Goal: Information Seeking & Learning: Compare options

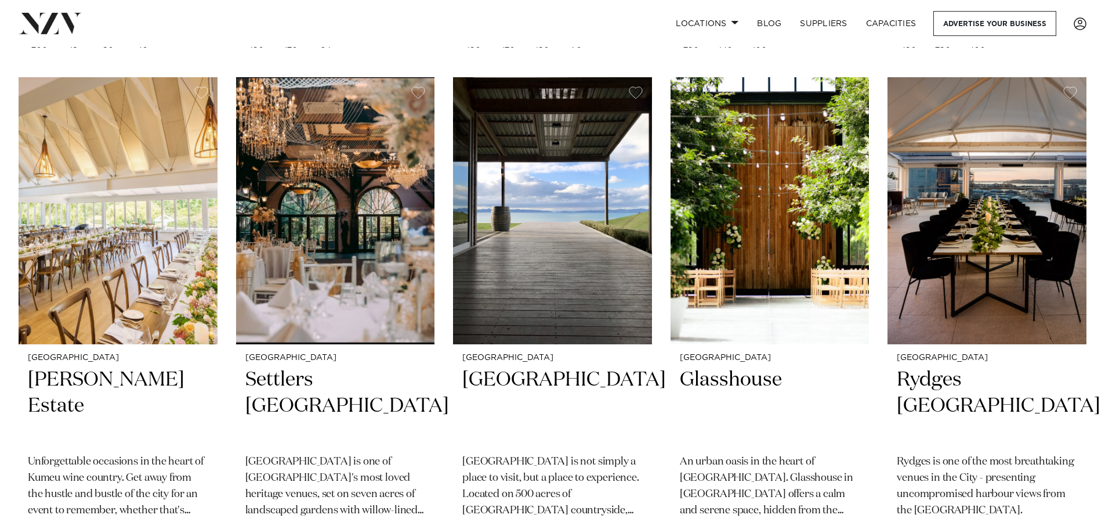
scroll to position [928, 0]
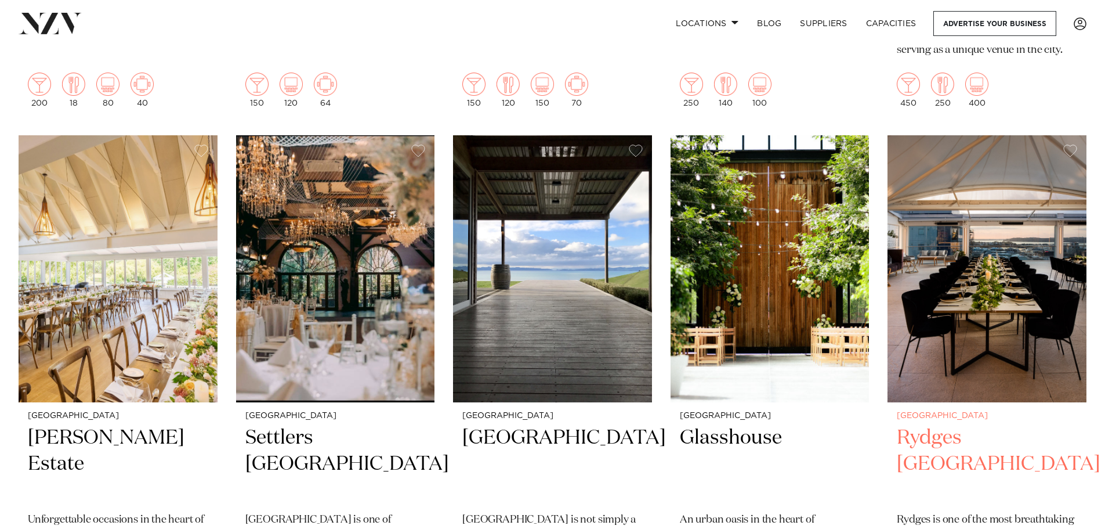
click at [953, 425] on h2 "Rydges [GEOGRAPHIC_DATA]" at bounding box center [987, 464] width 180 height 78
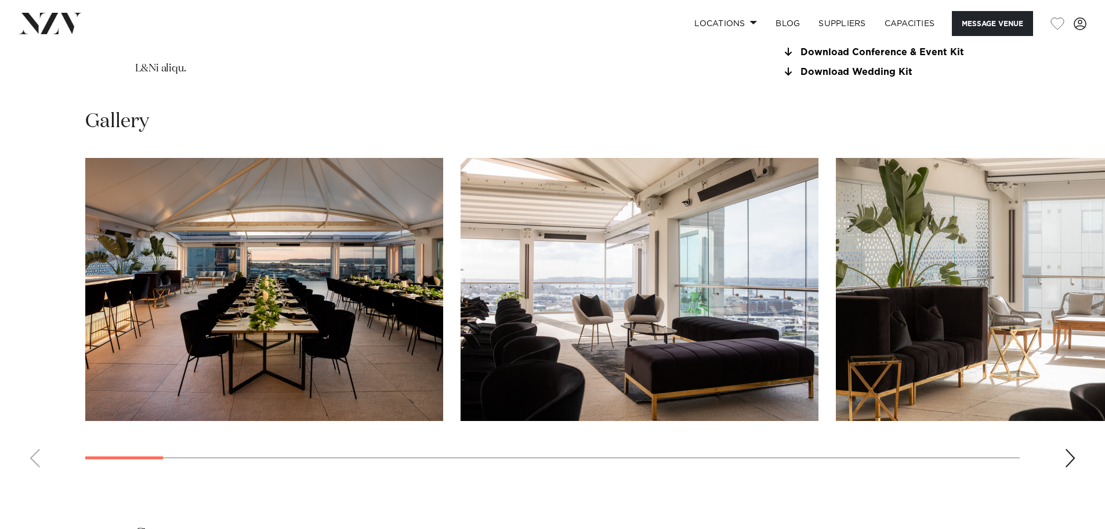
scroll to position [1451, 0]
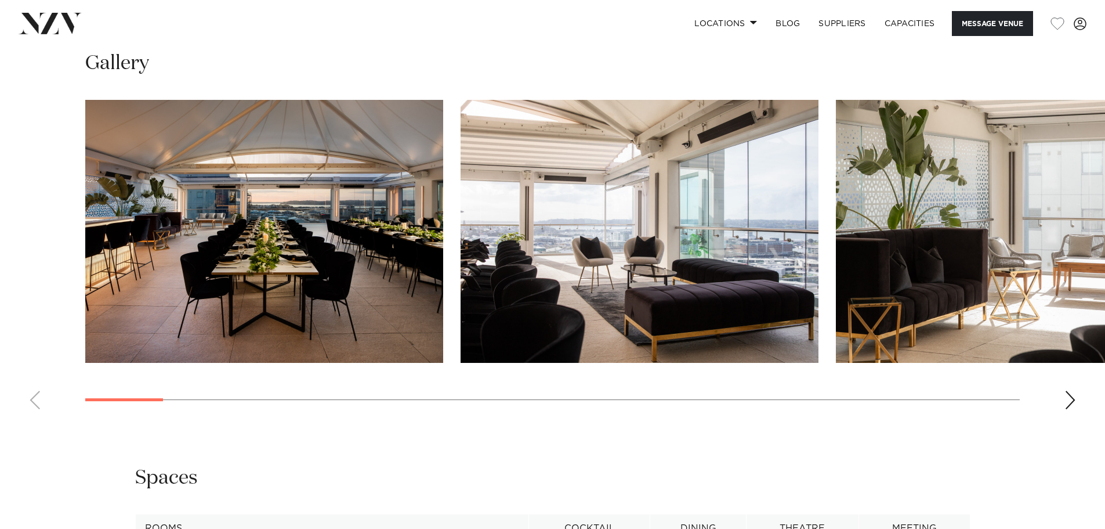
click at [1070, 402] on div "Next slide" at bounding box center [1071, 400] width 12 height 19
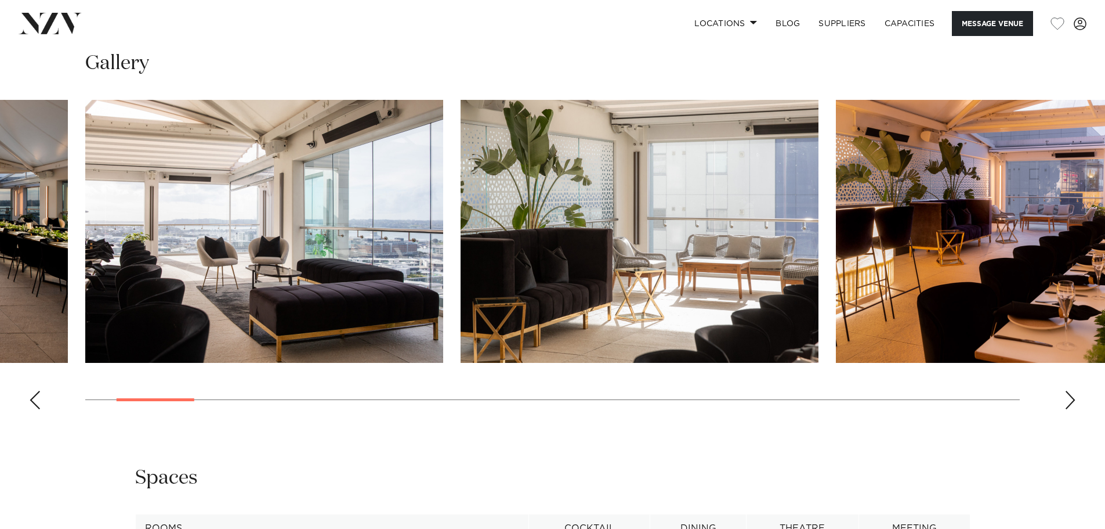
click at [1070, 402] on div "Next slide" at bounding box center [1071, 400] width 12 height 19
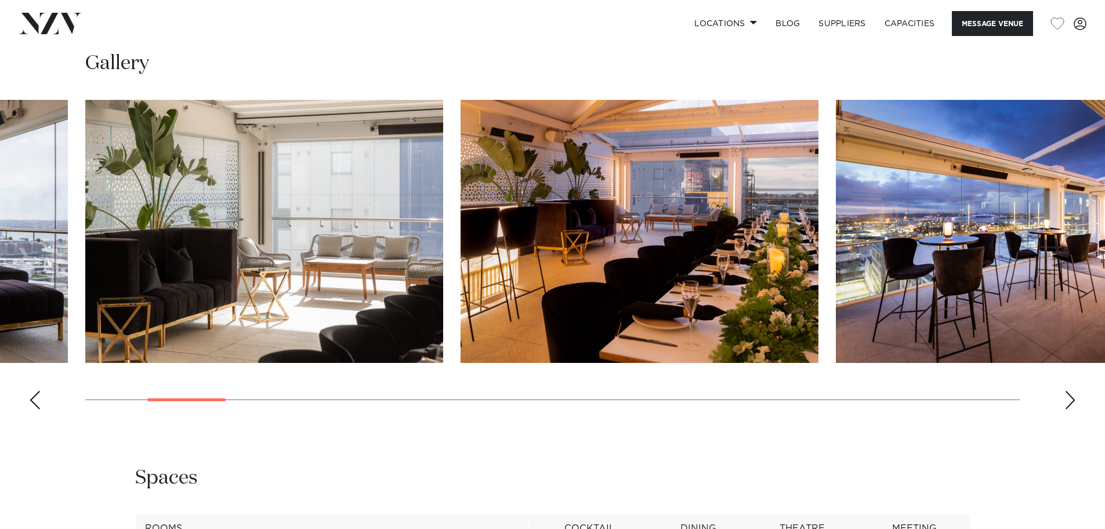
click at [1070, 402] on div "Next slide" at bounding box center [1071, 400] width 12 height 19
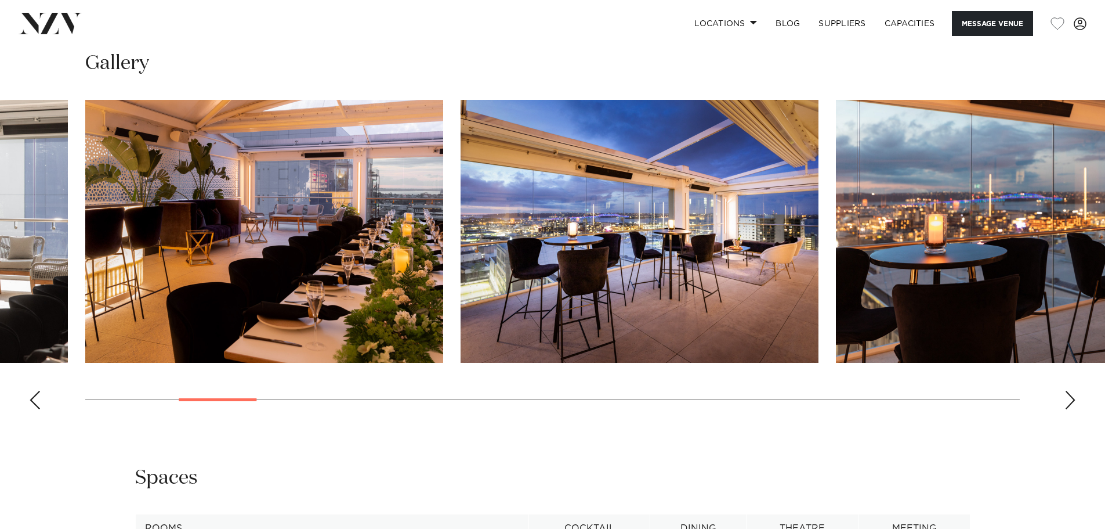
click at [1070, 402] on div "Next slide" at bounding box center [1071, 400] width 12 height 19
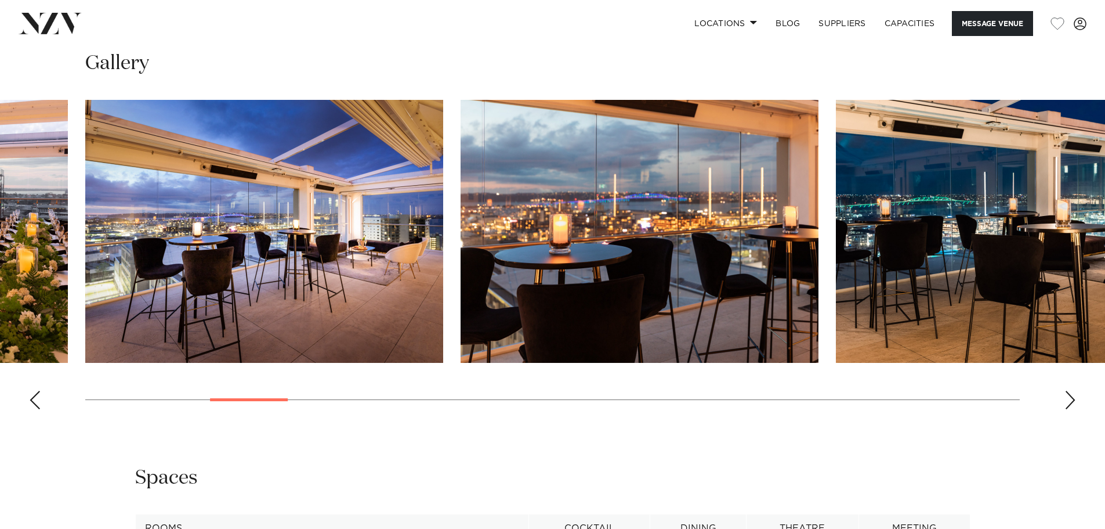
click at [1070, 402] on div "Next slide" at bounding box center [1071, 400] width 12 height 19
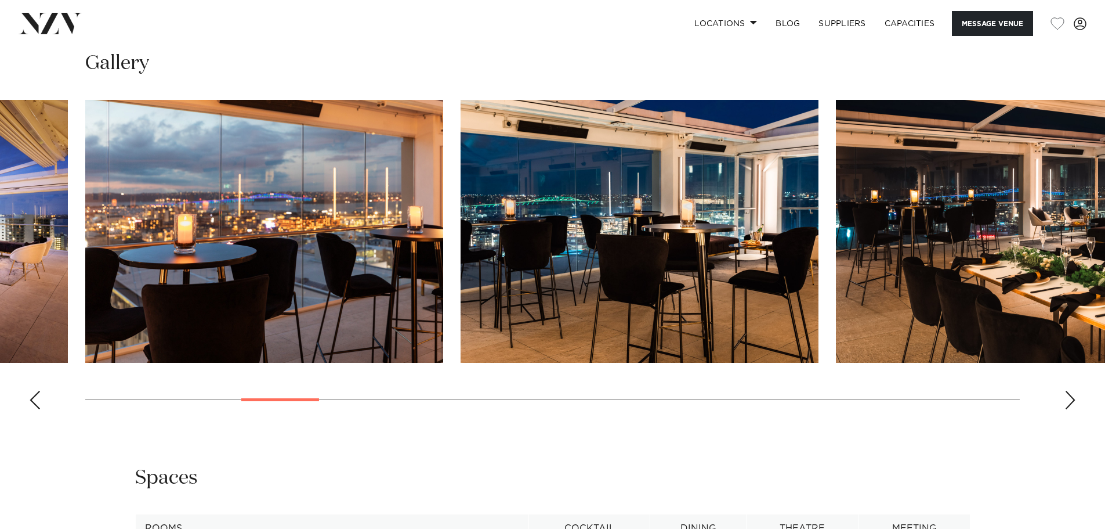
click at [1070, 402] on div "Next slide" at bounding box center [1071, 400] width 12 height 19
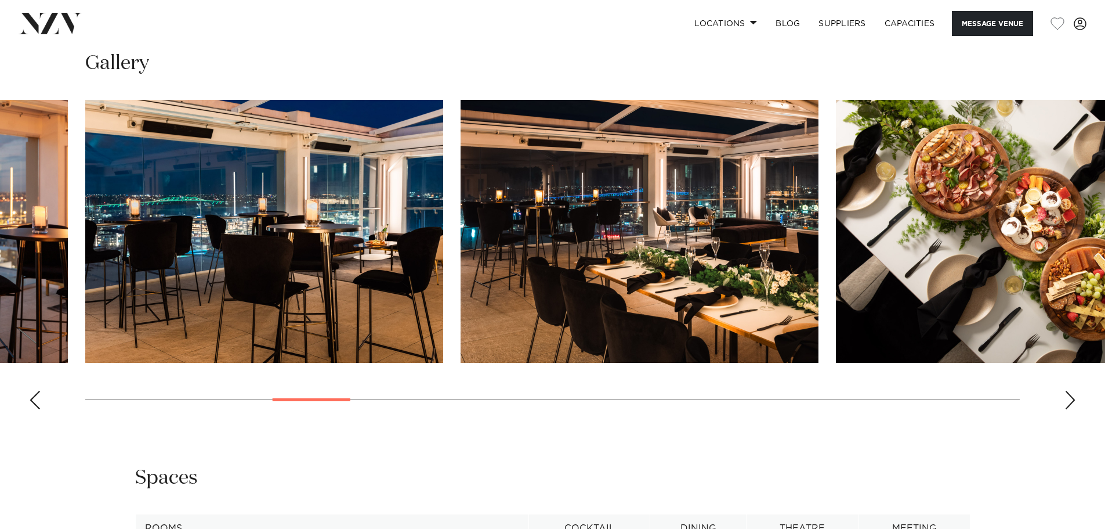
click at [1070, 402] on div "Next slide" at bounding box center [1071, 400] width 12 height 19
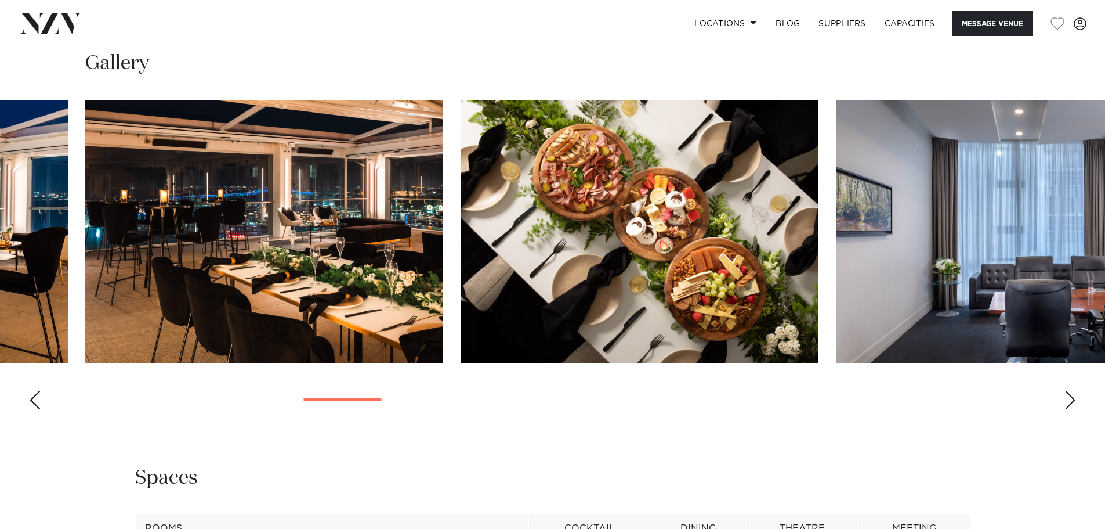
click at [1070, 402] on div "Next slide" at bounding box center [1071, 400] width 12 height 19
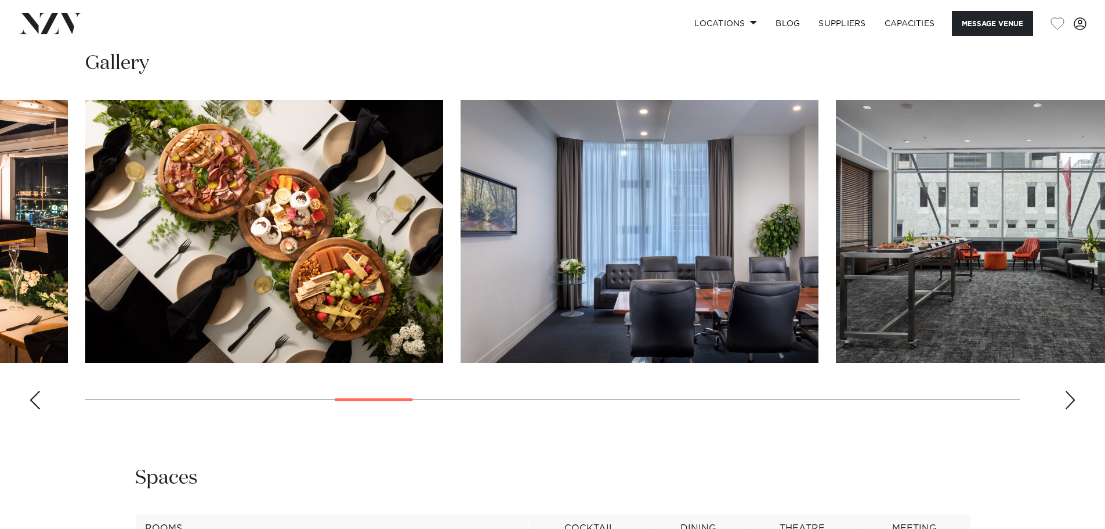
click at [40, 400] on div "Previous slide" at bounding box center [35, 400] width 12 height 19
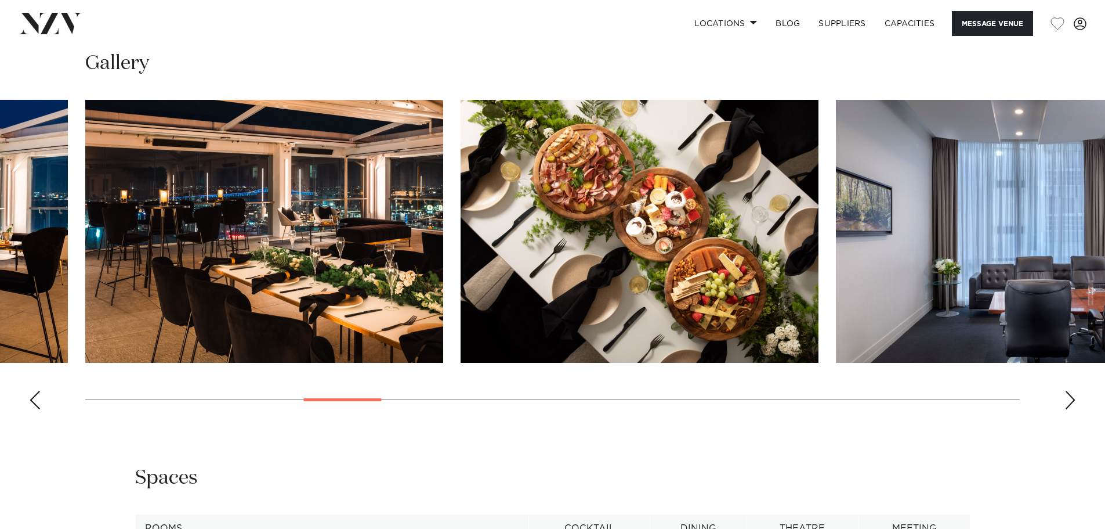
click at [40, 400] on div "Previous slide" at bounding box center [35, 400] width 12 height 19
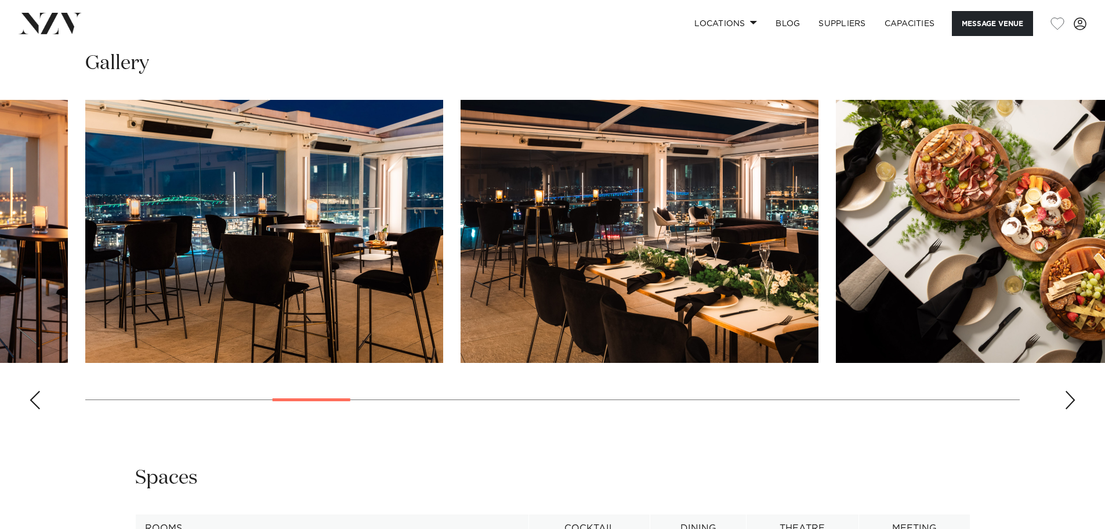
click at [40, 400] on div "Previous slide" at bounding box center [35, 400] width 12 height 19
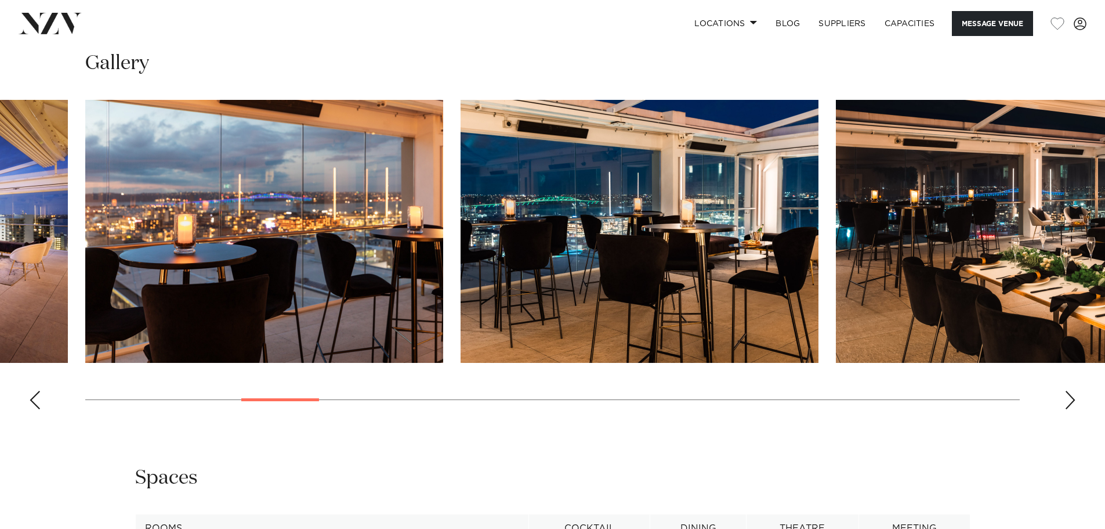
click at [40, 400] on div "Previous slide" at bounding box center [35, 400] width 12 height 19
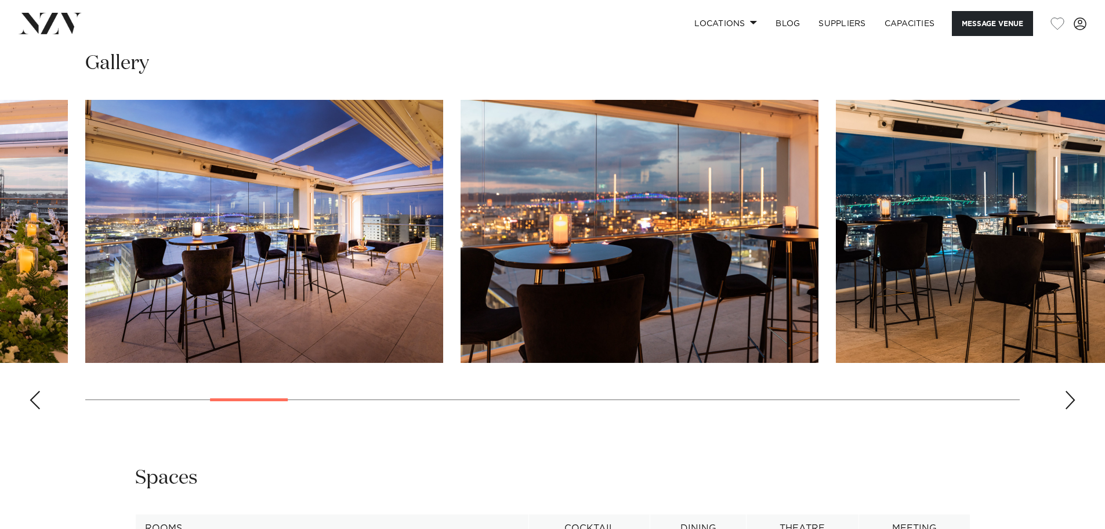
click at [40, 400] on div "Previous slide" at bounding box center [35, 400] width 12 height 19
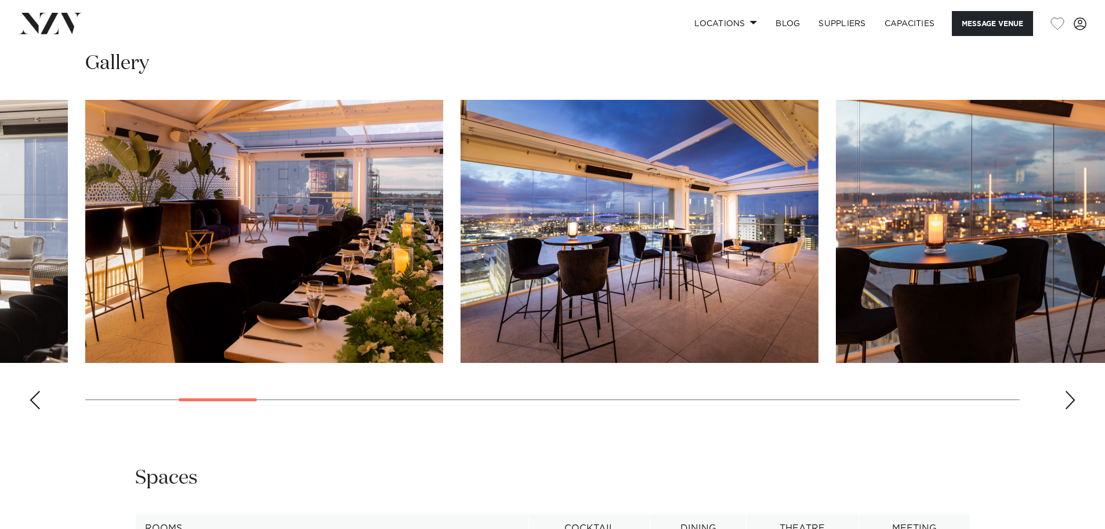
click at [40, 400] on div "Previous slide" at bounding box center [35, 400] width 12 height 19
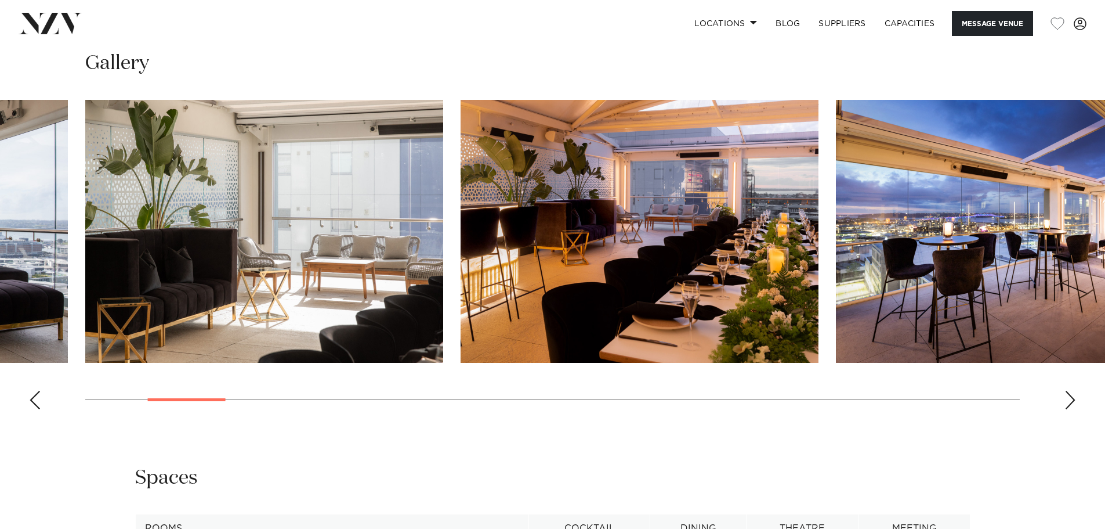
click at [40, 400] on div "Previous slide" at bounding box center [35, 400] width 12 height 19
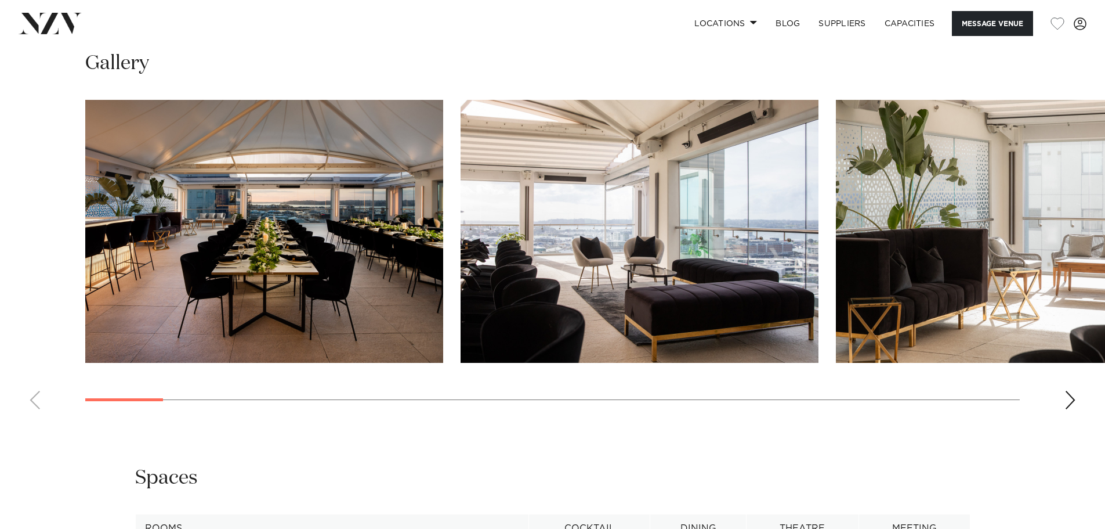
click at [40, 400] on swiper-container at bounding box center [552, 259] width 1105 height 319
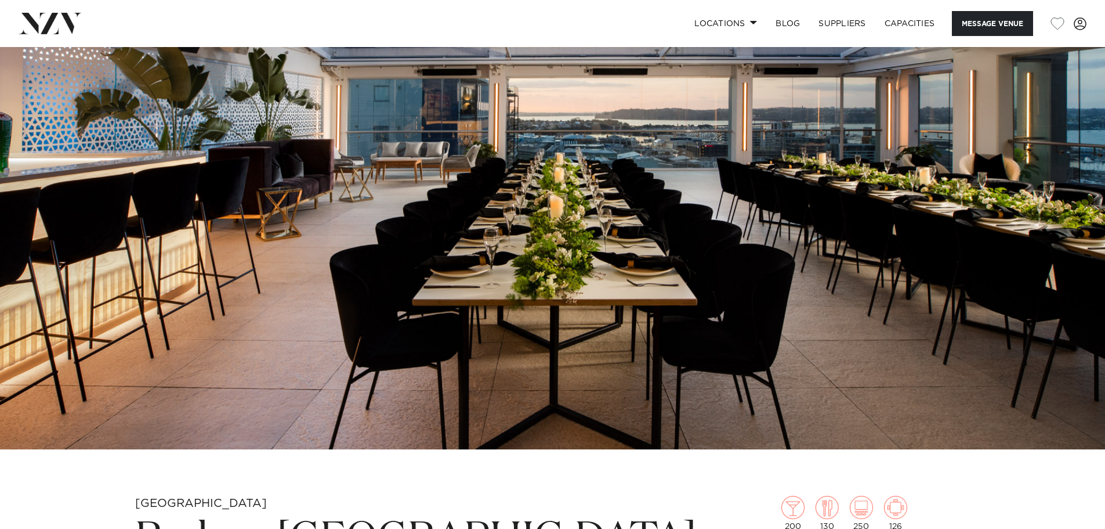
scroll to position [0, 0]
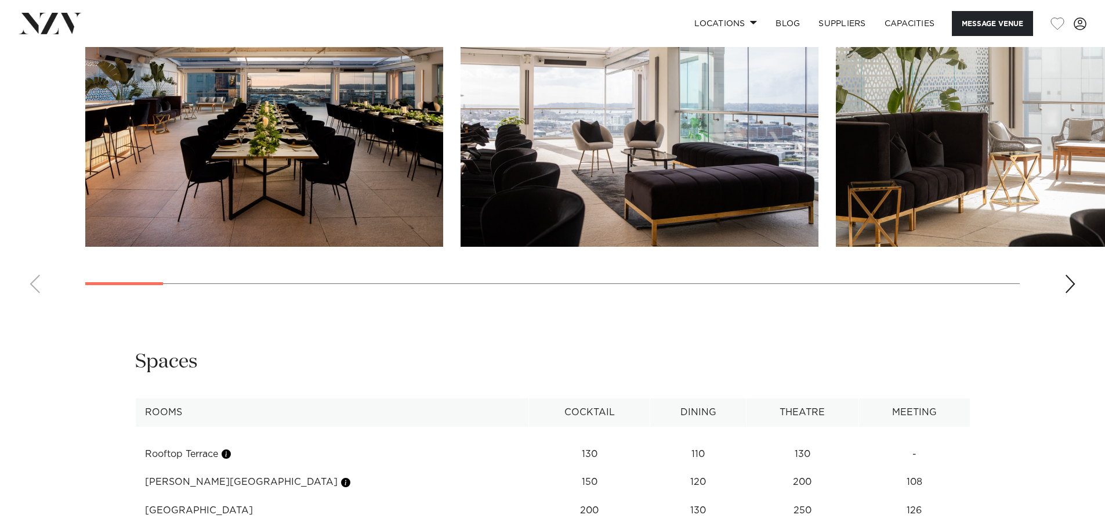
scroll to position [1741, 0]
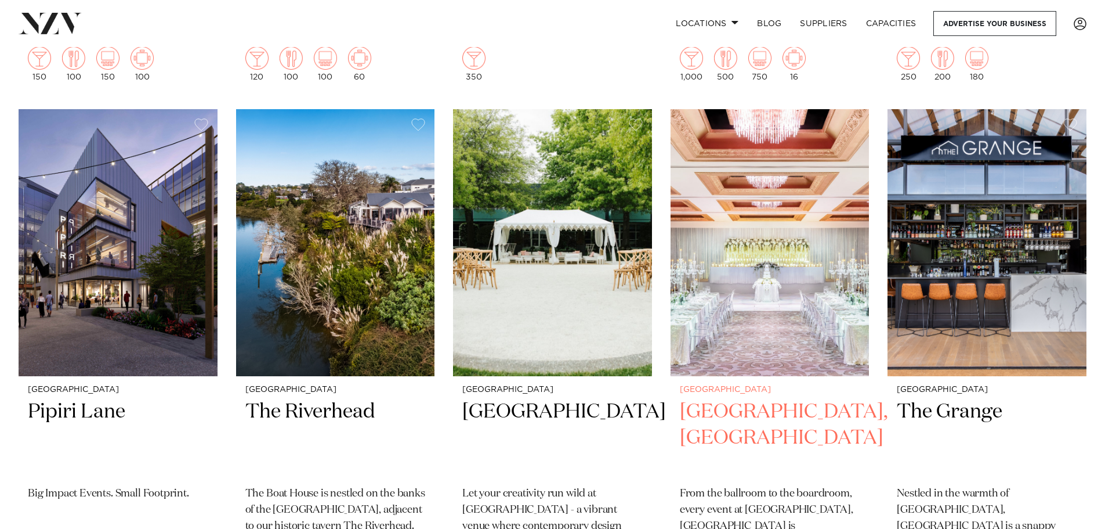
click at [770, 399] on h2 "[GEOGRAPHIC_DATA], [GEOGRAPHIC_DATA]" at bounding box center [770, 438] width 180 height 78
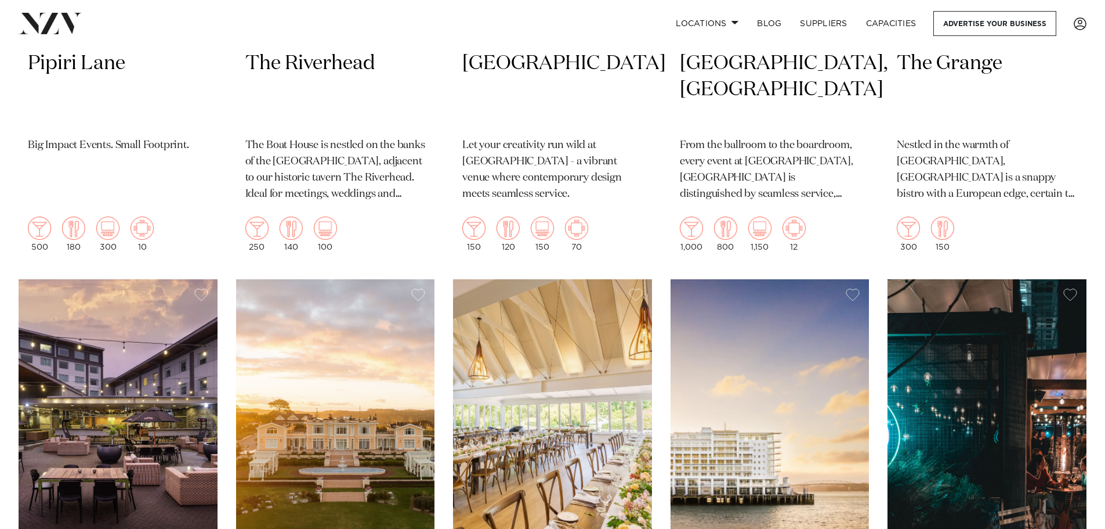
scroll to position [1393, 0]
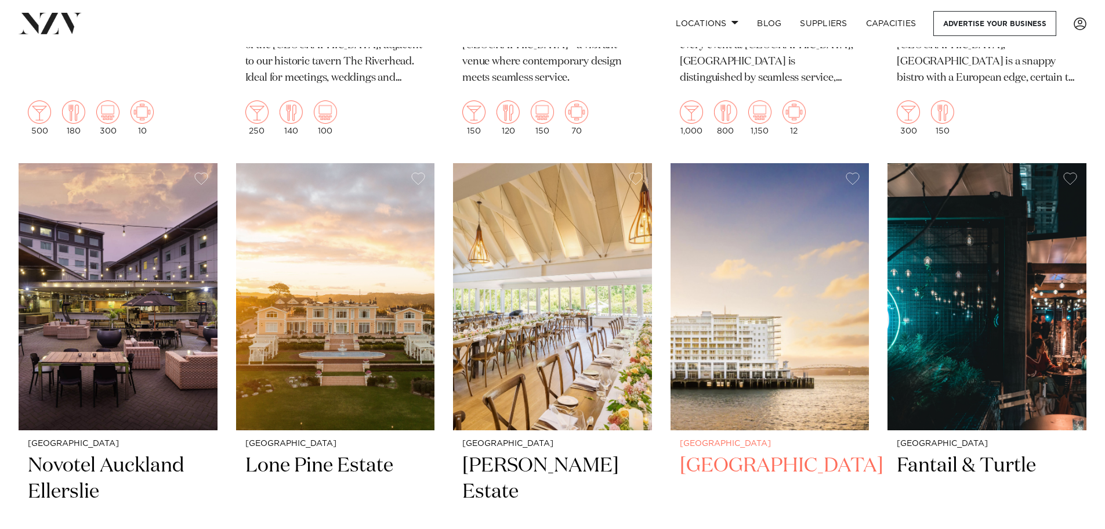
click at [743, 453] on h2 "[GEOGRAPHIC_DATA]" at bounding box center [770, 492] width 180 height 78
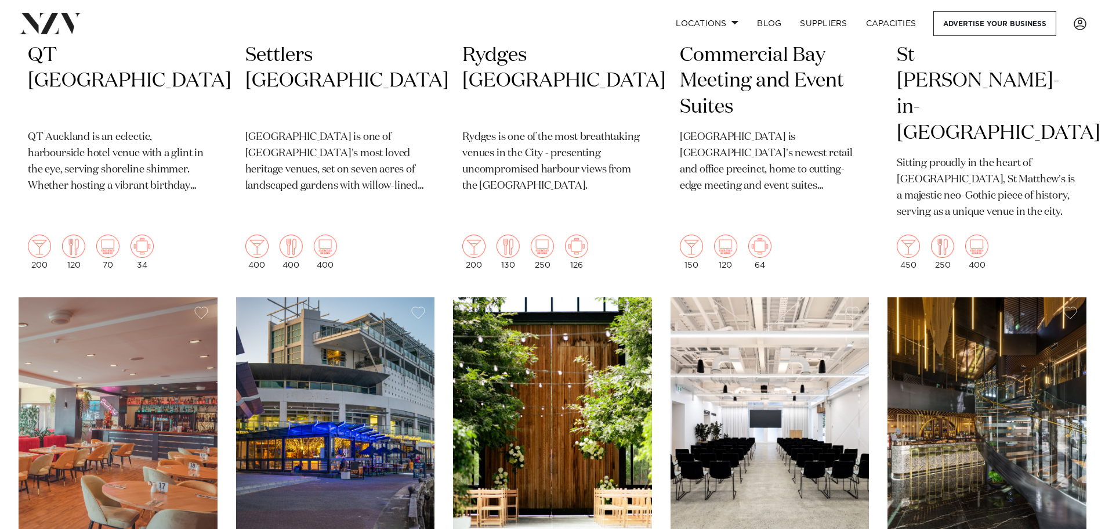
scroll to position [2437, 0]
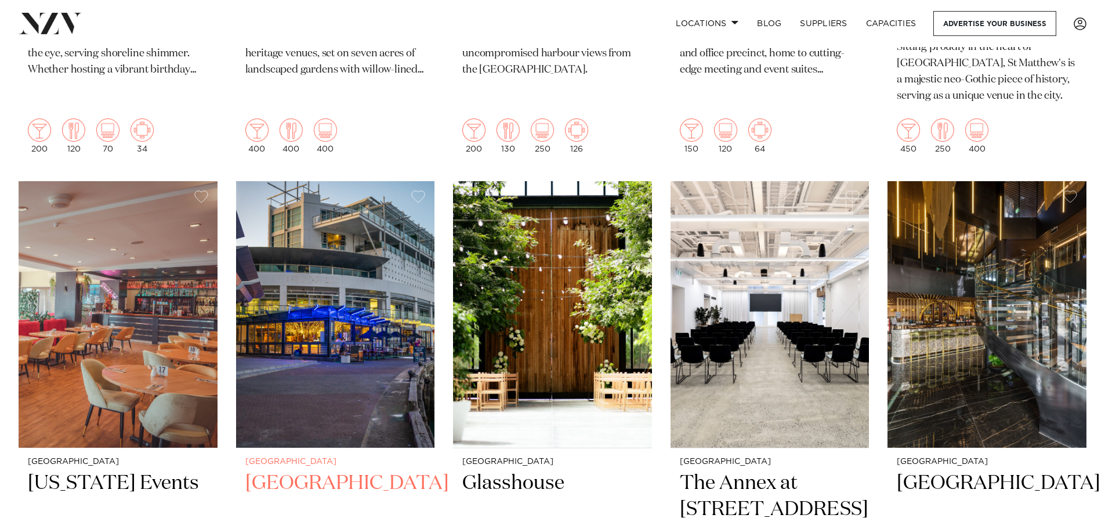
click at [338, 470] on h2 "[GEOGRAPHIC_DATA]" at bounding box center [335, 509] width 180 height 78
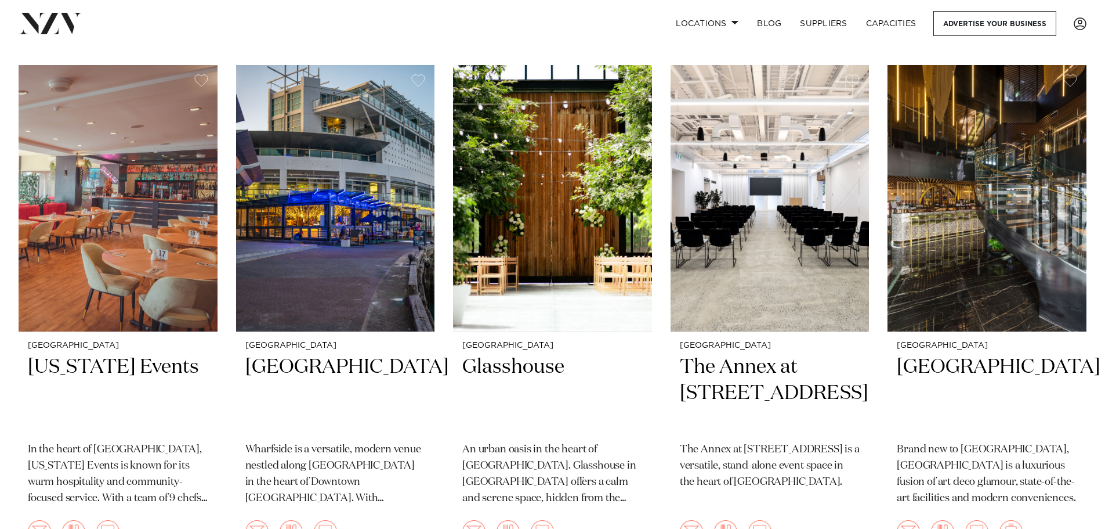
scroll to position [2495, 0]
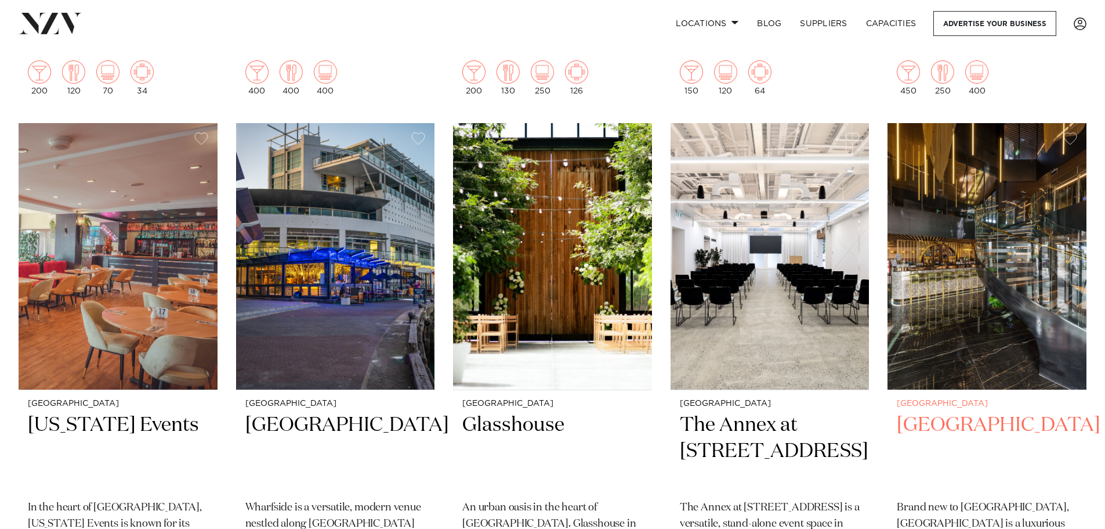
click at [948, 412] on h2 "SOHO Hotel Auckland" at bounding box center [987, 451] width 180 height 78
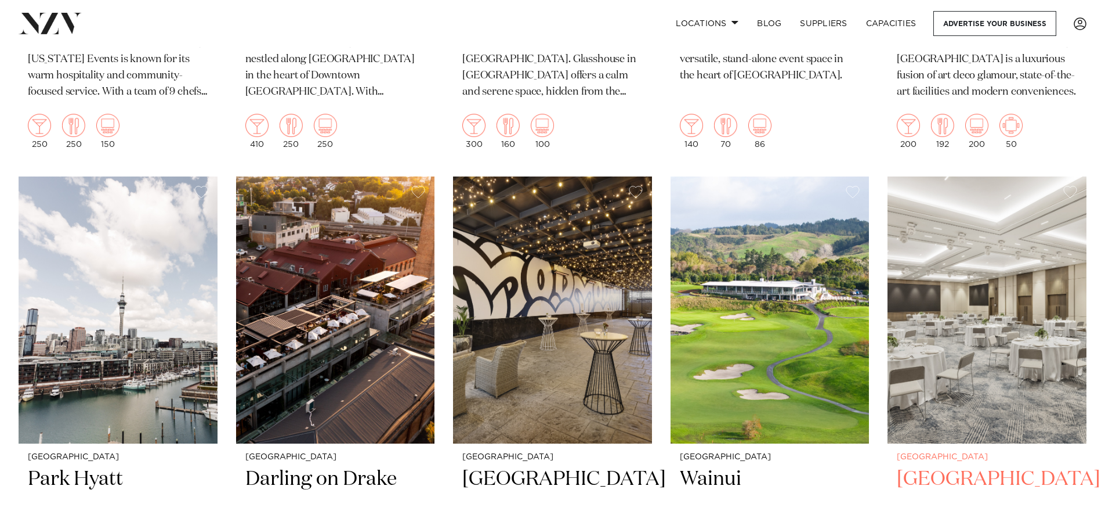
scroll to position [3018, 0]
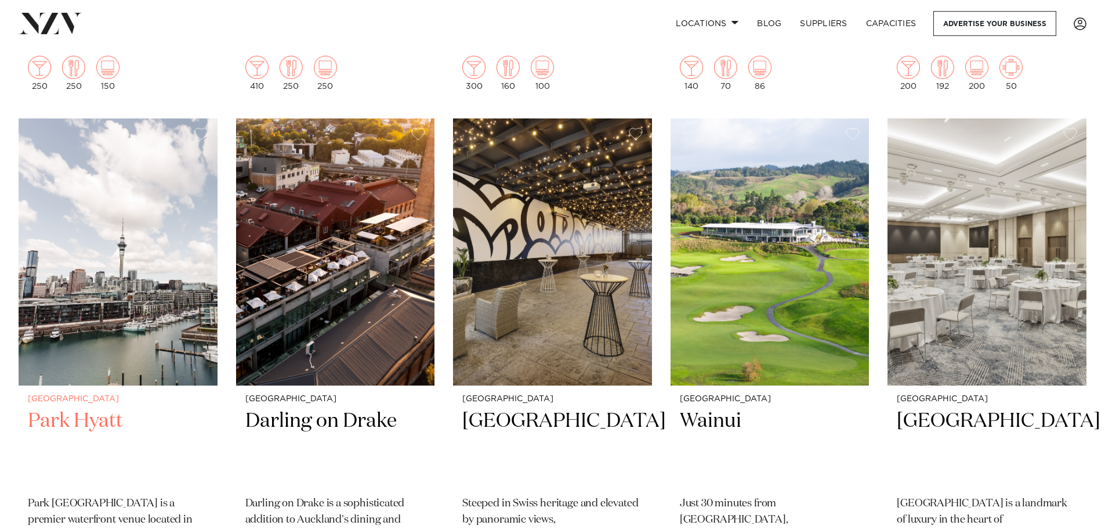
click at [59, 408] on h2 "Park Hyatt" at bounding box center [118, 447] width 180 height 78
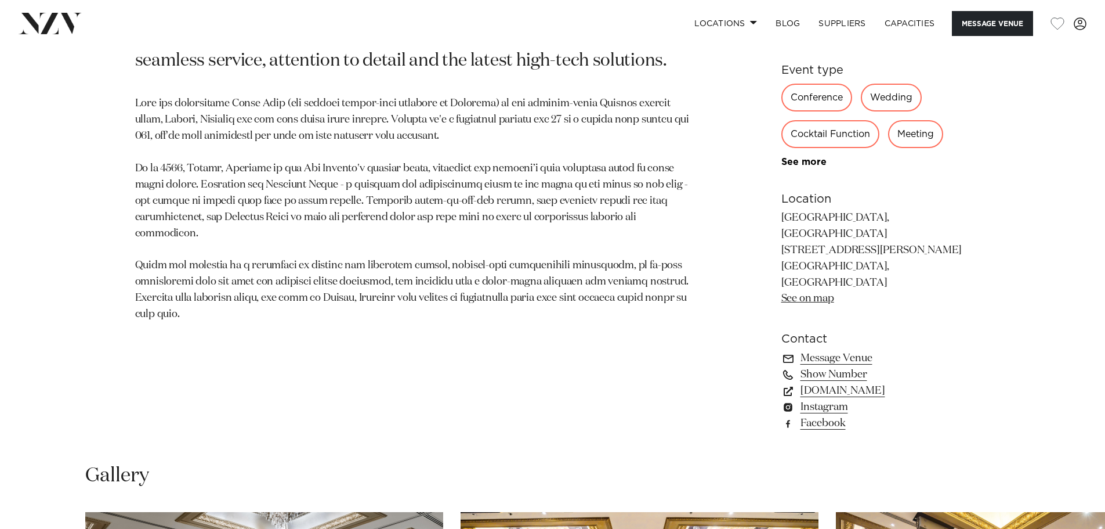
scroll to position [1045, 0]
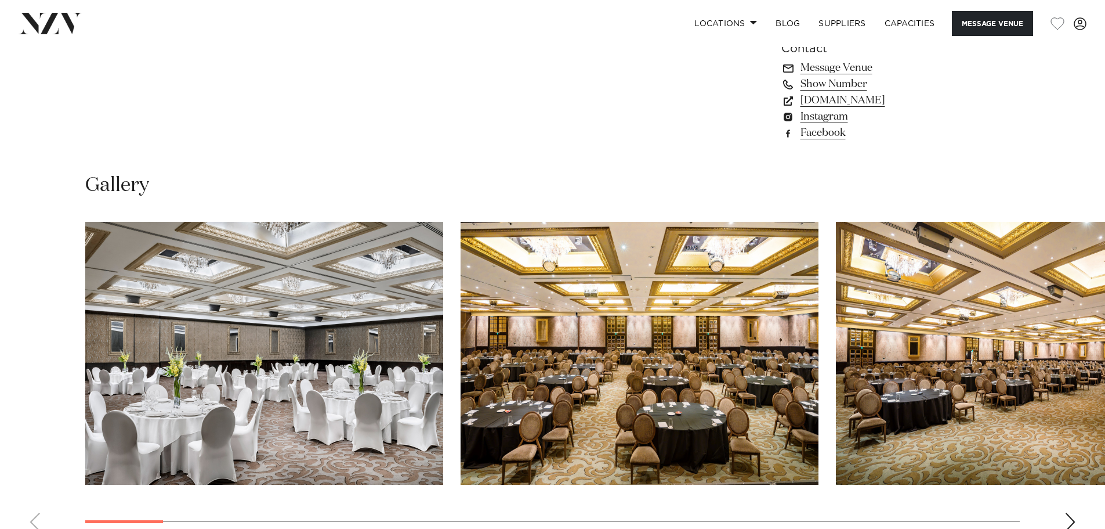
click at [1073, 512] on div "Next slide" at bounding box center [1071, 521] width 12 height 19
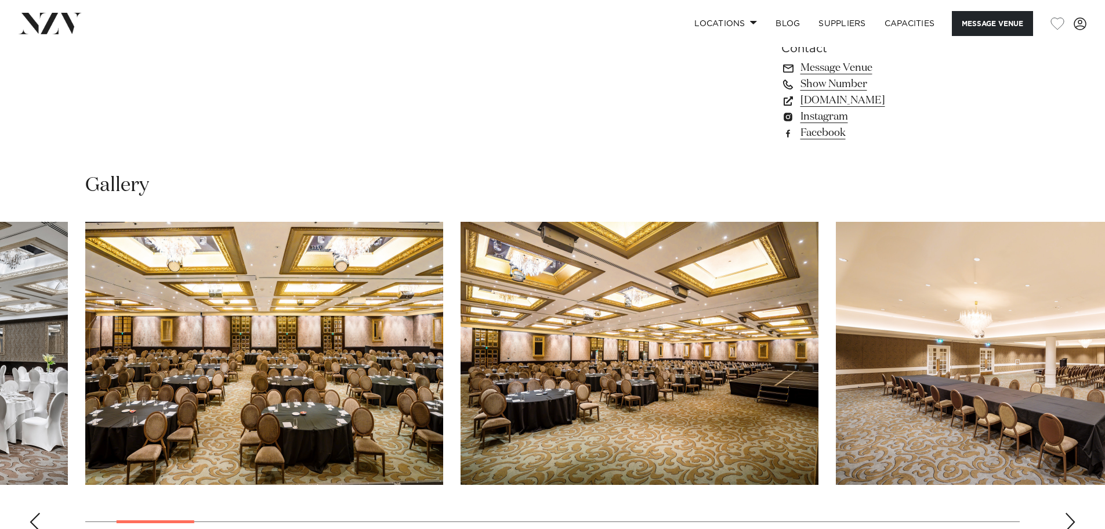
click at [1071, 512] on div "Next slide" at bounding box center [1071, 521] width 12 height 19
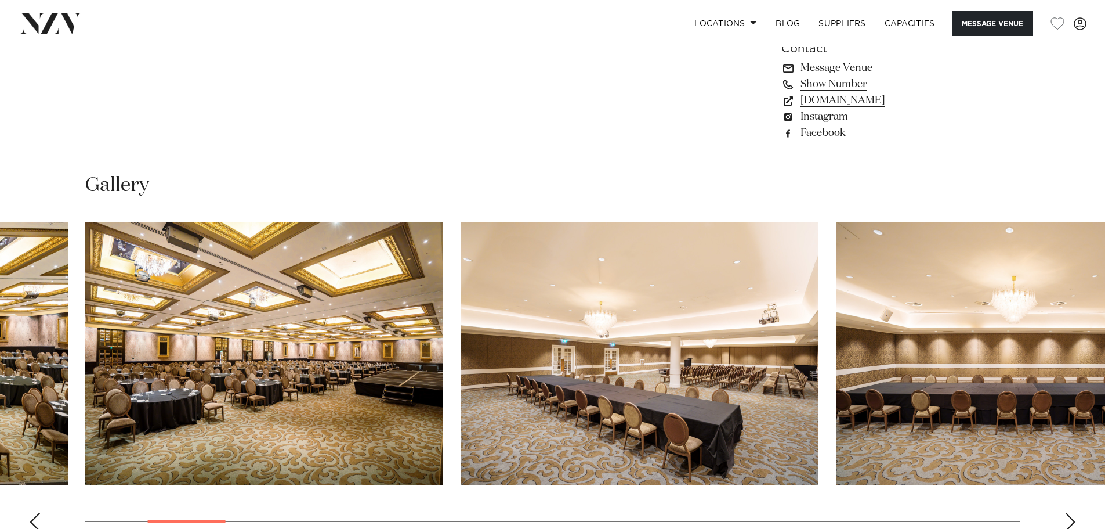
click at [1071, 512] on div "Next slide" at bounding box center [1071, 521] width 12 height 19
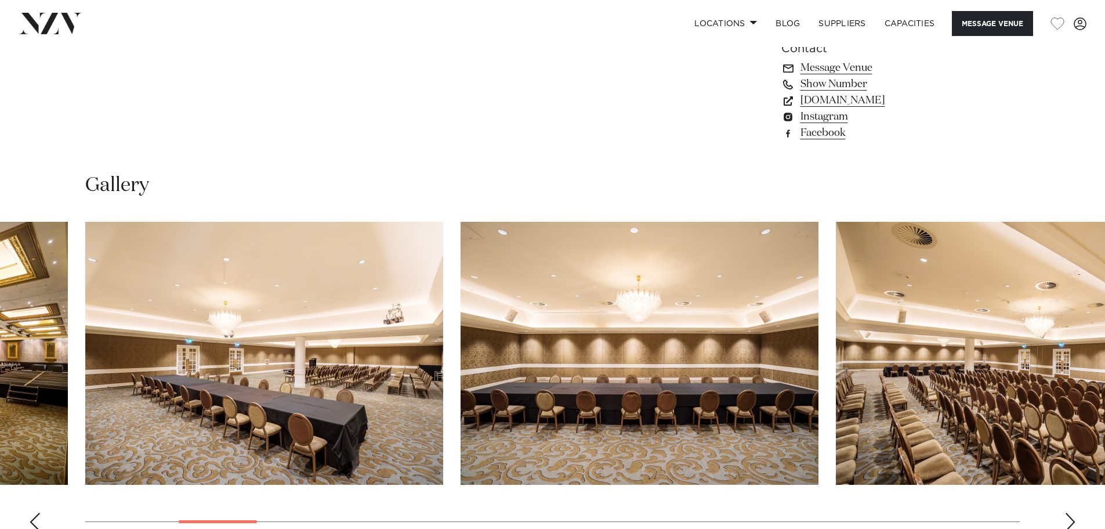
click at [1071, 512] on div "Next slide" at bounding box center [1071, 521] width 12 height 19
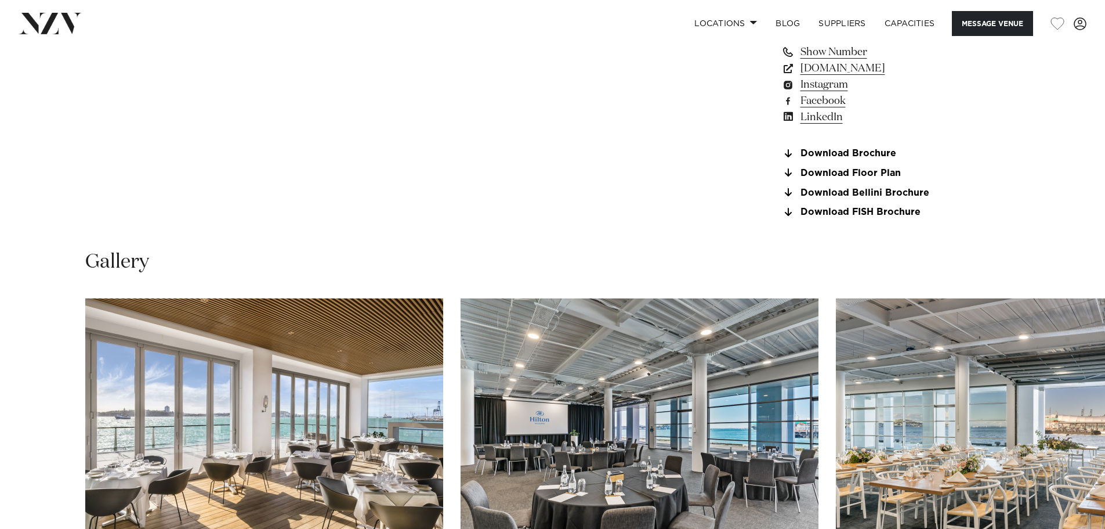
scroll to position [1219, 0]
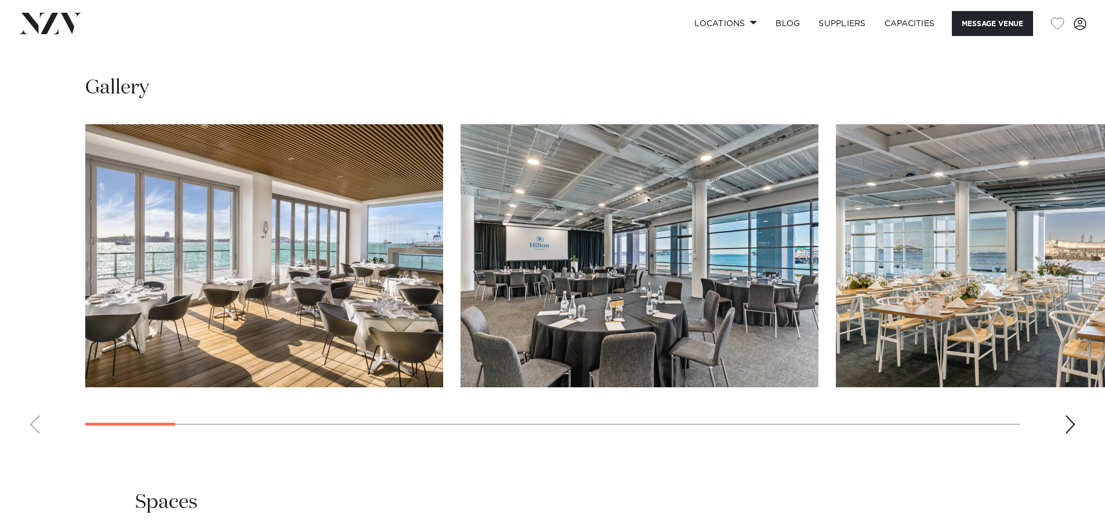
click at [1070, 426] on div "Next slide" at bounding box center [1071, 424] width 12 height 19
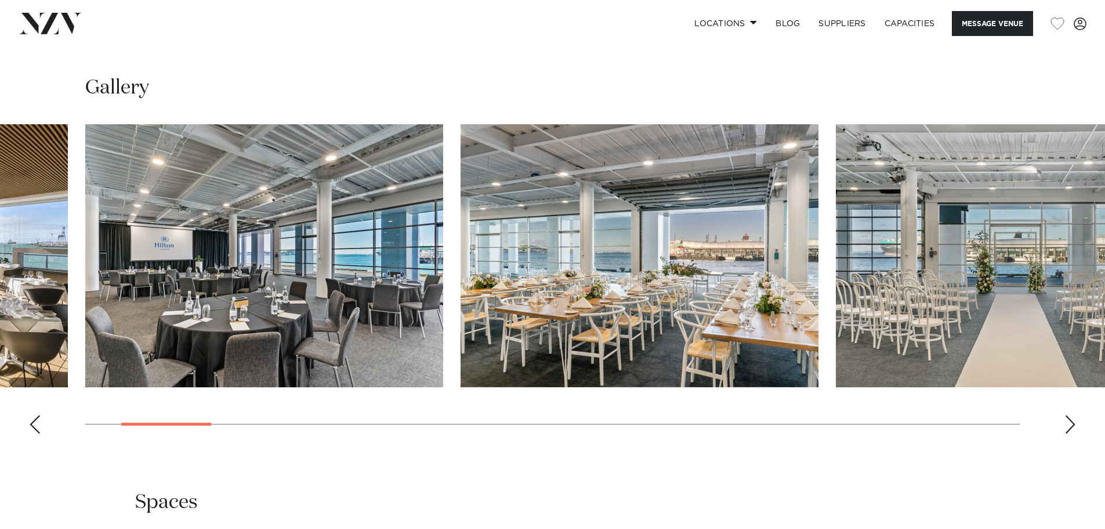
click at [1070, 425] on div "Next slide" at bounding box center [1071, 424] width 12 height 19
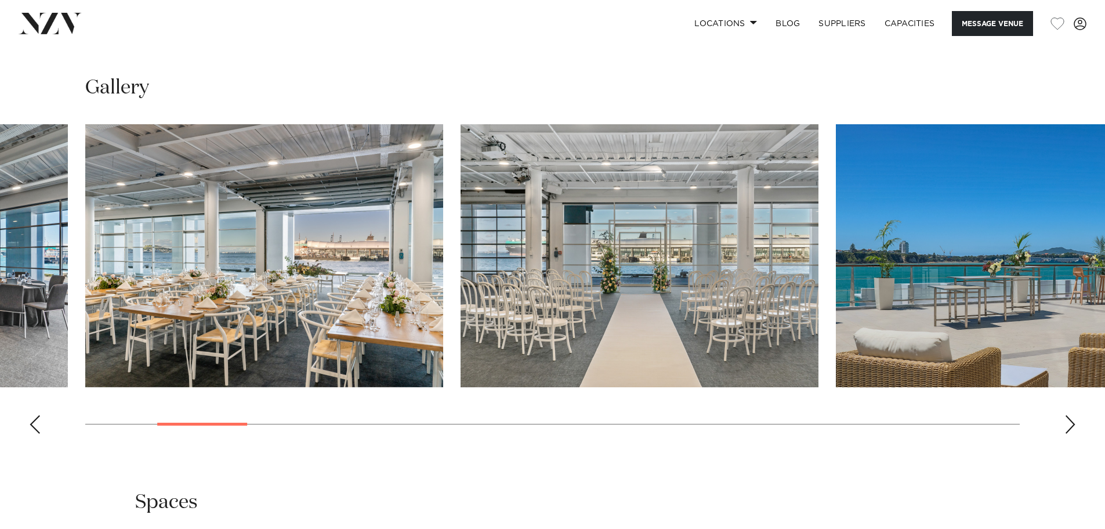
click at [1070, 425] on div "Next slide" at bounding box center [1071, 424] width 12 height 19
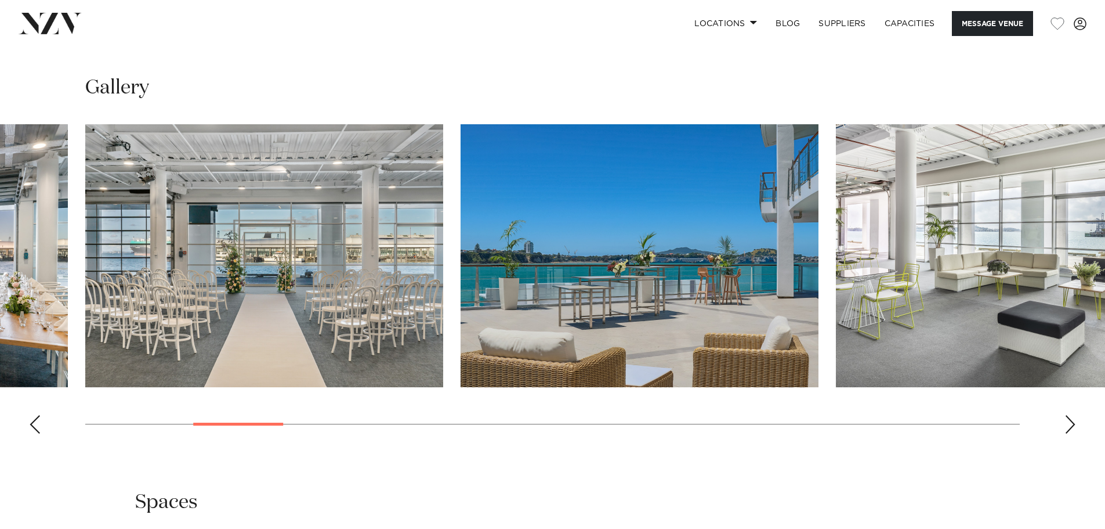
click at [1070, 425] on div "Next slide" at bounding box center [1071, 424] width 12 height 19
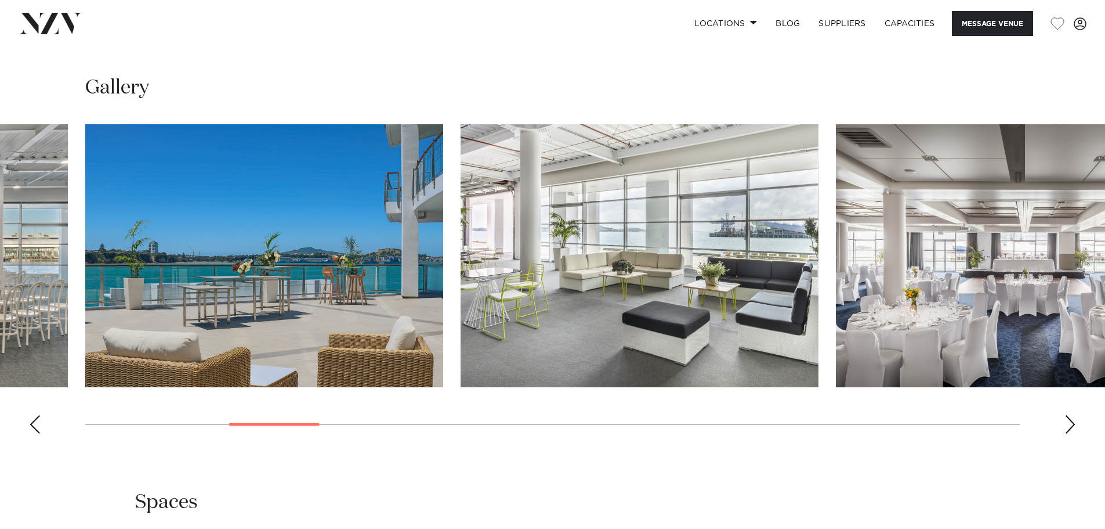
click at [1070, 425] on div "Next slide" at bounding box center [1071, 424] width 12 height 19
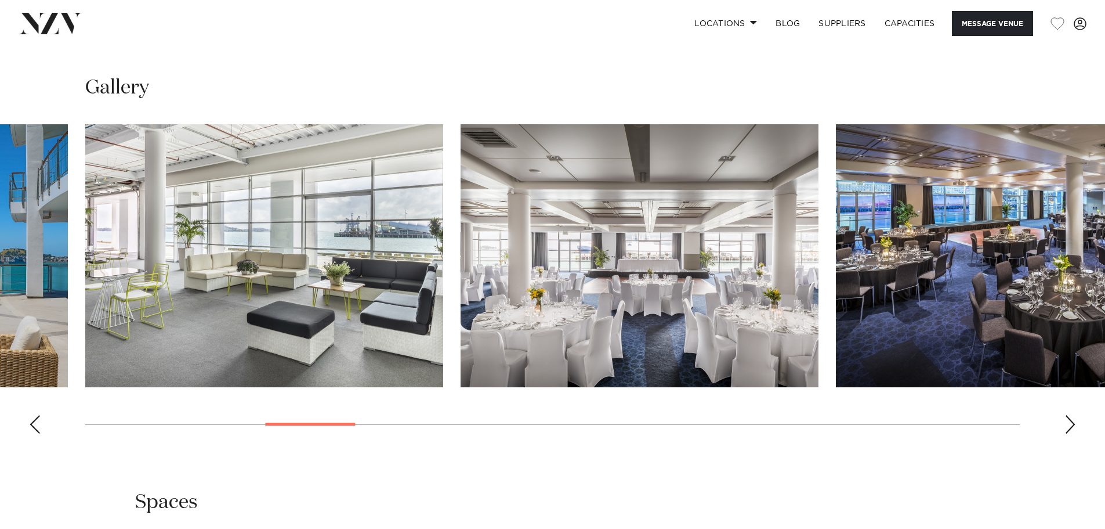
click at [1070, 425] on div "Next slide" at bounding box center [1071, 424] width 12 height 19
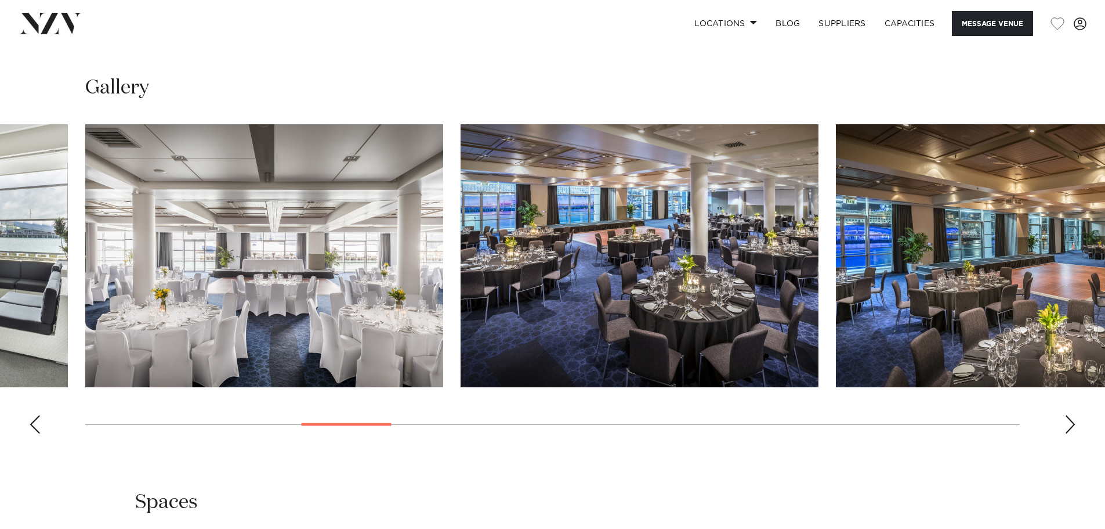
click at [1070, 425] on div "Next slide" at bounding box center [1071, 424] width 12 height 19
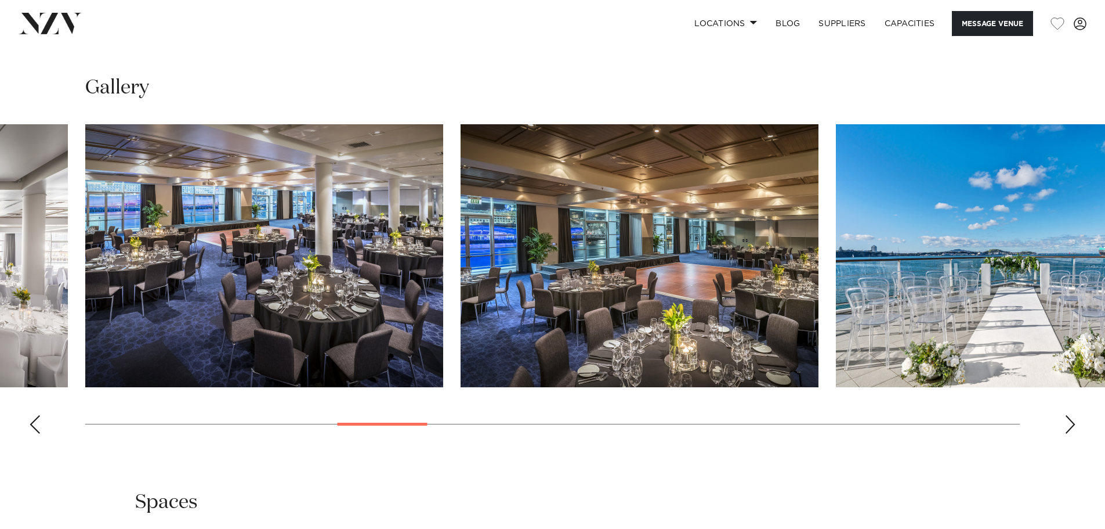
click at [1070, 425] on div "Next slide" at bounding box center [1071, 424] width 12 height 19
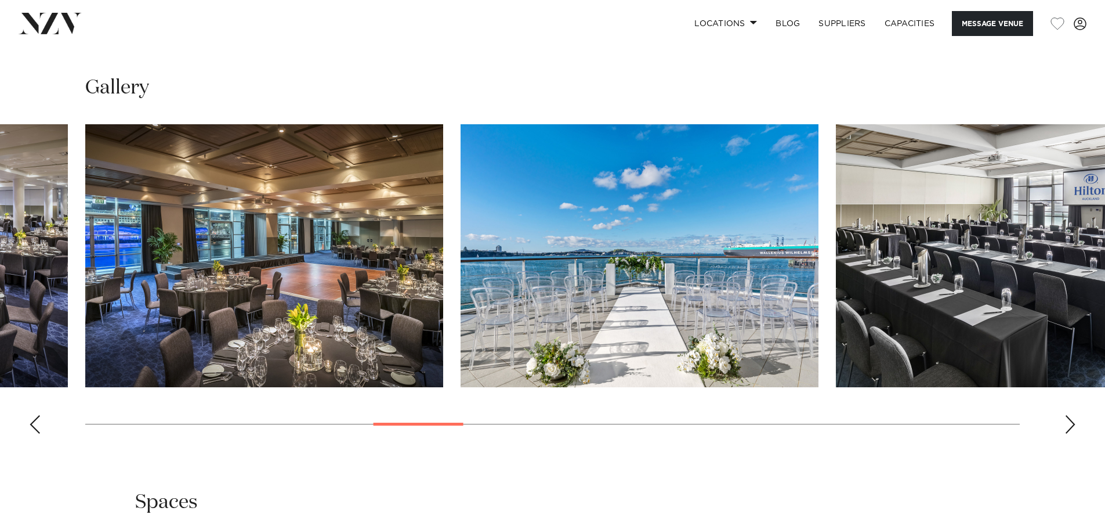
click at [1070, 425] on div "Next slide" at bounding box center [1071, 424] width 12 height 19
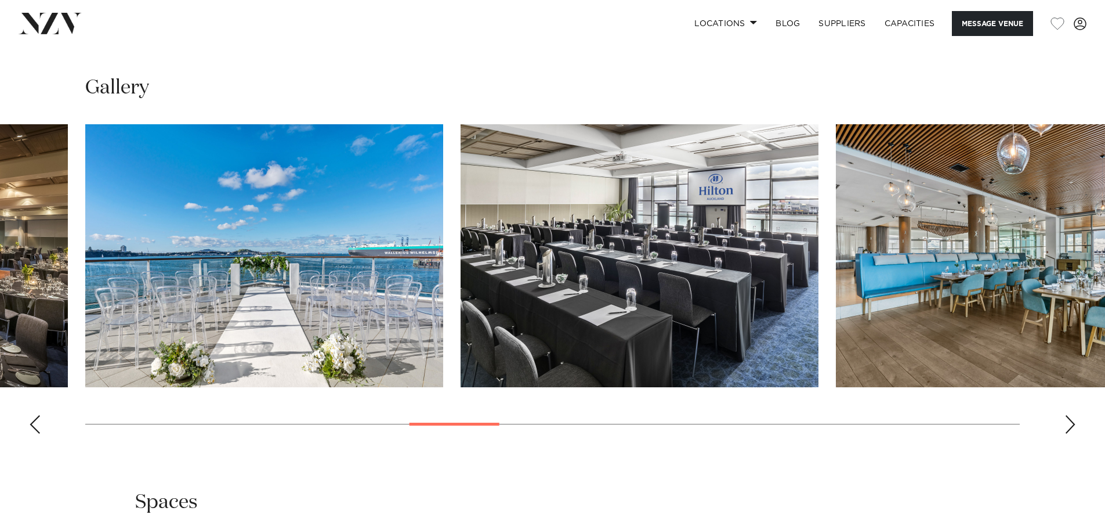
click at [1070, 425] on div "Next slide" at bounding box center [1071, 424] width 12 height 19
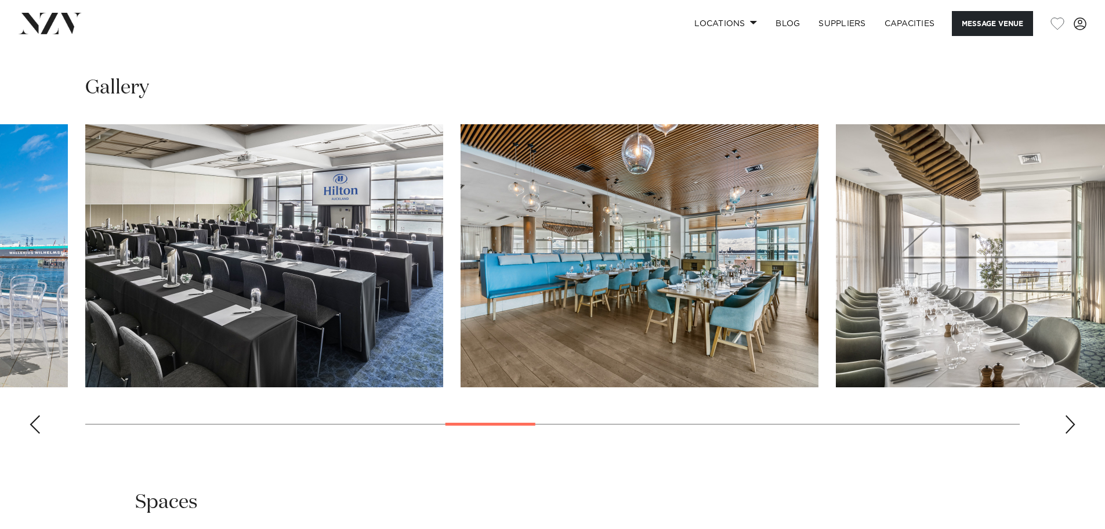
click at [1070, 425] on div "Next slide" at bounding box center [1071, 424] width 12 height 19
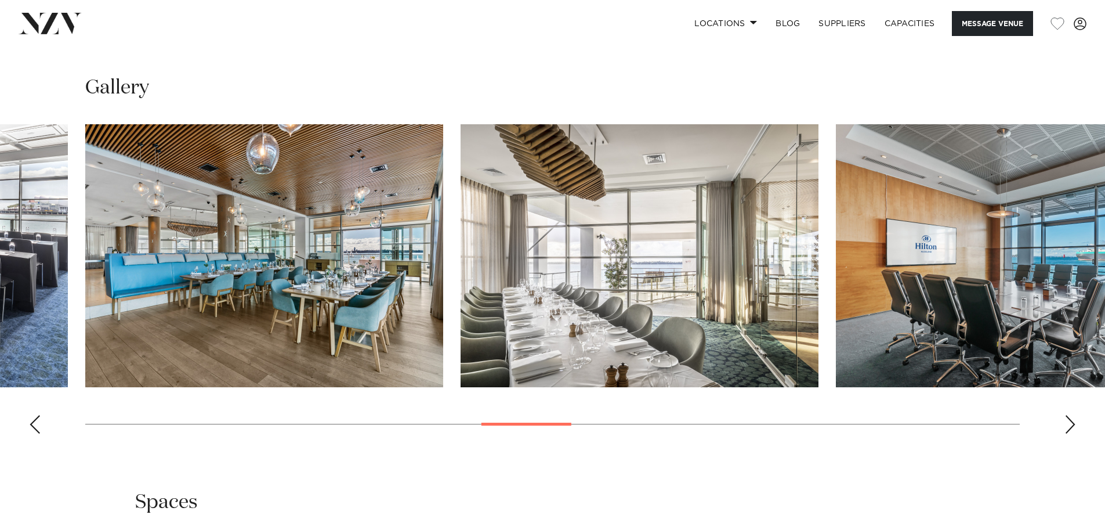
click at [1072, 424] on div "Next slide" at bounding box center [1071, 424] width 12 height 19
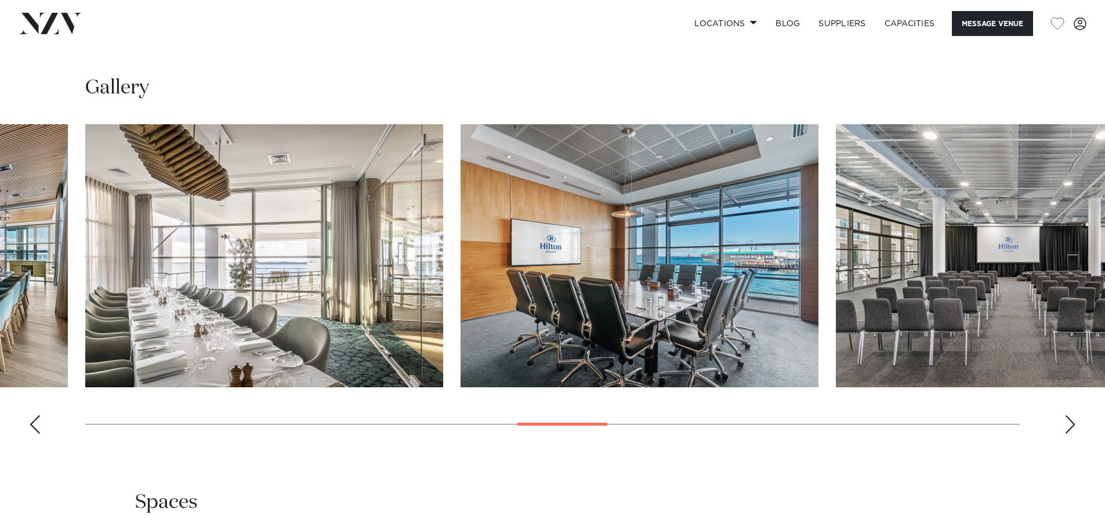
click at [1073, 427] on div "Next slide" at bounding box center [1071, 424] width 12 height 19
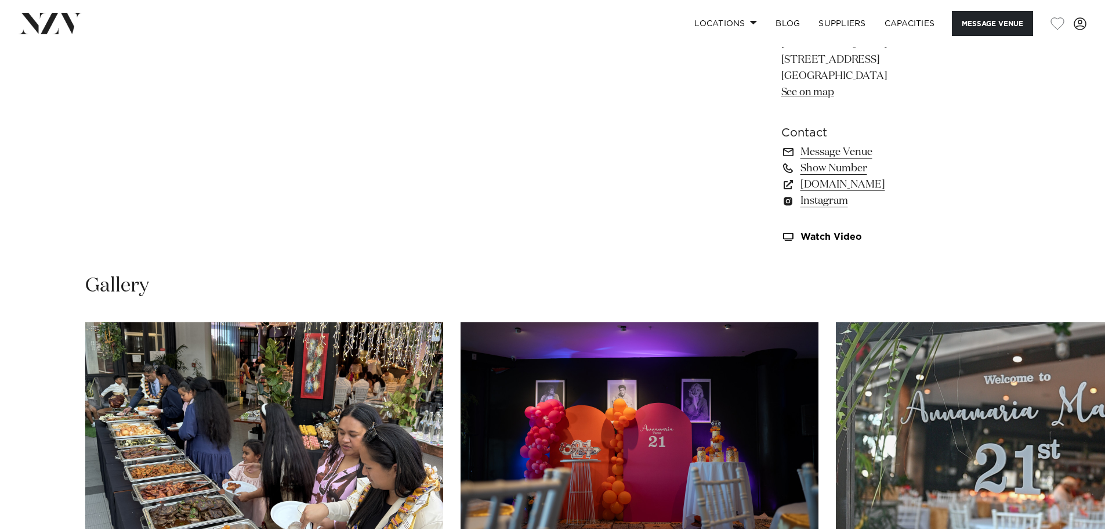
scroll to position [1161, 0]
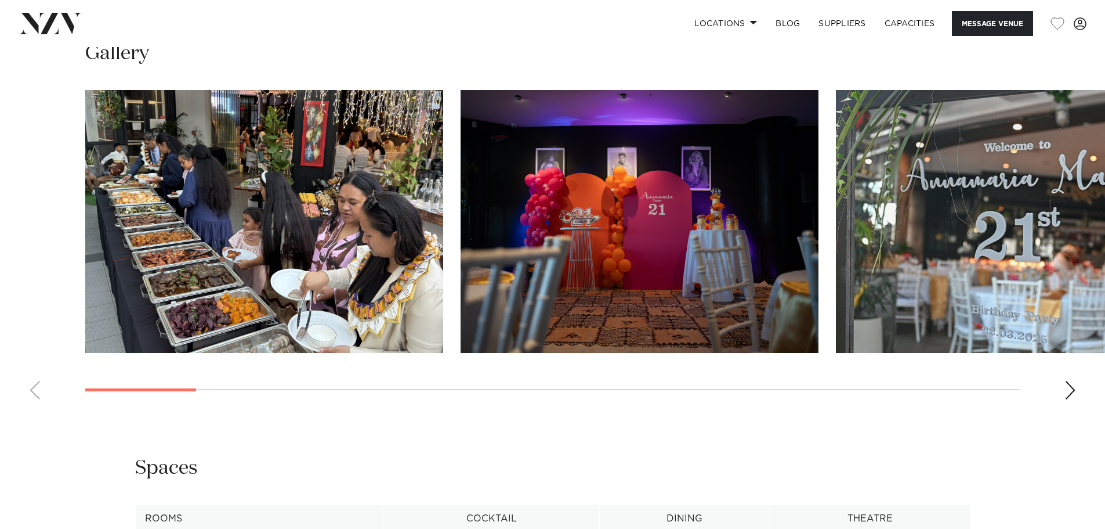
click at [1069, 389] on div "Next slide" at bounding box center [1071, 390] width 12 height 19
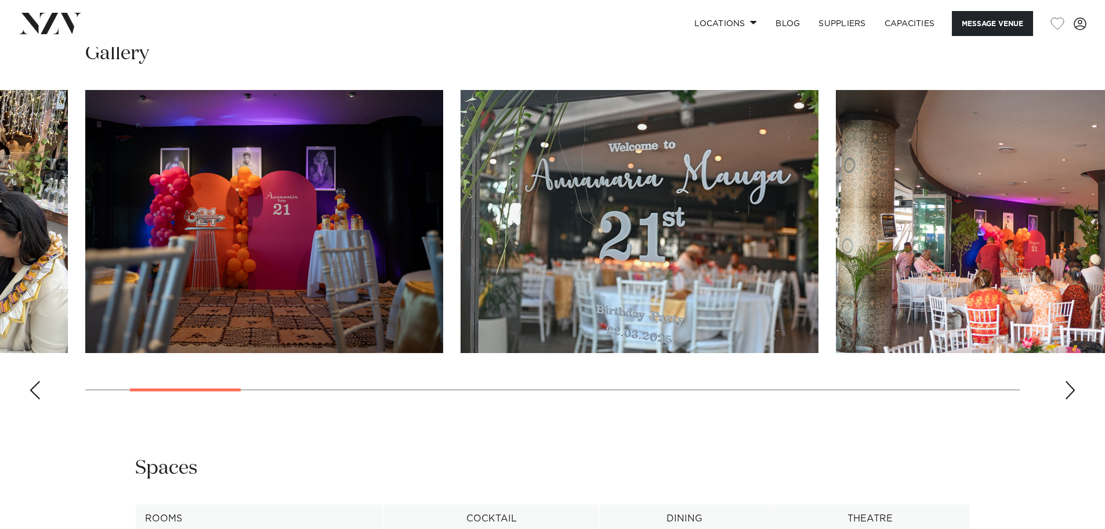
click at [1069, 389] on div "Next slide" at bounding box center [1071, 390] width 12 height 19
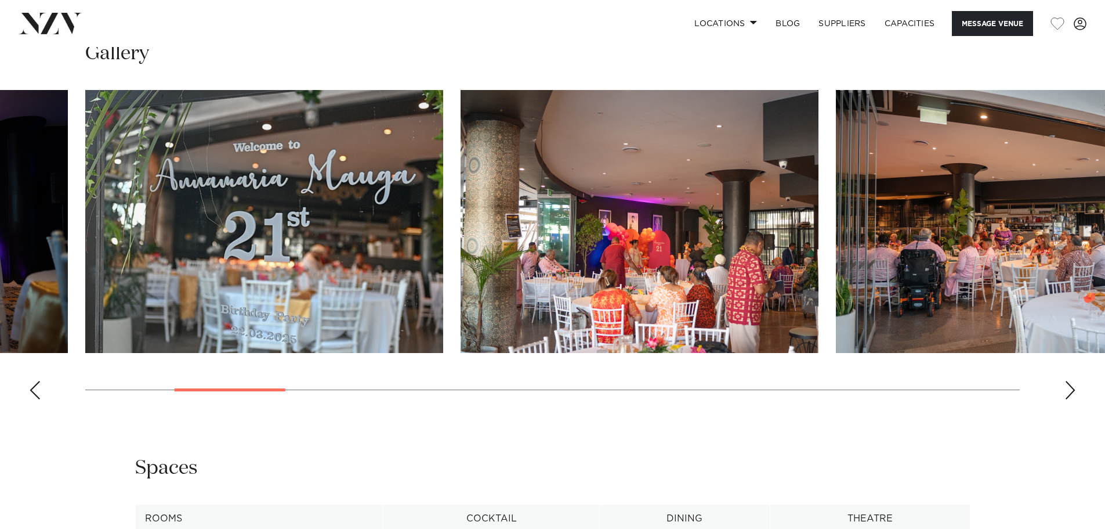
click at [1069, 389] on div "Next slide" at bounding box center [1071, 390] width 12 height 19
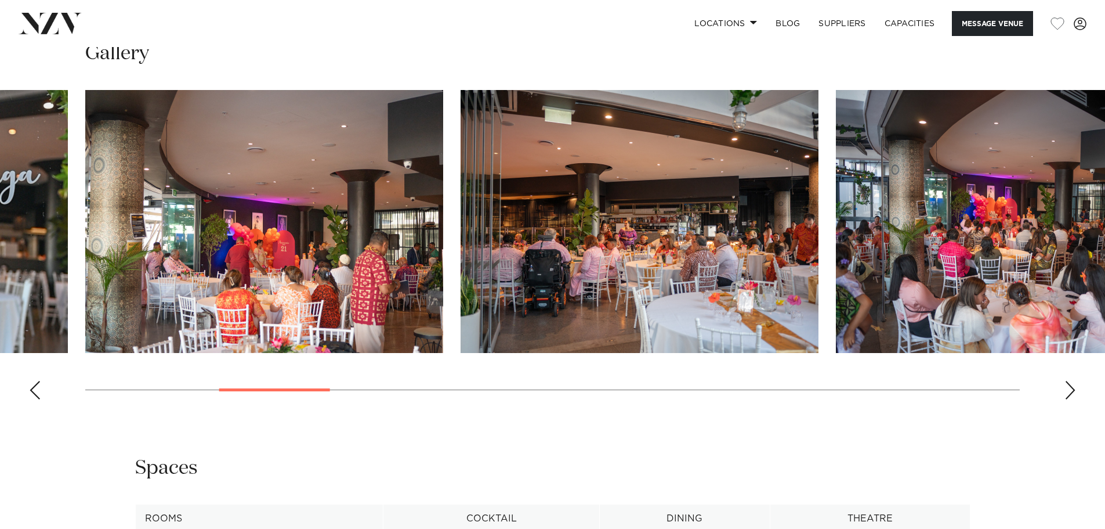
click at [1069, 389] on div "Next slide" at bounding box center [1071, 390] width 12 height 19
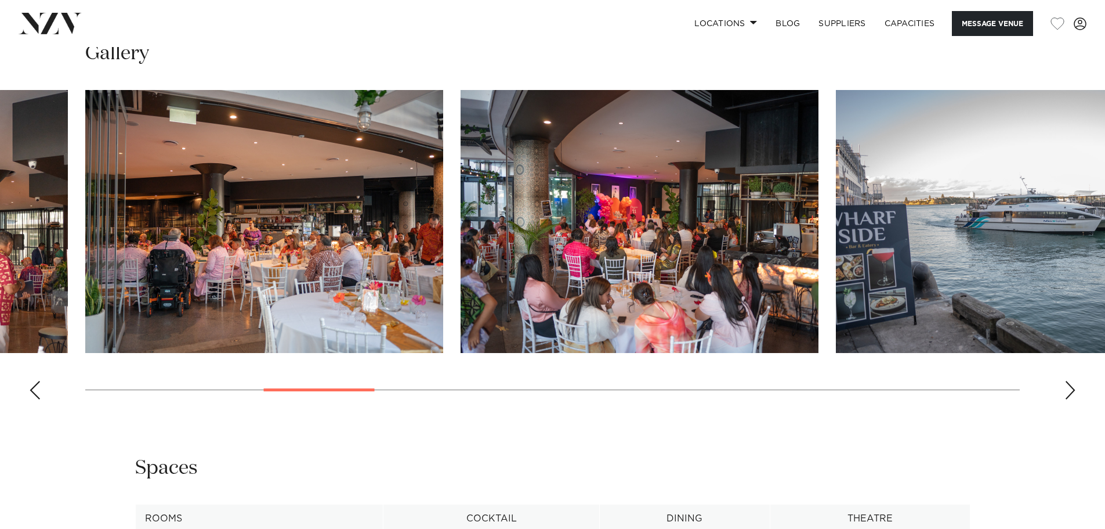
click at [1069, 389] on div "Next slide" at bounding box center [1071, 390] width 12 height 19
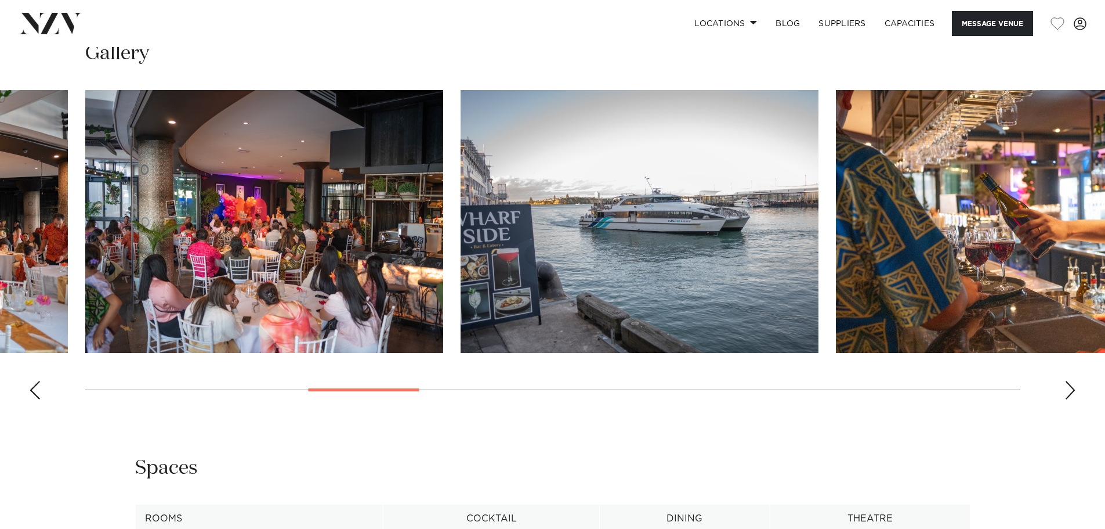
click at [1060, 393] on swiper-container at bounding box center [552, 249] width 1105 height 319
click at [1065, 395] on div "Next slide" at bounding box center [1071, 390] width 12 height 19
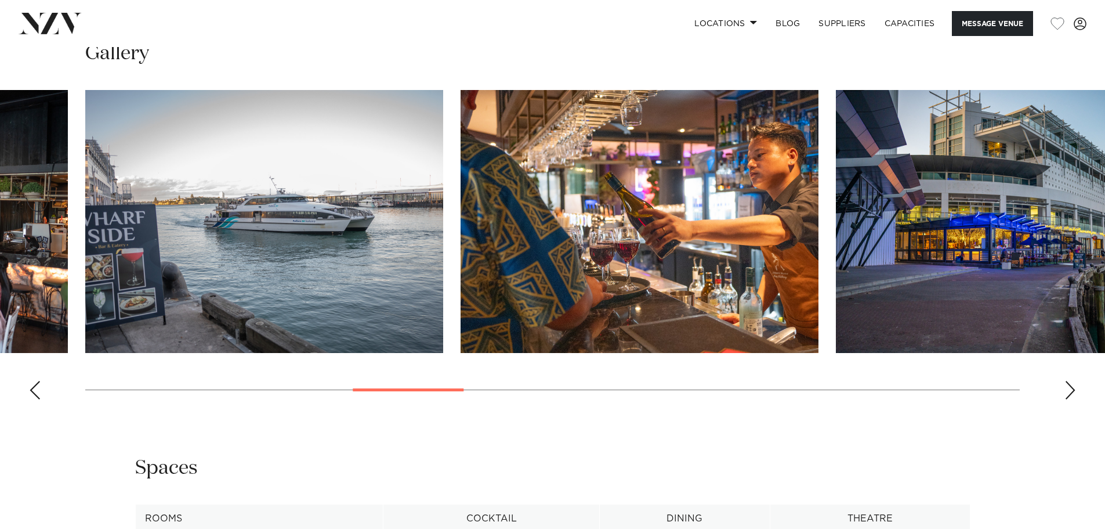
click at [1066, 396] on div "Next slide" at bounding box center [1071, 390] width 12 height 19
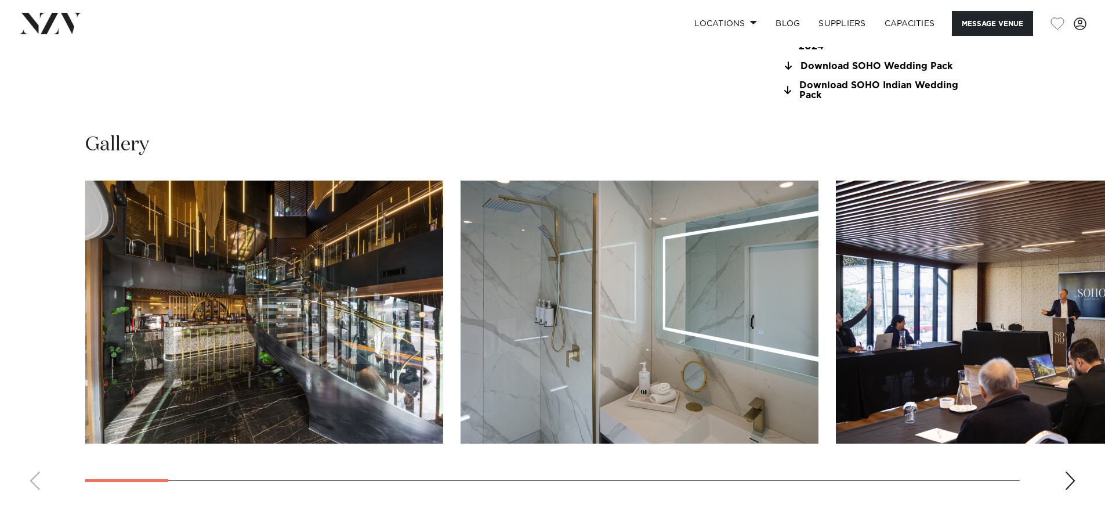
scroll to position [1277, 0]
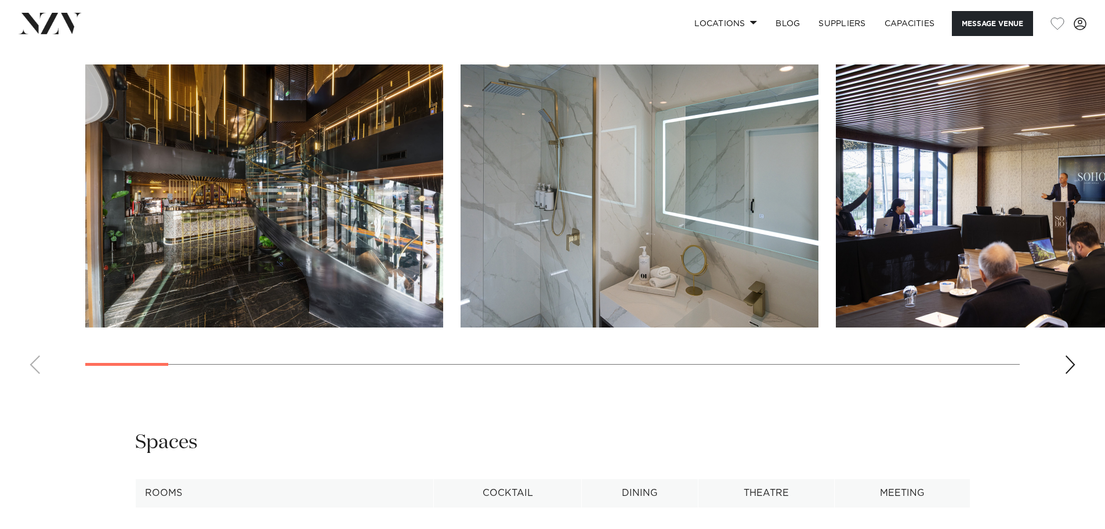
click at [1070, 364] on div "Next slide" at bounding box center [1071, 364] width 12 height 19
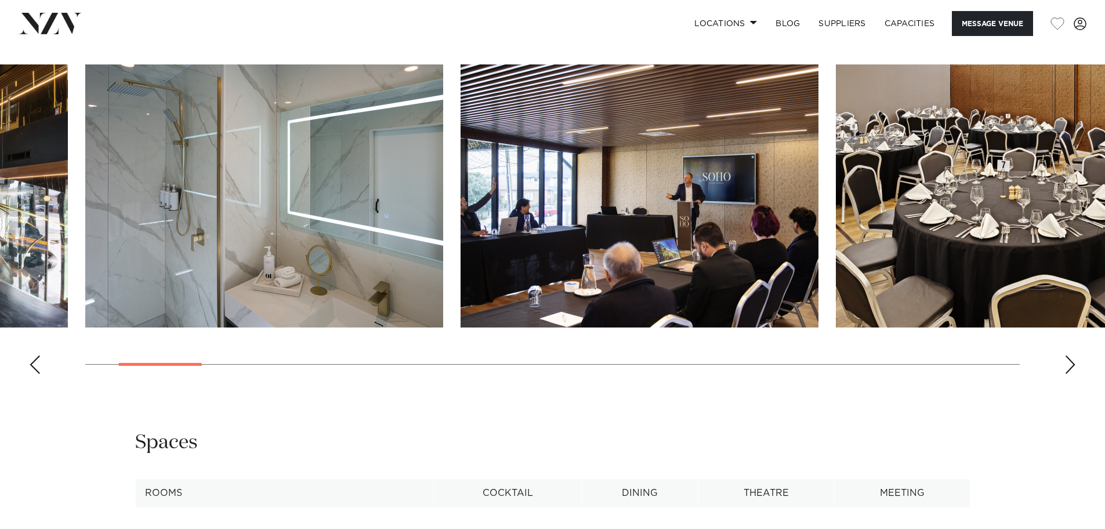
click at [1070, 364] on div "Next slide" at bounding box center [1071, 364] width 12 height 19
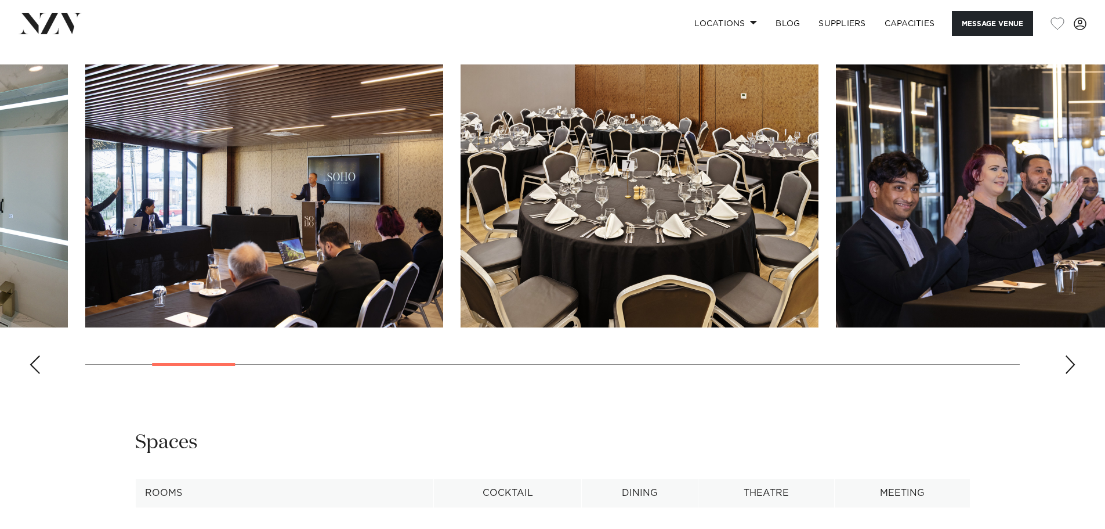
click at [1070, 364] on div "Next slide" at bounding box center [1071, 364] width 12 height 19
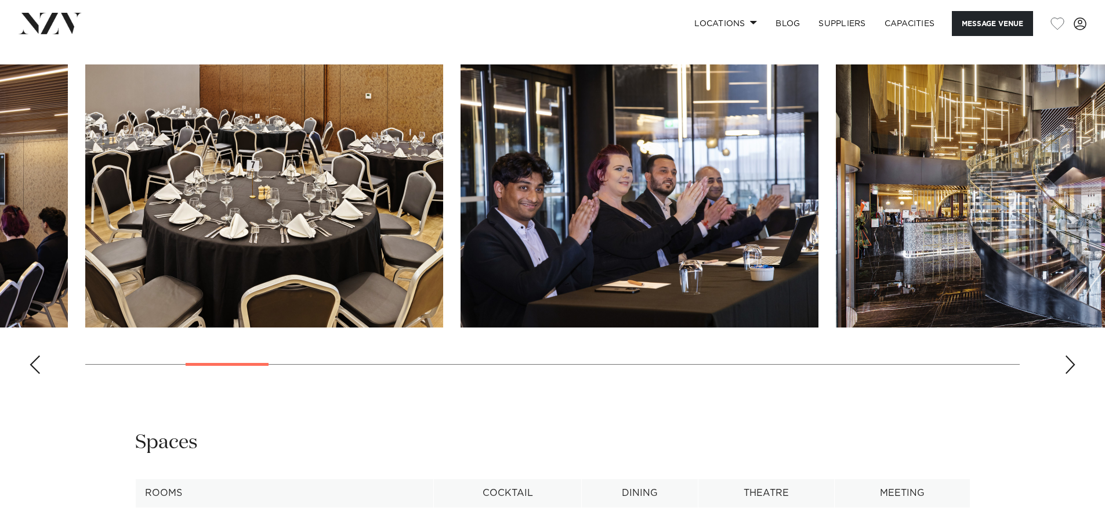
click at [1070, 364] on div "Next slide" at bounding box center [1071, 364] width 12 height 19
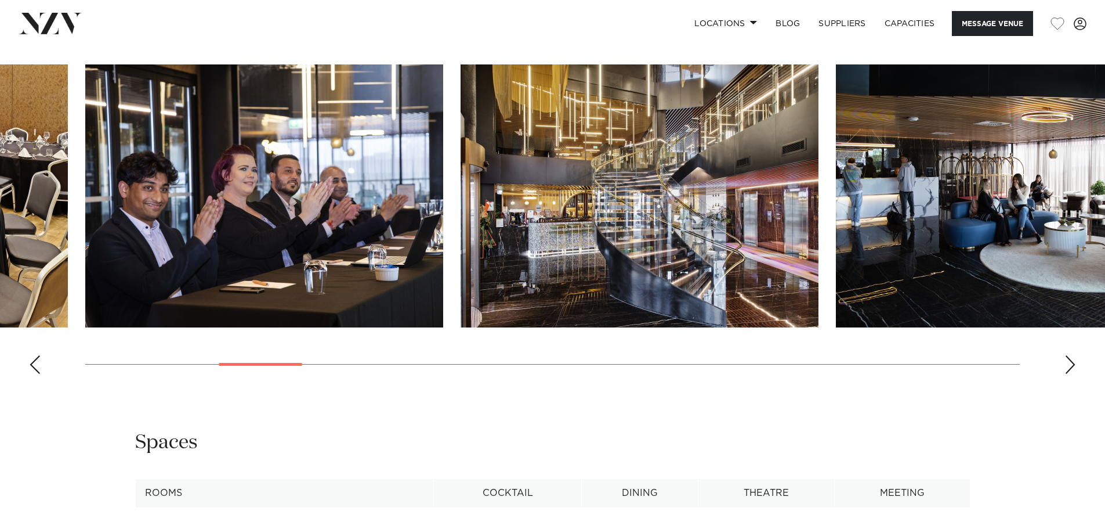
click at [1071, 366] on div "Next slide" at bounding box center [1071, 364] width 12 height 19
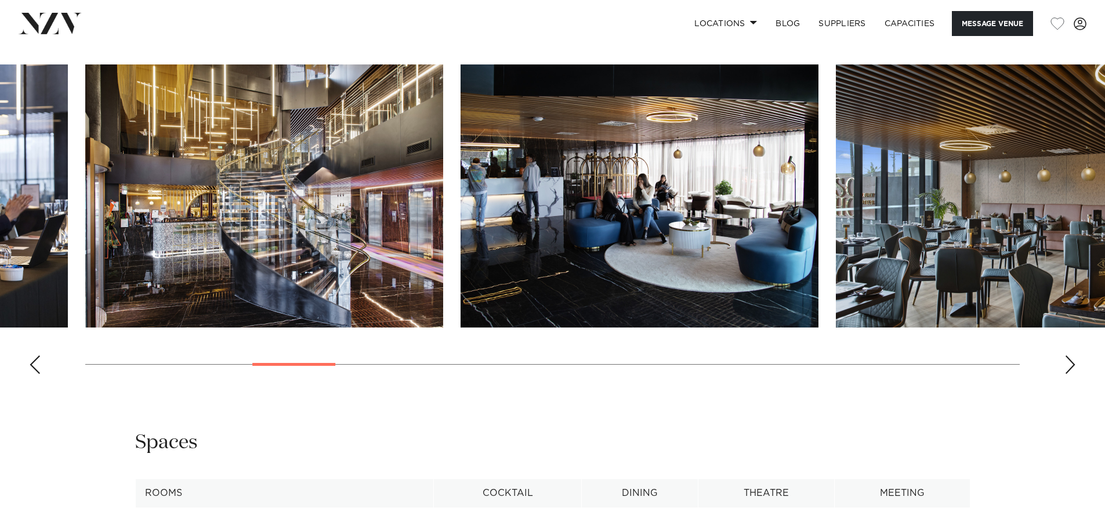
click at [1071, 366] on div "Next slide" at bounding box center [1071, 364] width 12 height 19
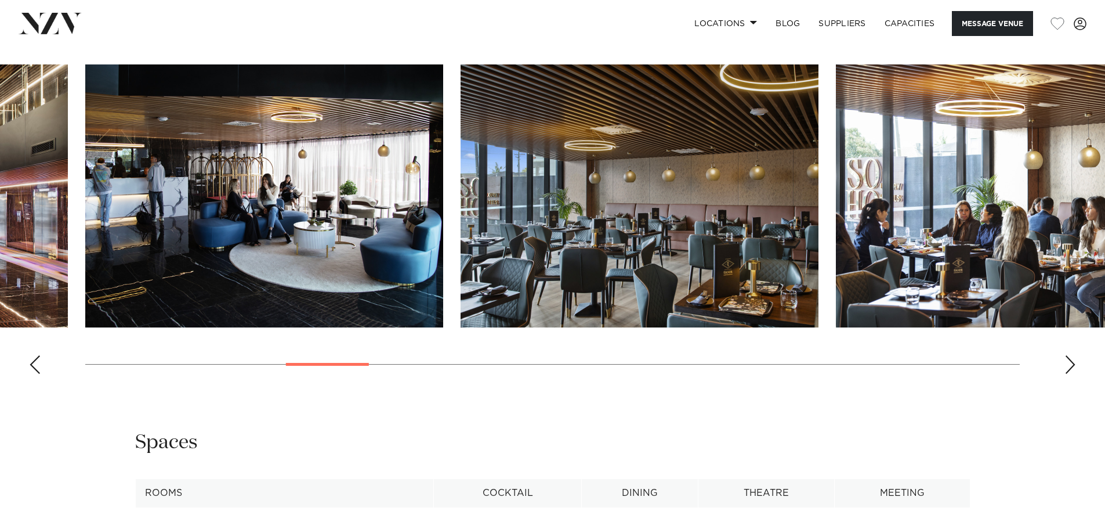
click at [1071, 366] on div "Next slide" at bounding box center [1071, 364] width 12 height 19
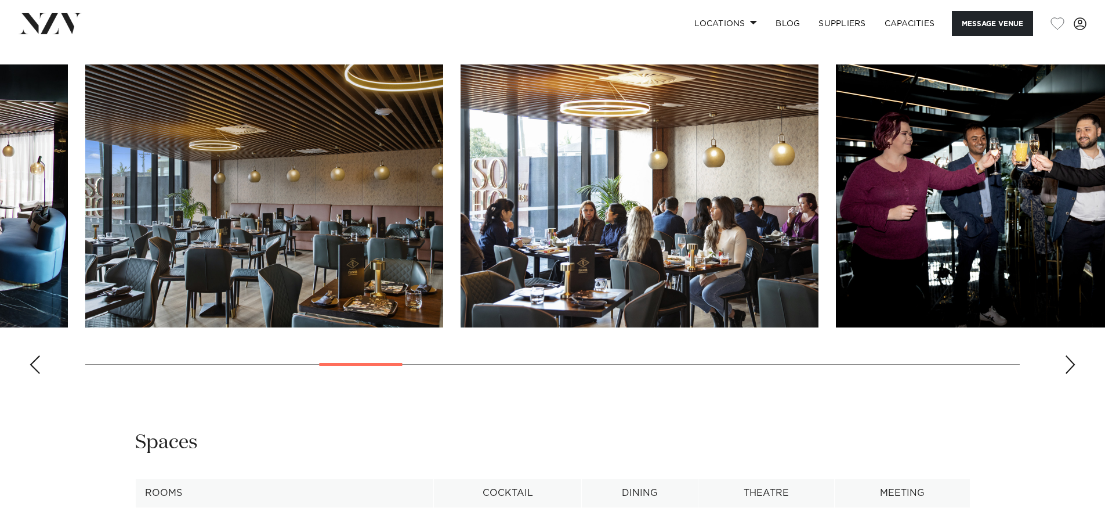
click at [1071, 366] on div "Next slide" at bounding box center [1071, 364] width 12 height 19
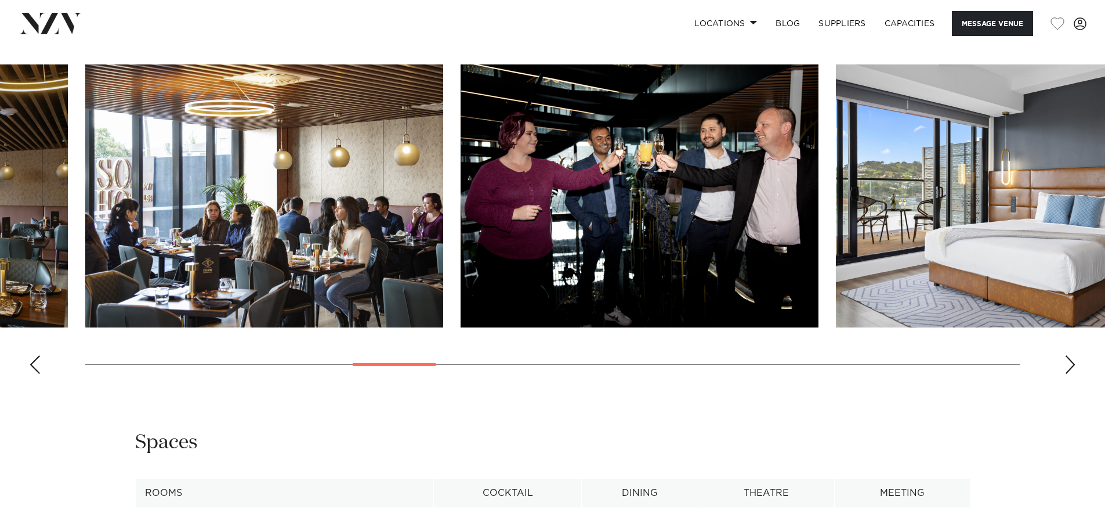
click at [1071, 366] on div "Next slide" at bounding box center [1071, 364] width 12 height 19
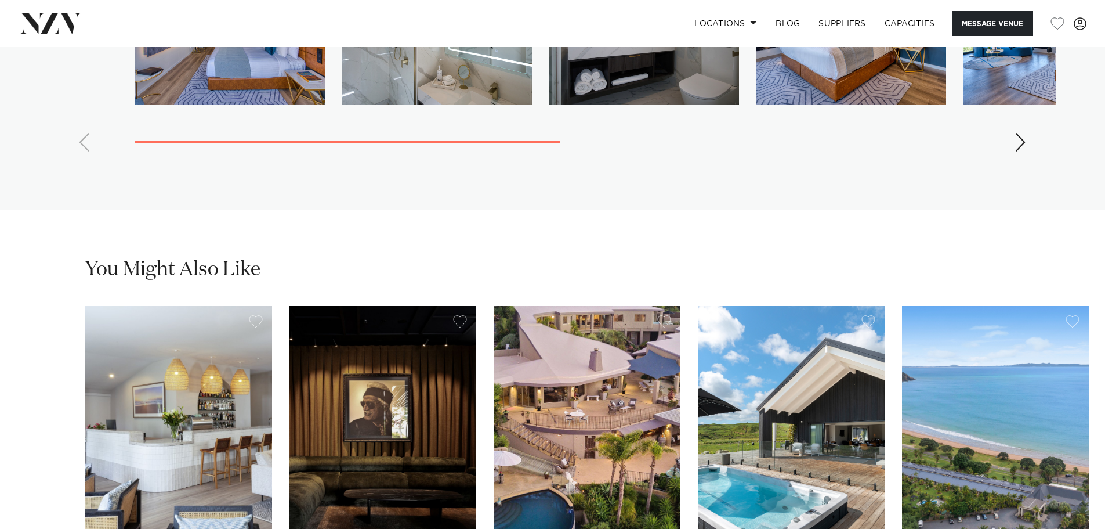
scroll to position [2379, 0]
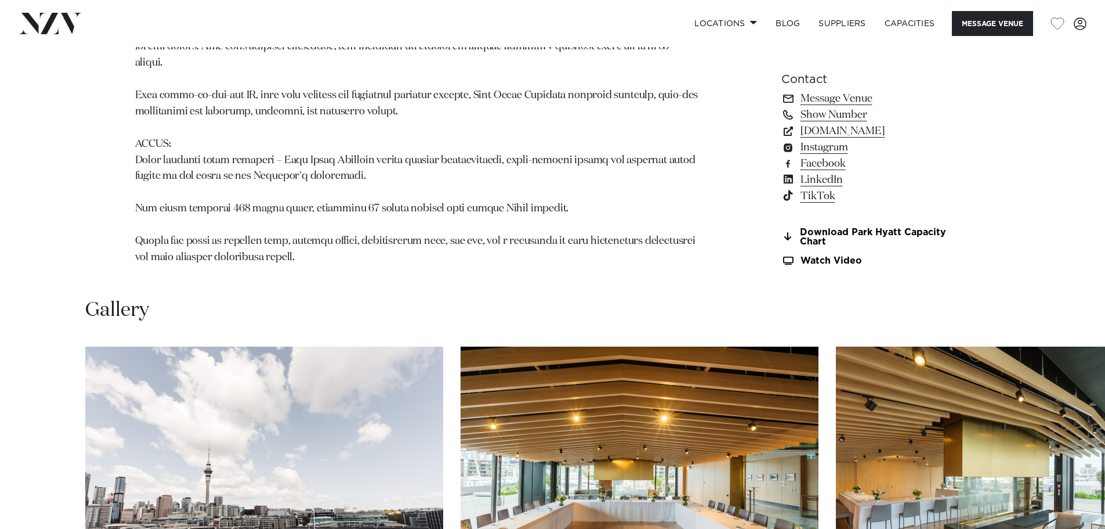
scroll to position [1219, 0]
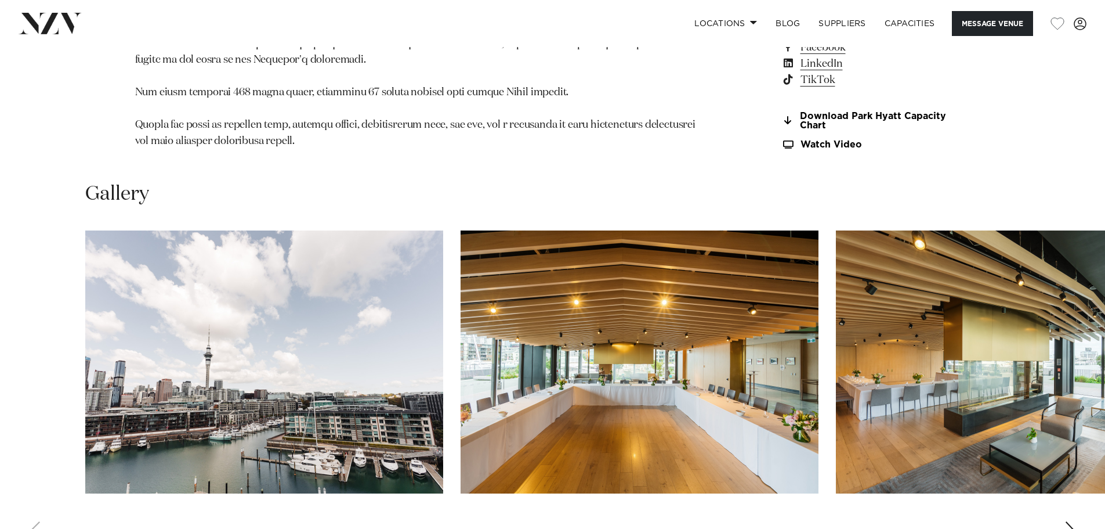
click at [1070, 521] on div "Next slide" at bounding box center [1071, 530] width 12 height 19
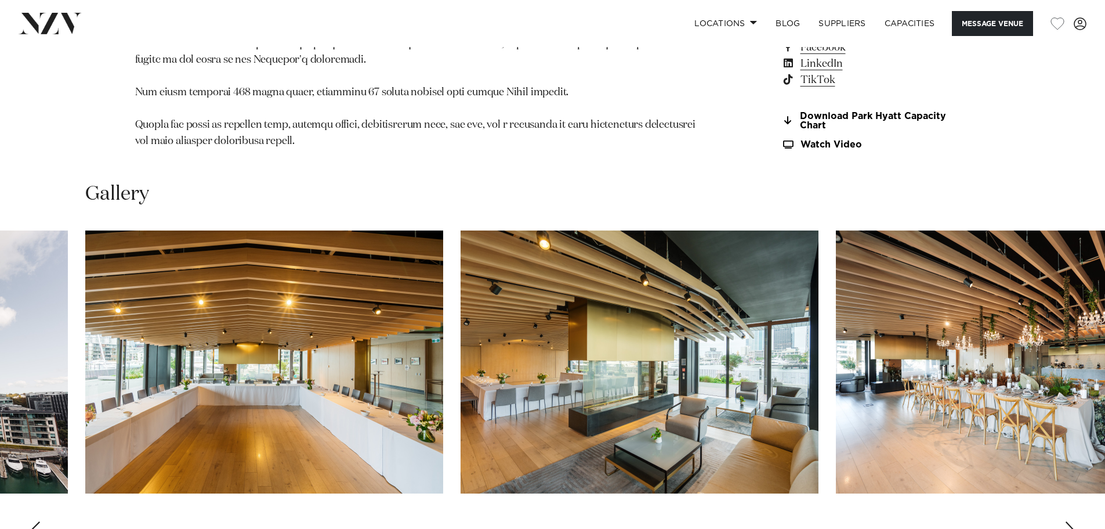
click at [1072, 521] on div "Next slide" at bounding box center [1071, 530] width 12 height 19
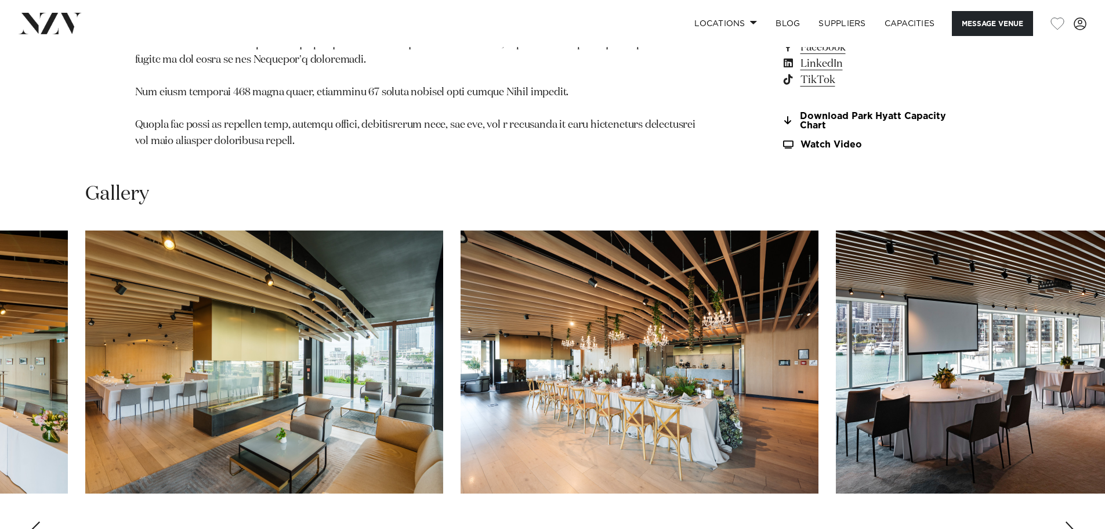
click at [1072, 521] on div "Next slide" at bounding box center [1071, 530] width 12 height 19
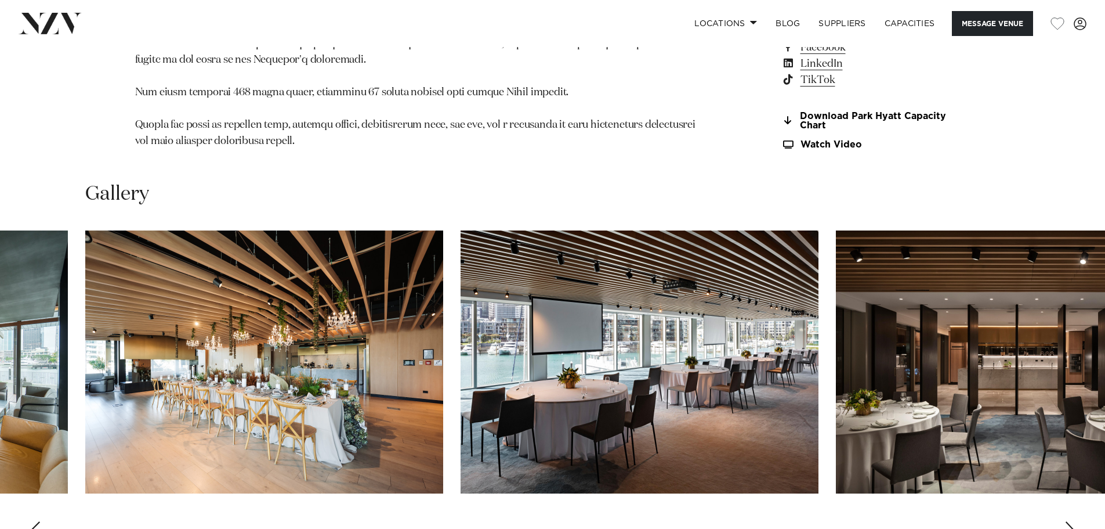
click at [1072, 521] on div "Next slide" at bounding box center [1071, 530] width 12 height 19
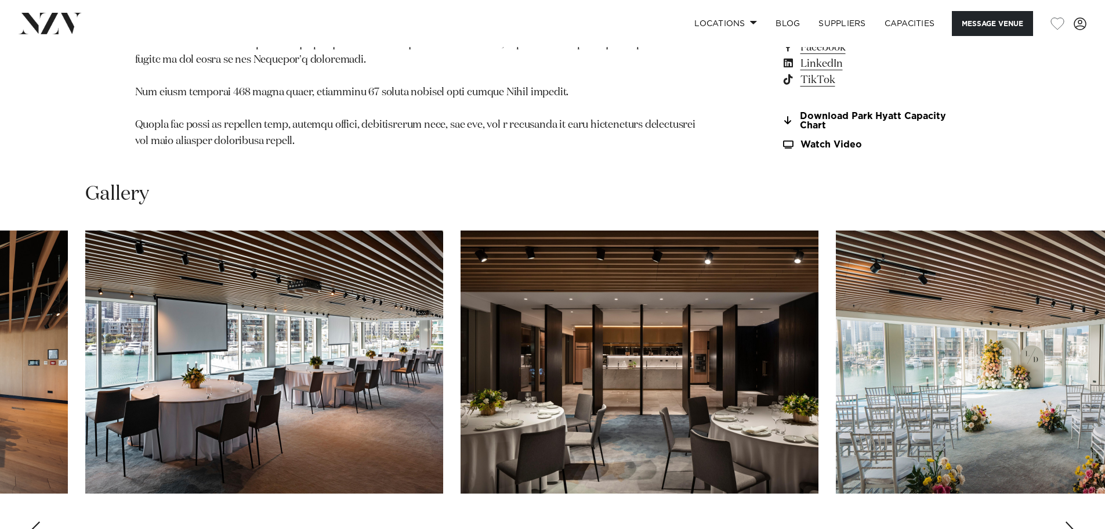
click at [1072, 521] on div "Next slide" at bounding box center [1071, 530] width 12 height 19
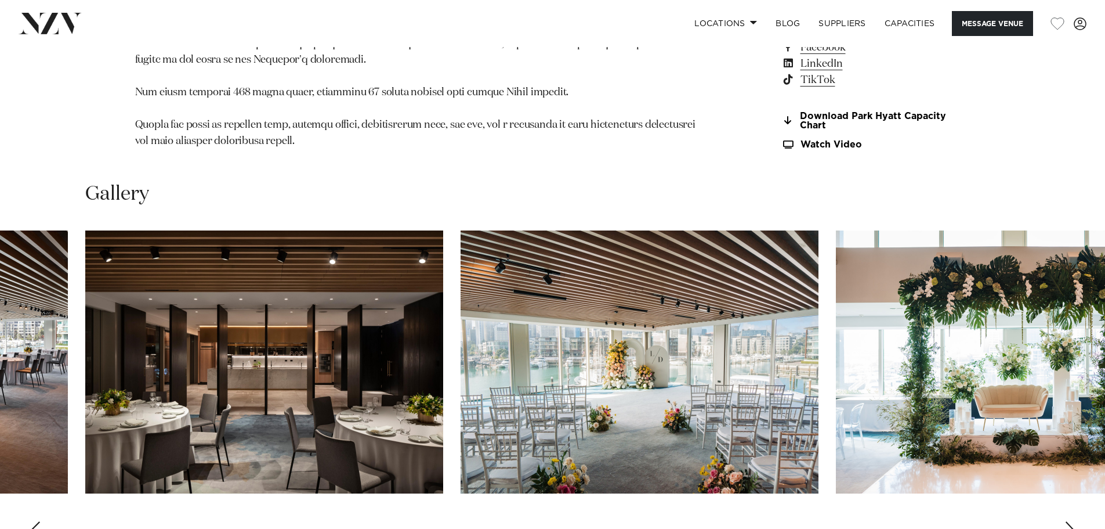
click at [1072, 521] on div "Next slide" at bounding box center [1071, 530] width 12 height 19
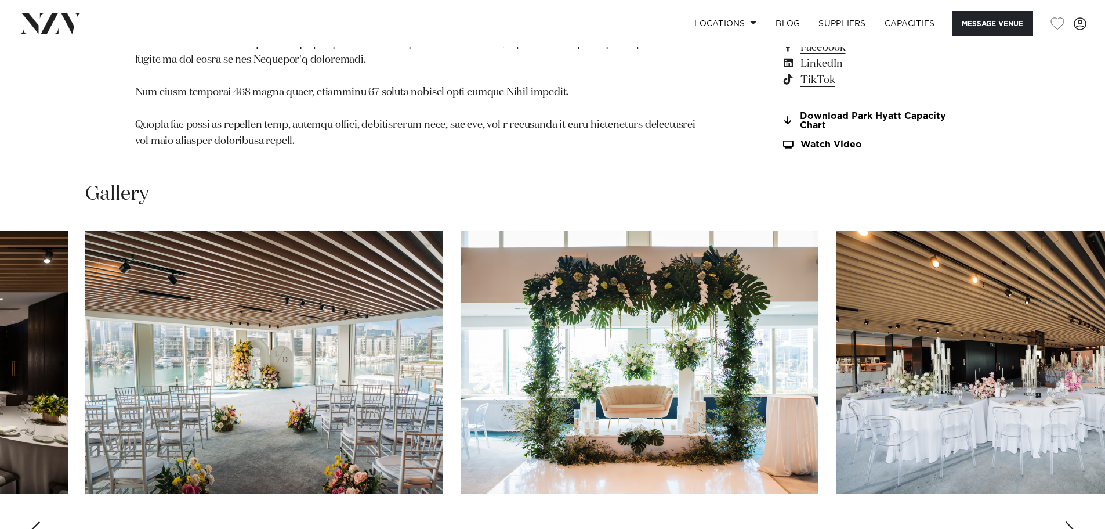
click at [1072, 521] on div "Next slide" at bounding box center [1071, 530] width 12 height 19
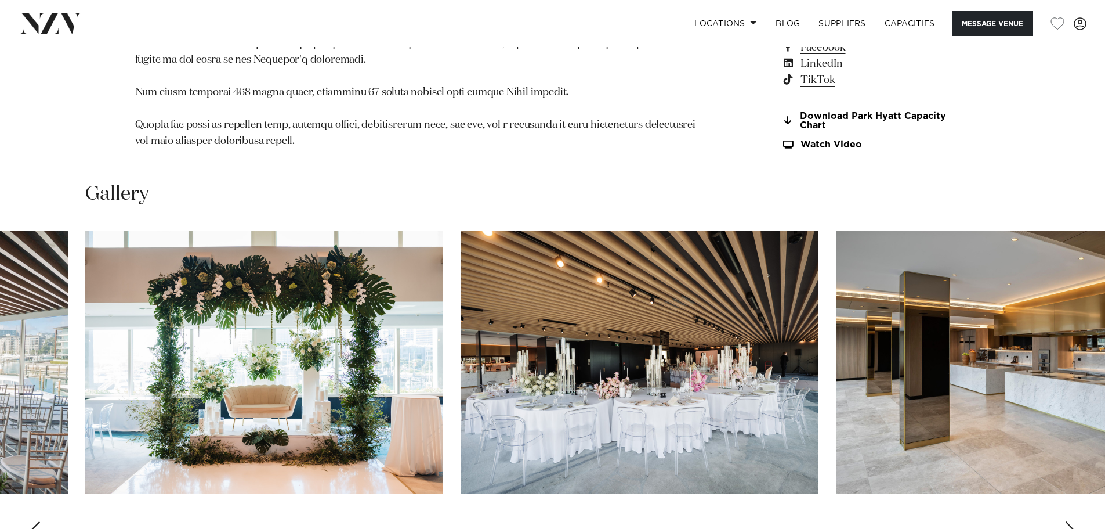
click at [1072, 521] on div "Next slide" at bounding box center [1071, 530] width 12 height 19
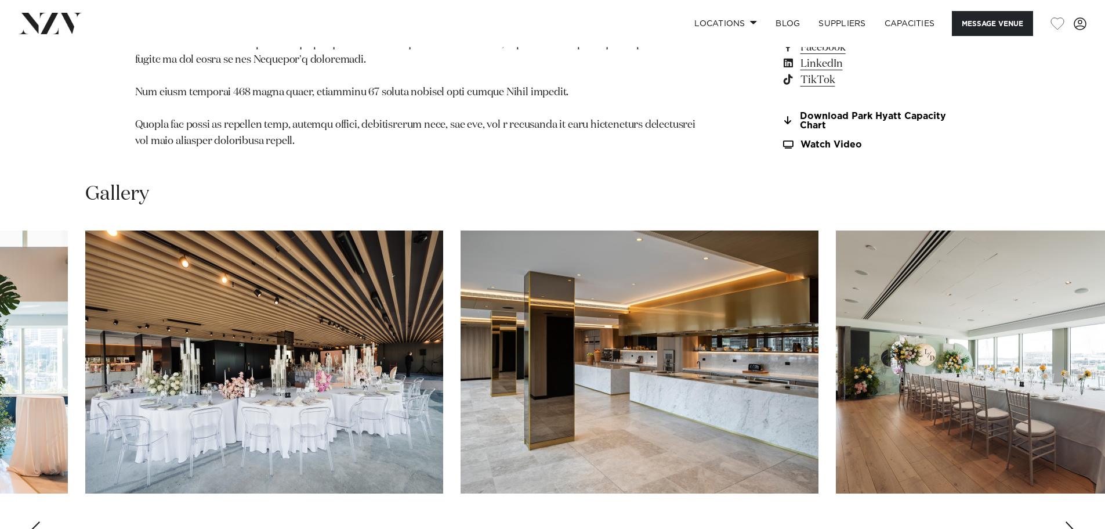
click at [1072, 521] on div "Next slide" at bounding box center [1071, 530] width 12 height 19
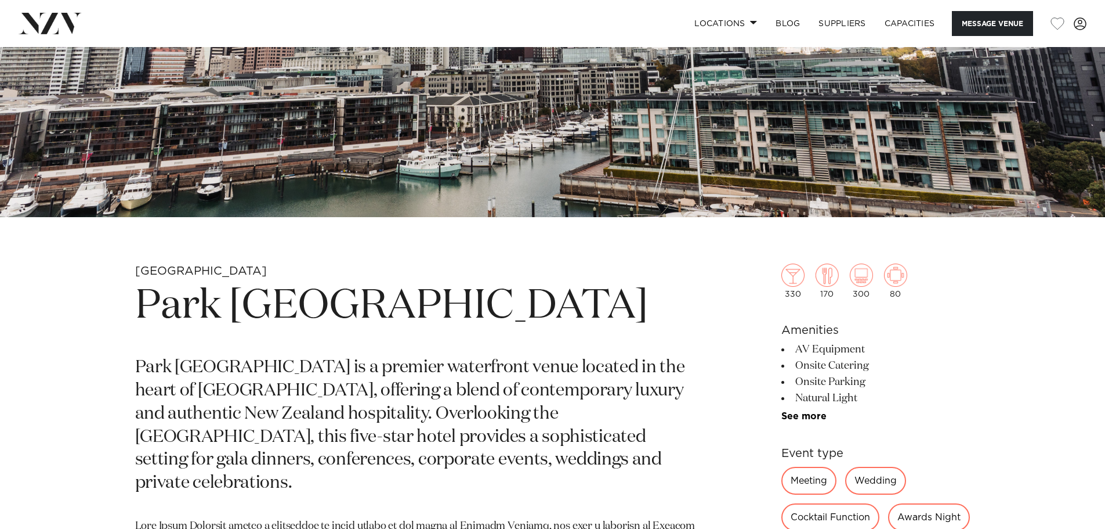
scroll to position [116, 0]
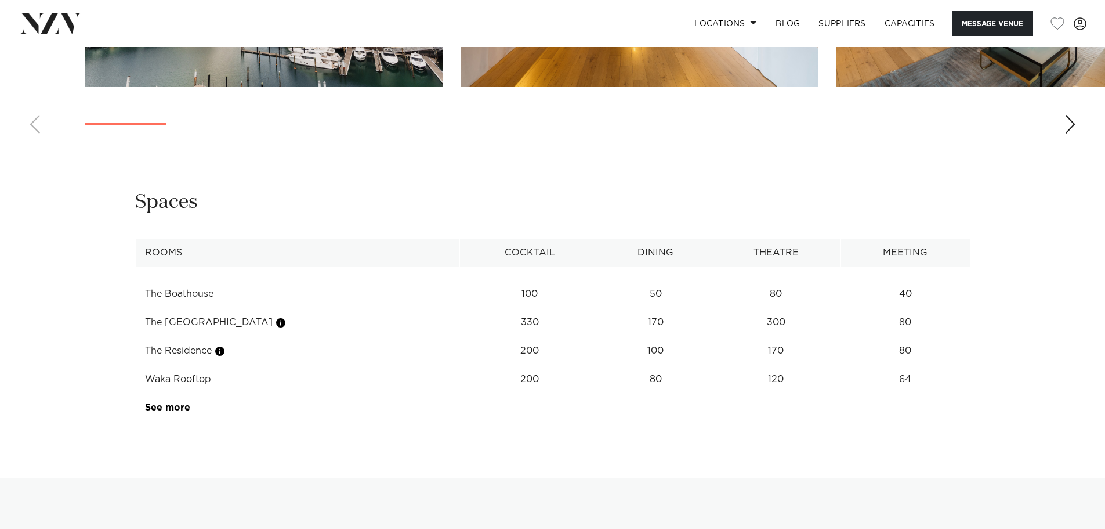
scroll to position [1567, 0]
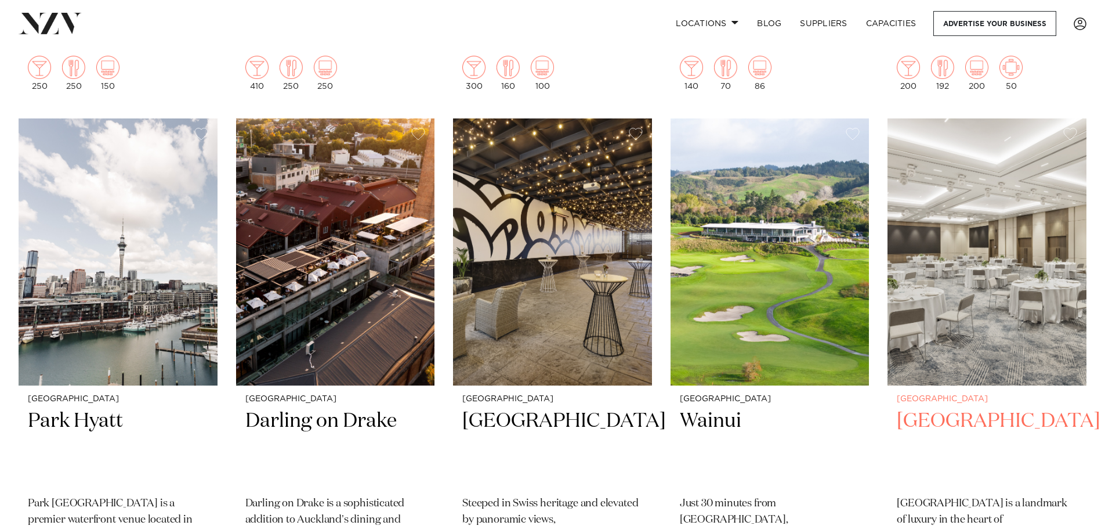
click at [948, 408] on h2 "[GEOGRAPHIC_DATA]" at bounding box center [987, 447] width 180 height 78
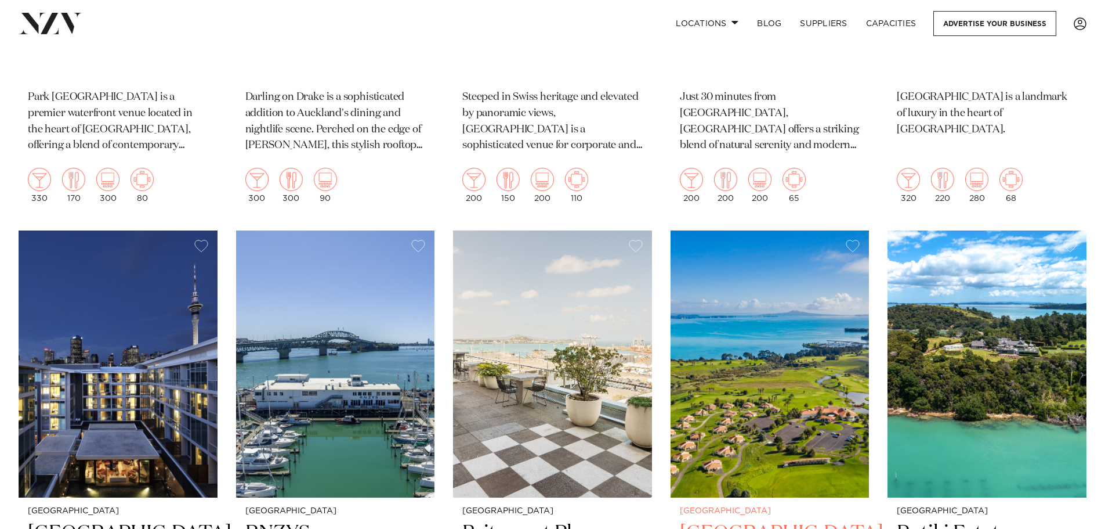
scroll to position [3540, 0]
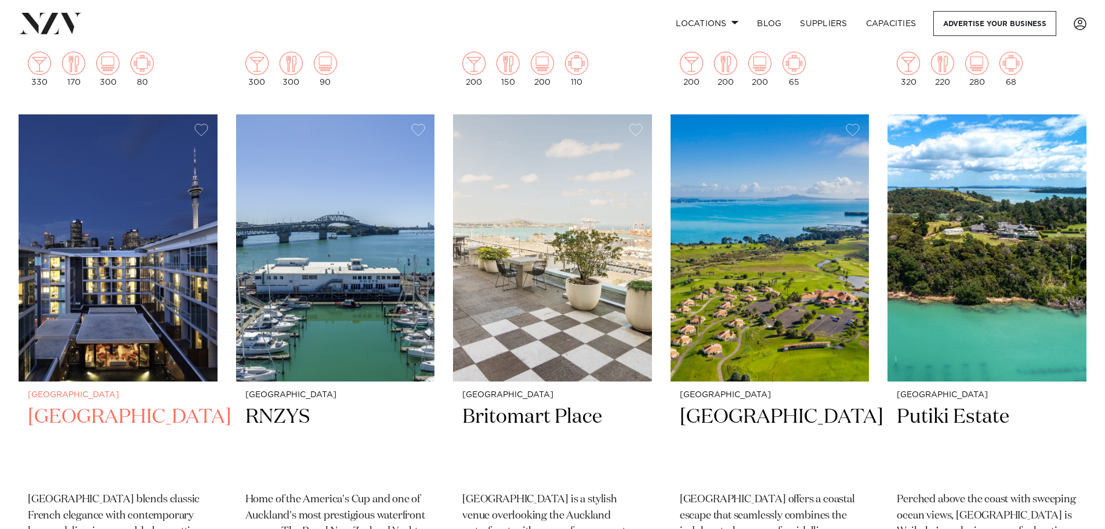
click at [124, 404] on h2 "Sofitel Auckland Viaduct Harbour" at bounding box center [118, 443] width 180 height 78
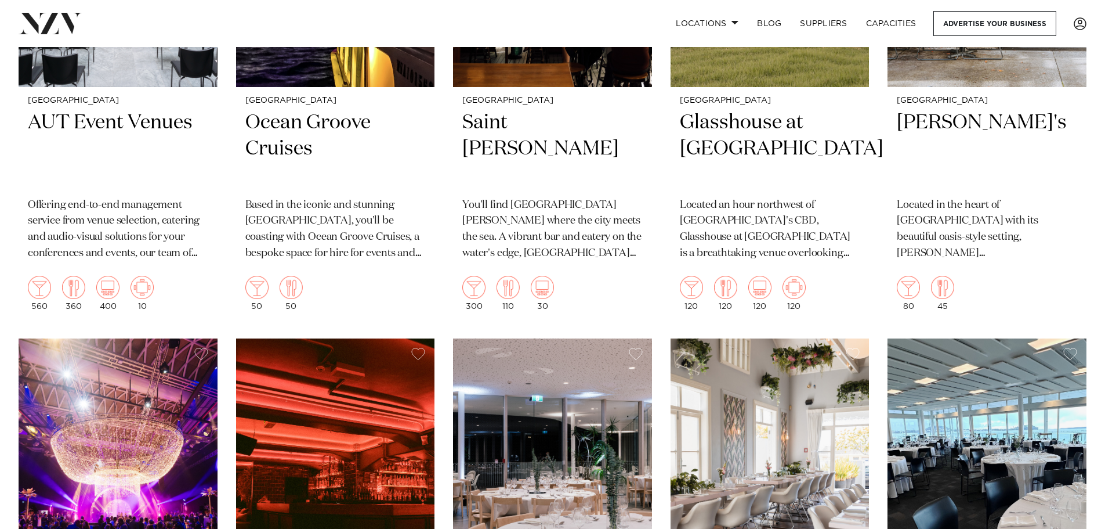
scroll to position [4526, 0]
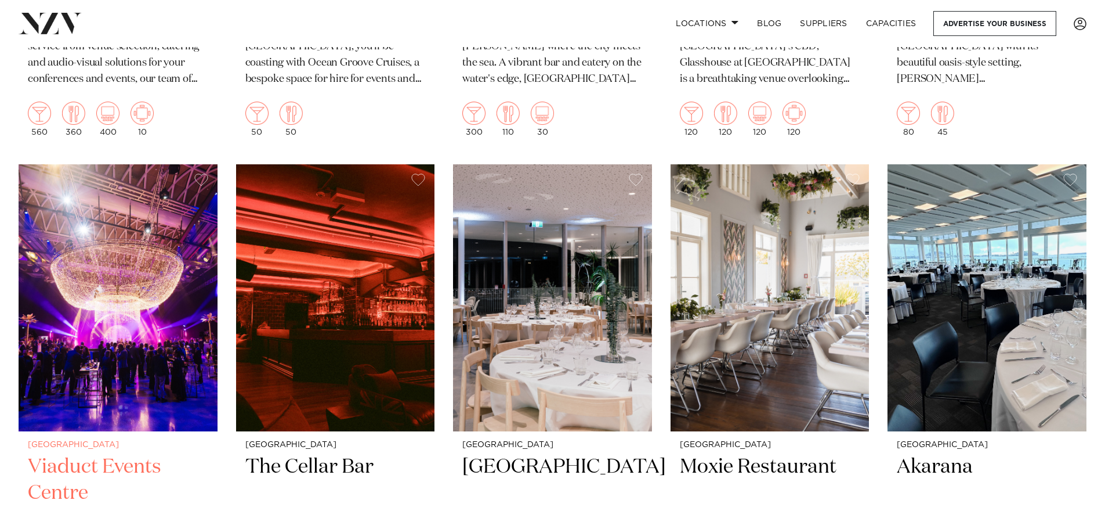
click at [103, 454] on h2 "Viaduct Events Centre" at bounding box center [118, 493] width 180 height 78
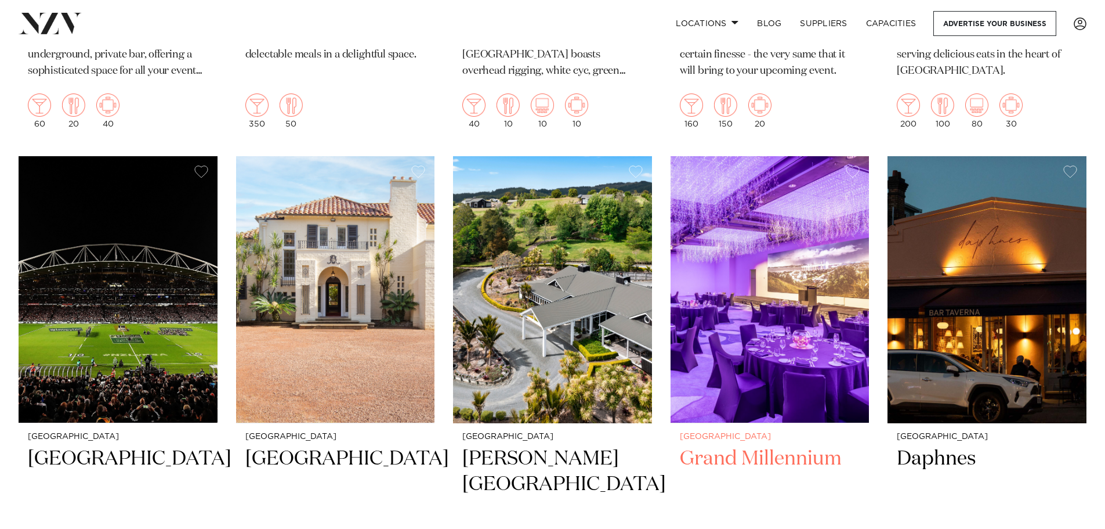
scroll to position [5629, 0]
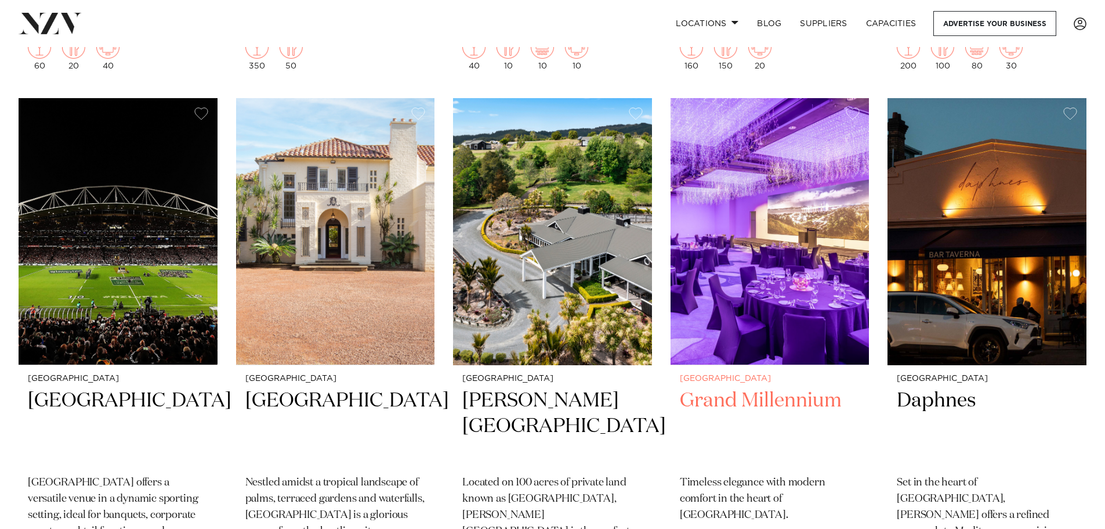
click at [742, 388] on h2 "Grand Millennium" at bounding box center [770, 427] width 180 height 78
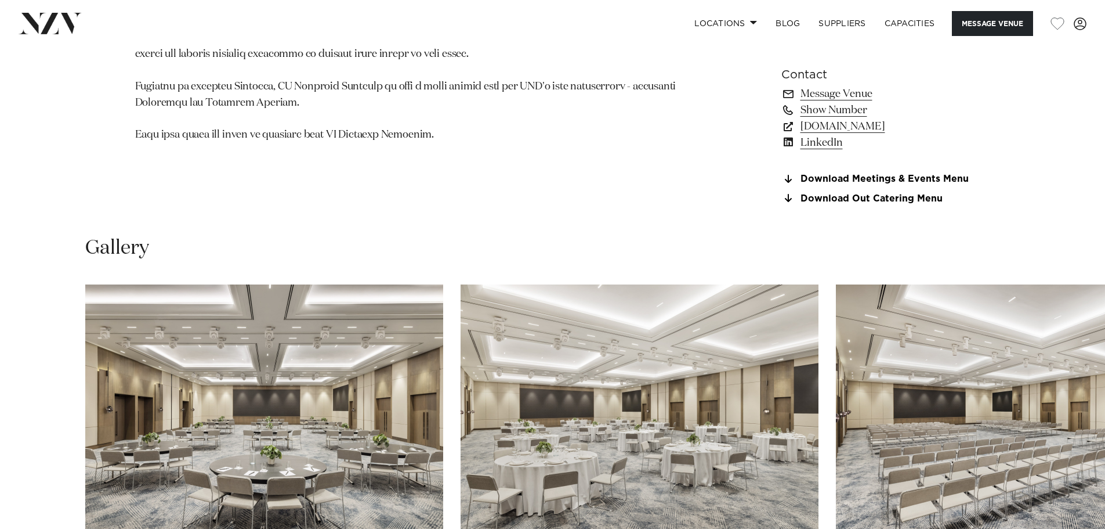
scroll to position [1103, 0]
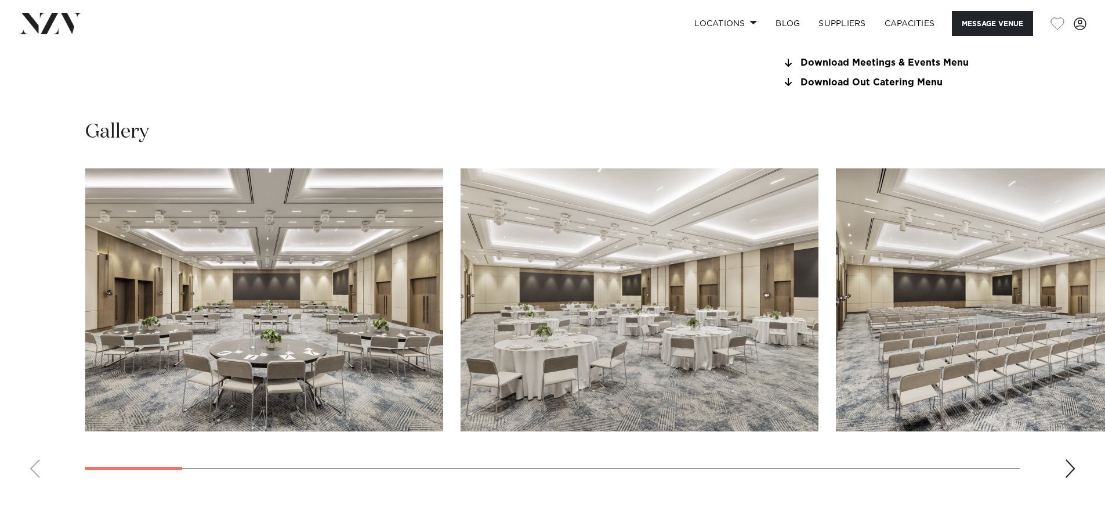
click at [1072, 466] on div "Next slide" at bounding box center [1071, 468] width 12 height 19
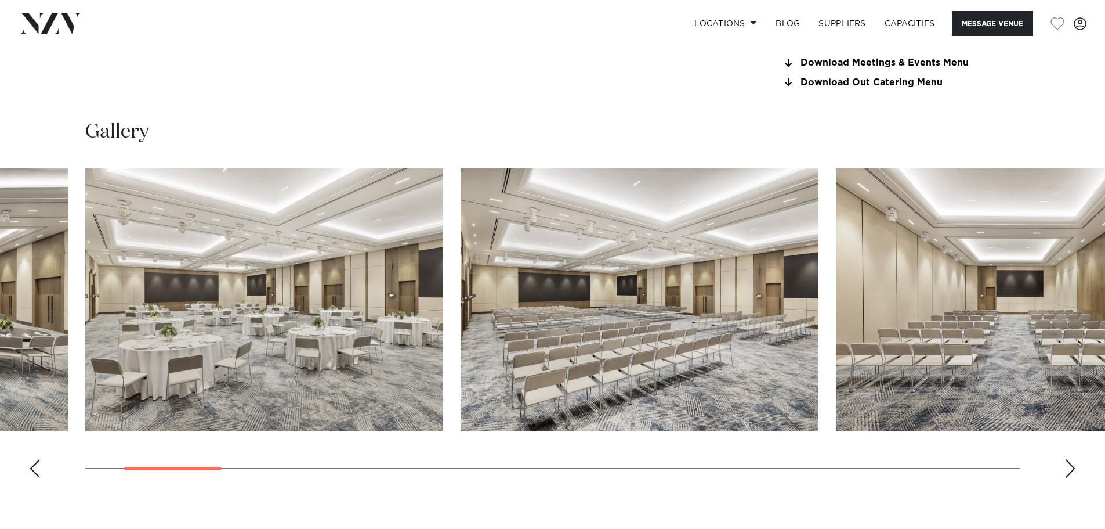
click at [1072, 466] on div "Next slide" at bounding box center [1071, 468] width 12 height 19
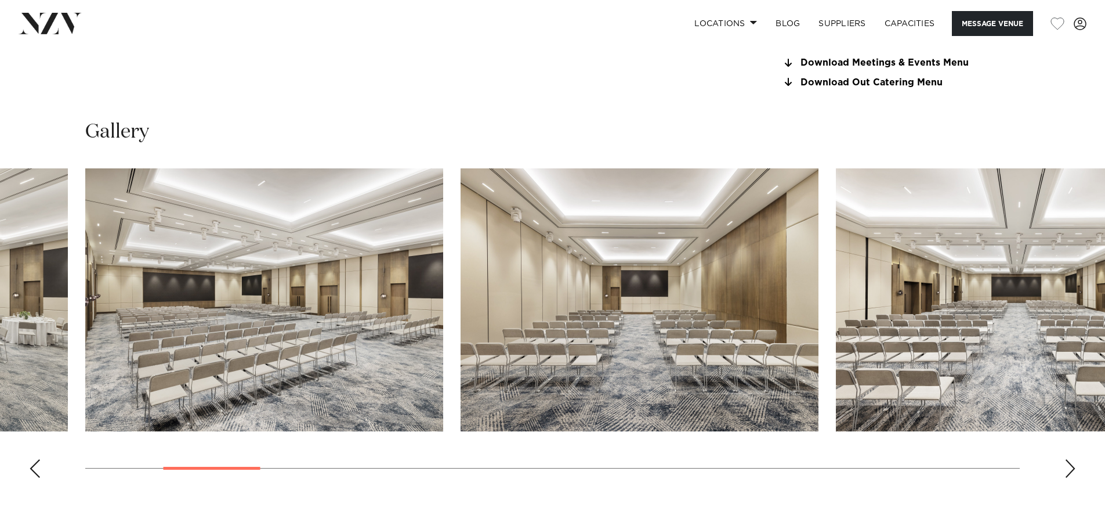
click at [1072, 466] on div "Next slide" at bounding box center [1071, 468] width 12 height 19
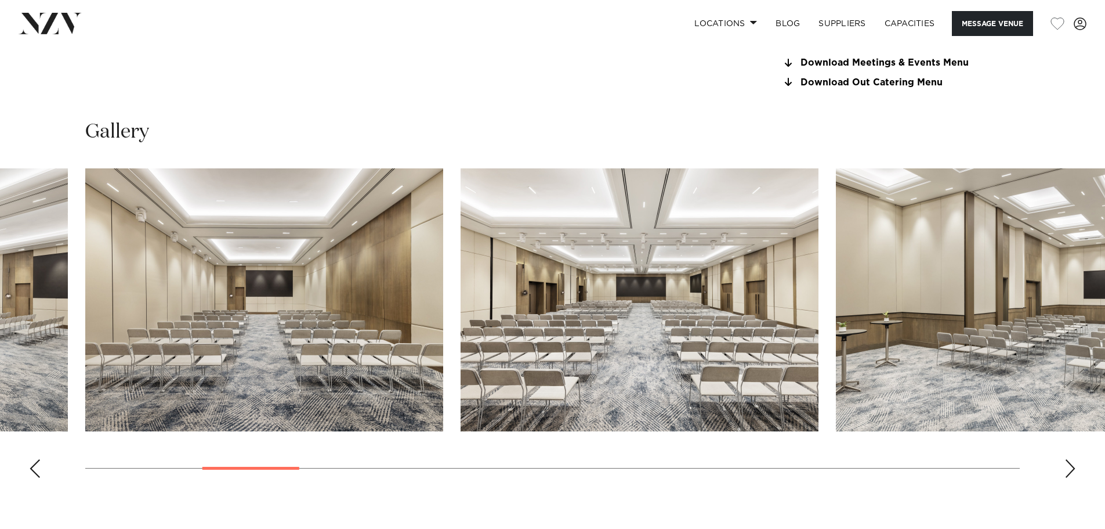
click at [1072, 466] on div "Next slide" at bounding box center [1071, 468] width 12 height 19
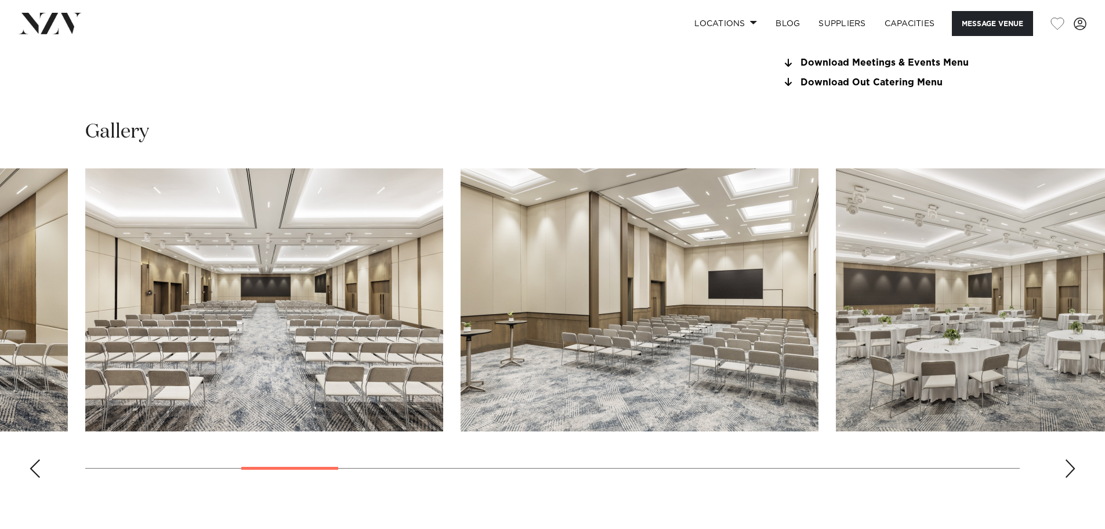
click at [1072, 466] on div "Next slide" at bounding box center [1071, 468] width 12 height 19
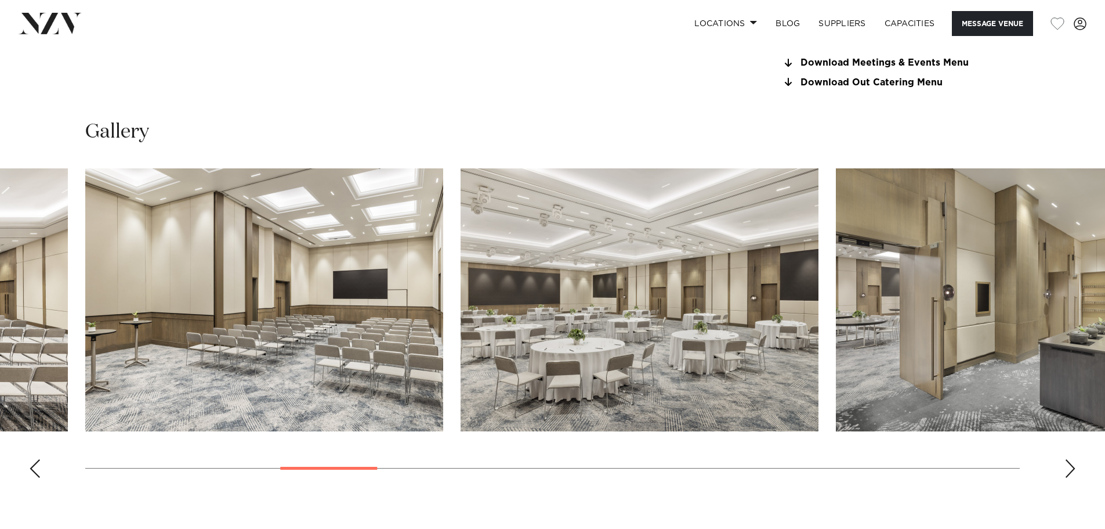
click at [1072, 466] on div "Next slide" at bounding box center [1071, 468] width 12 height 19
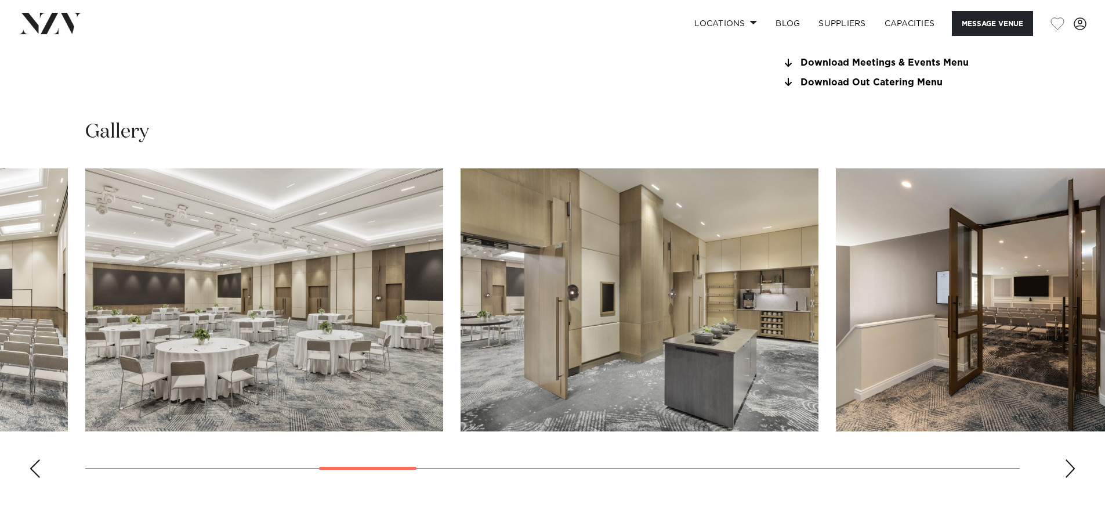
click at [1072, 466] on div "Next slide" at bounding box center [1071, 468] width 12 height 19
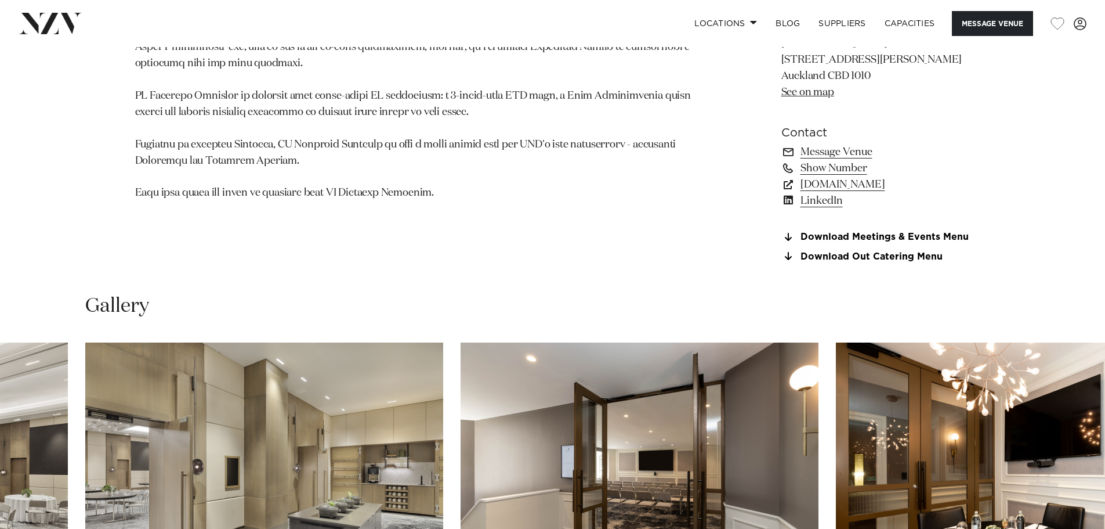
scroll to position [870, 0]
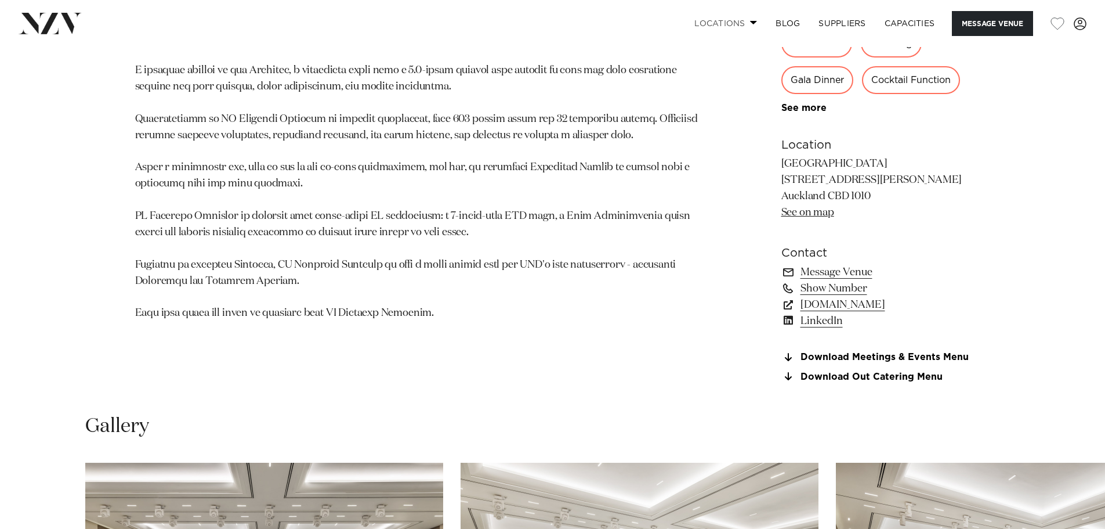
scroll to position [518, 0]
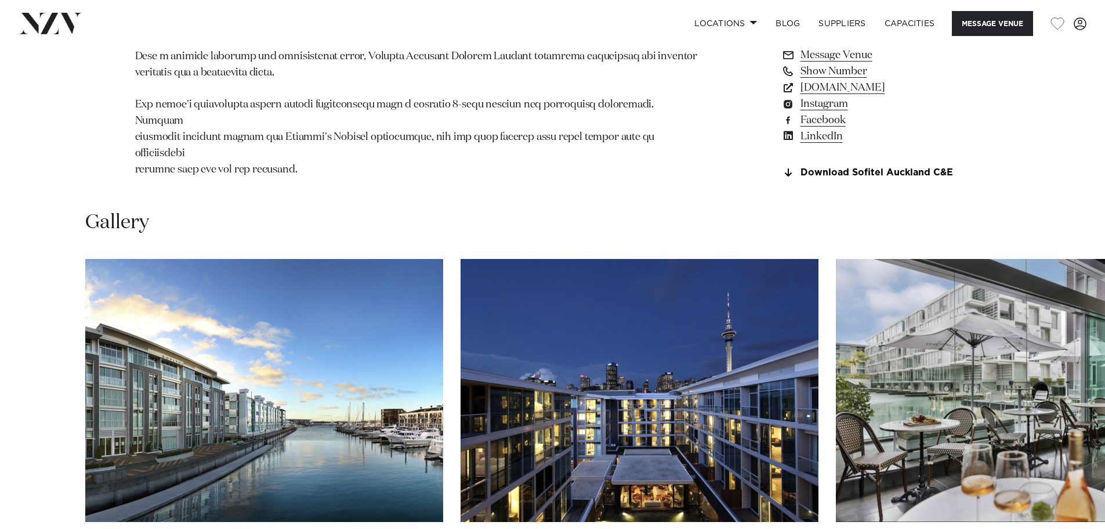
scroll to position [1161, 0]
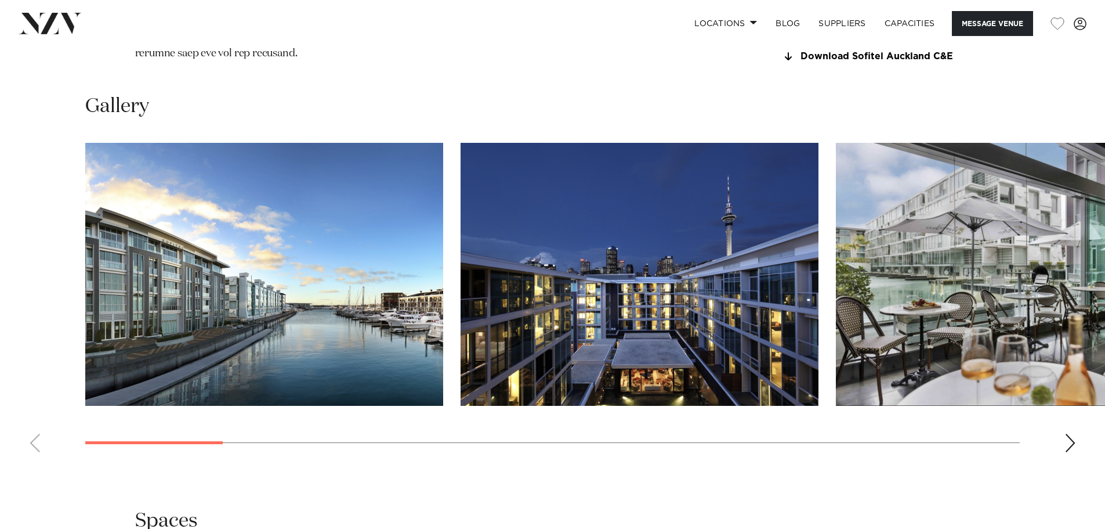
click at [1065, 452] on div "Next slide" at bounding box center [1071, 442] width 12 height 19
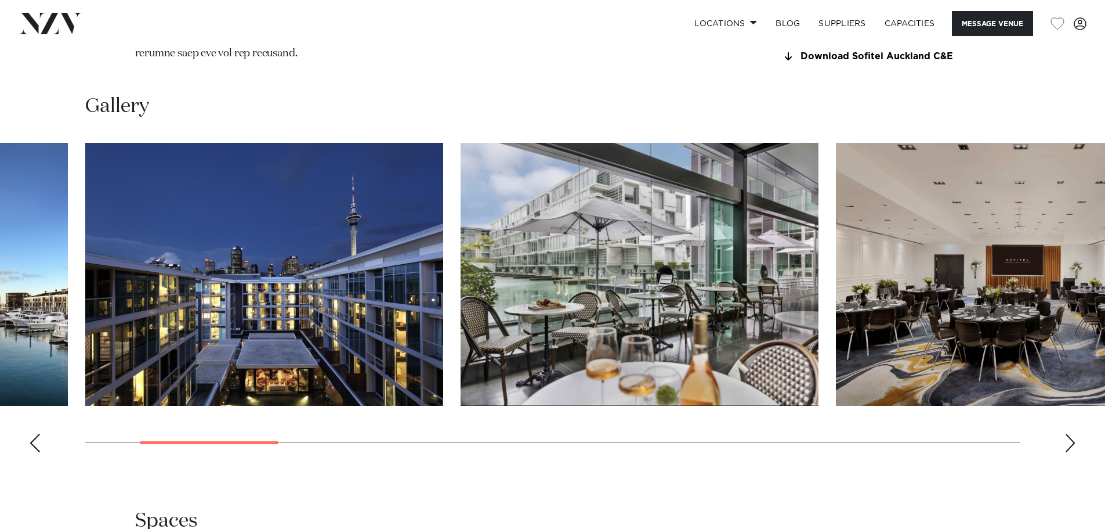
click at [1066, 452] on div "Next slide" at bounding box center [1071, 442] width 12 height 19
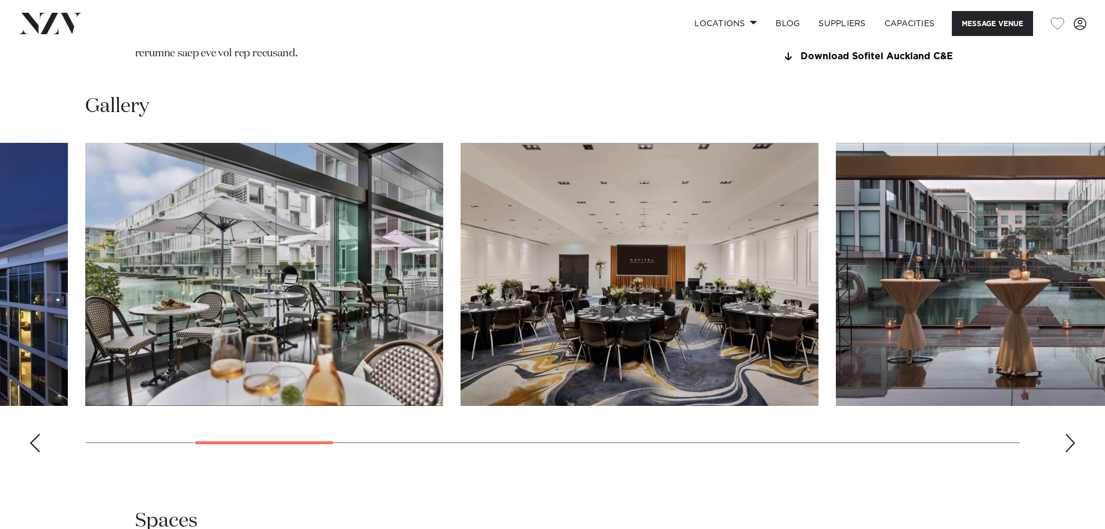
click at [1069, 452] on div "Next slide" at bounding box center [1071, 442] width 12 height 19
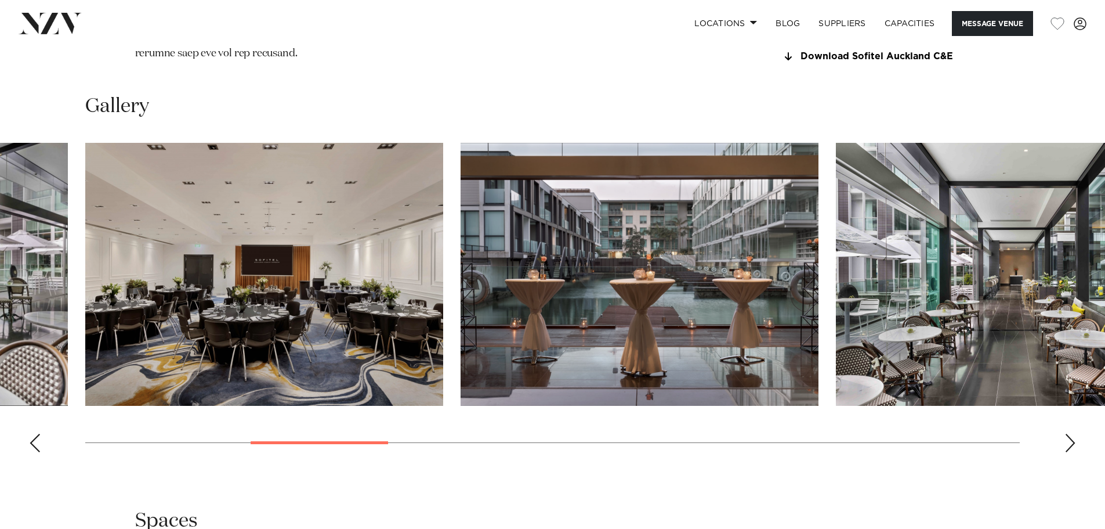
click at [1068, 452] on div "Next slide" at bounding box center [1071, 442] width 12 height 19
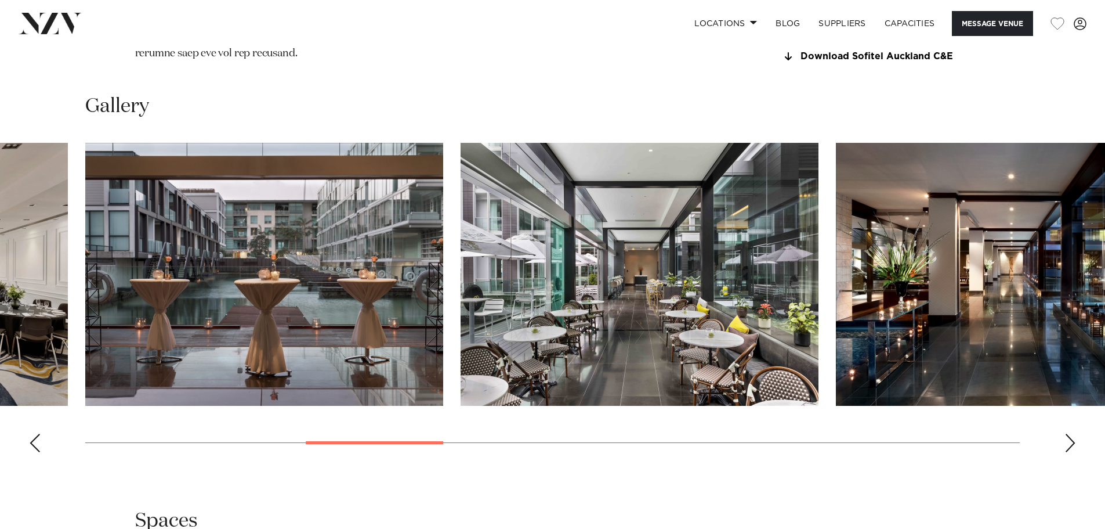
click at [1068, 452] on div "Next slide" at bounding box center [1071, 442] width 12 height 19
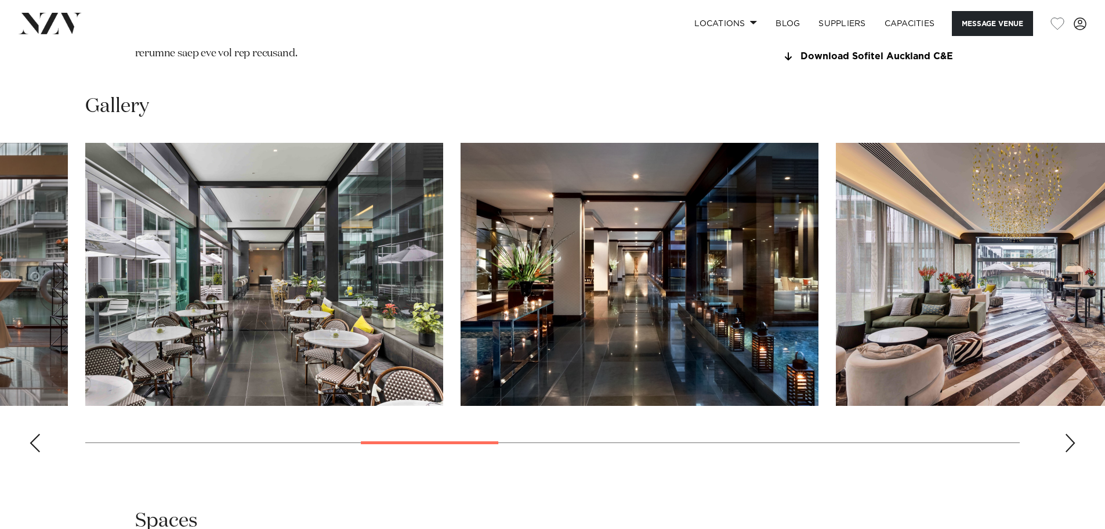
click at [1068, 452] on div "Next slide" at bounding box center [1071, 442] width 12 height 19
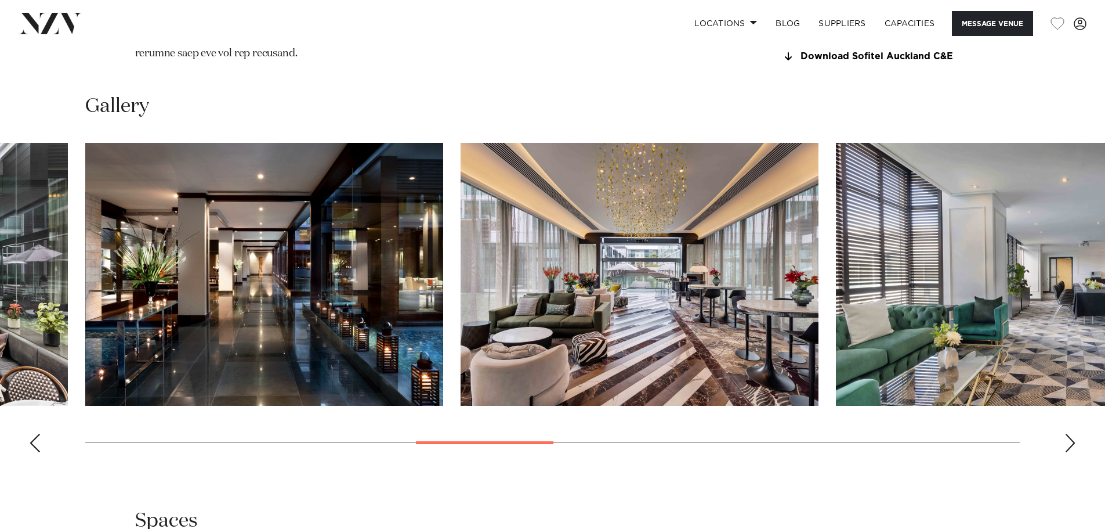
click at [1068, 452] on div "Next slide" at bounding box center [1071, 442] width 12 height 19
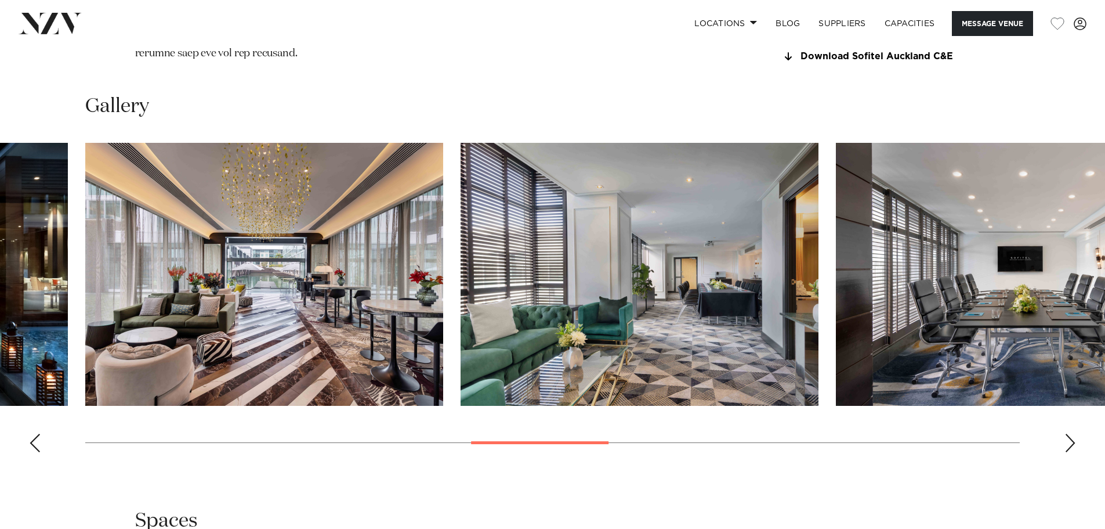
click at [1069, 452] on div "Next slide" at bounding box center [1071, 442] width 12 height 19
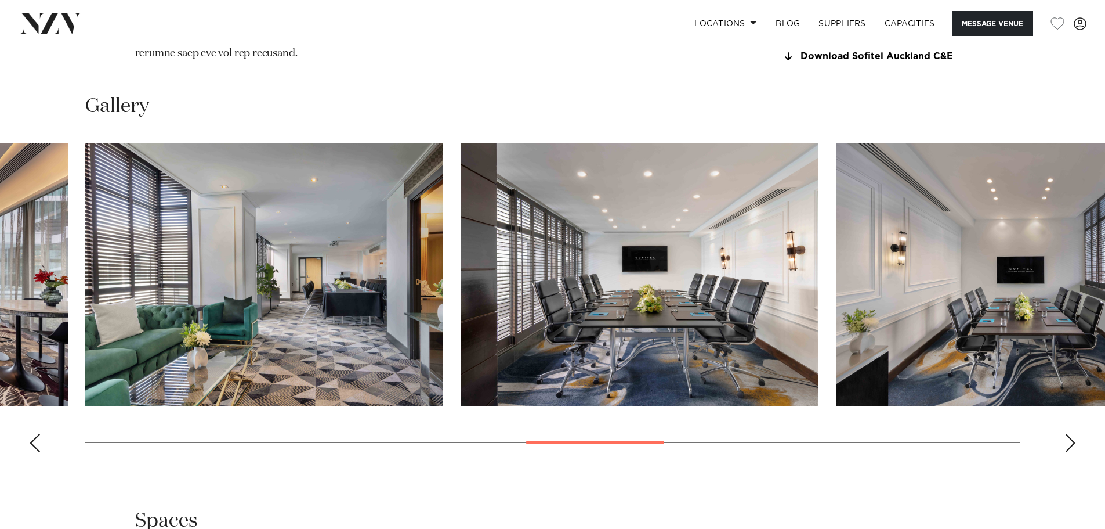
click at [1069, 452] on div "Next slide" at bounding box center [1071, 442] width 12 height 19
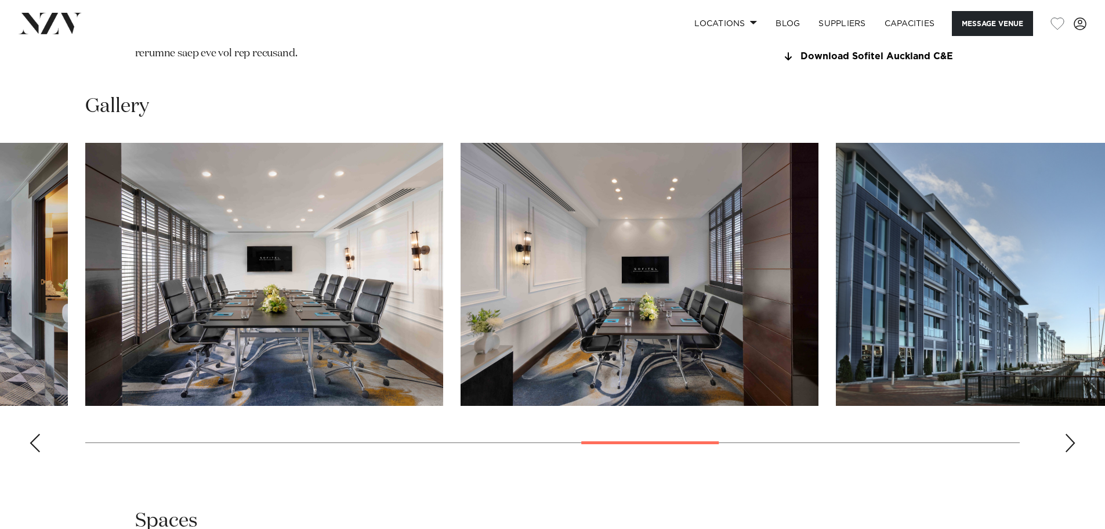
click at [1075, 452] on div "Next slide" at bounding box center [1071, 442] width 12 height 19
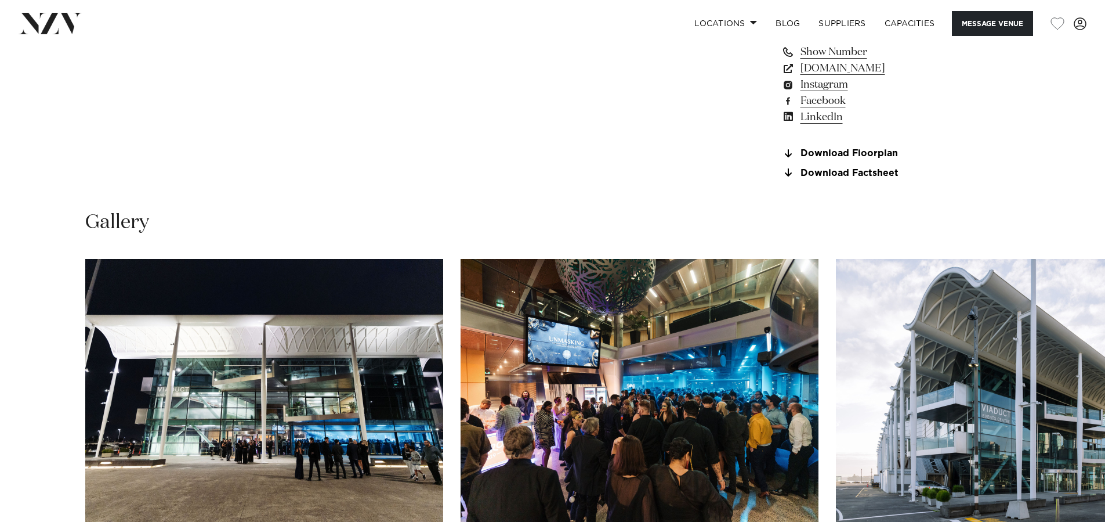
scroll to position [1219, 0]
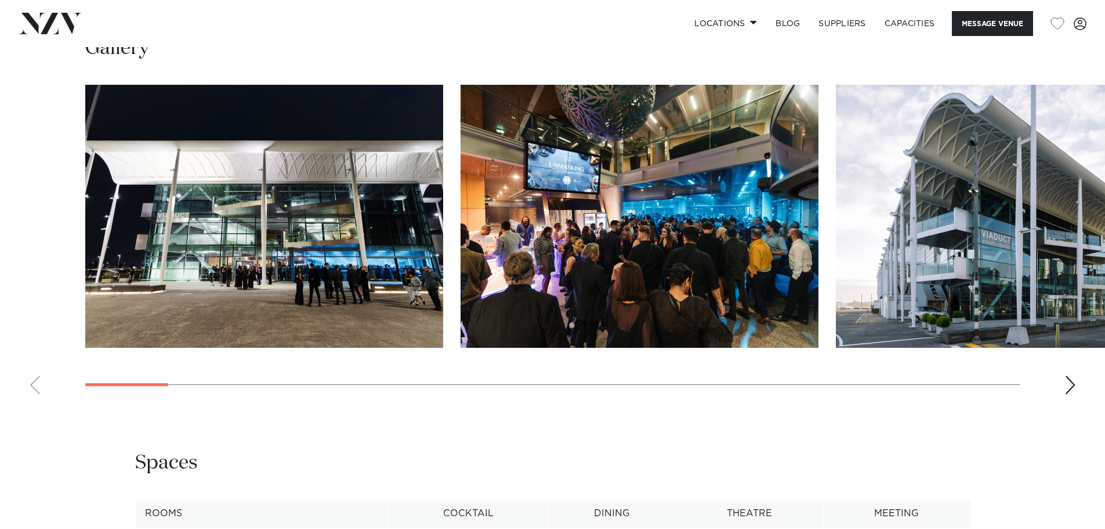
click at [1074, 394] on div "Next slide" at bounding box center [1071, 384] width 12 height 19
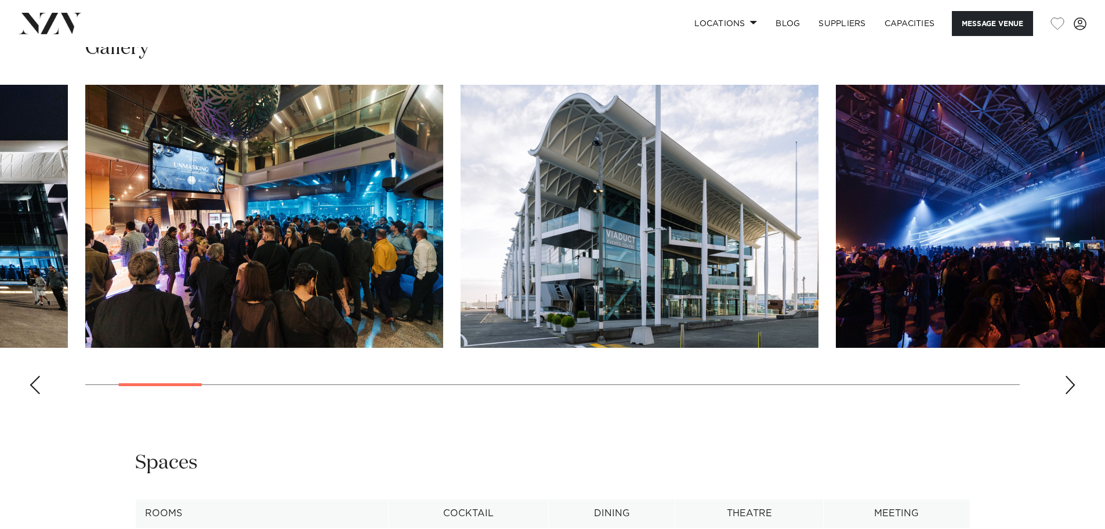
click at [1074, 394] on div "Next slide" at bounding box center [1071, 384] width 12 height 19
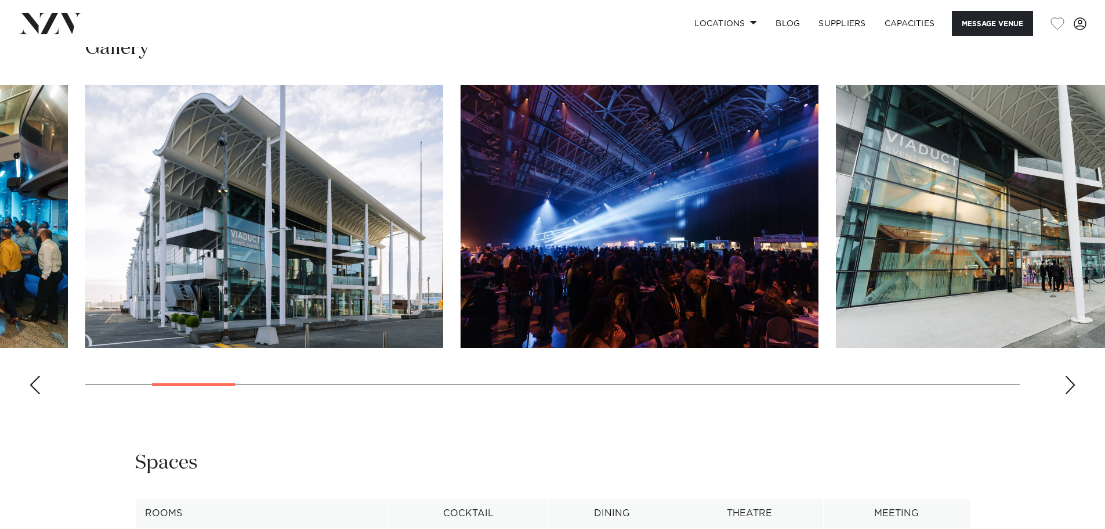
click at [1074, 394] on div "Next slide" at bounding box center [1071, 384] width 12 height 19
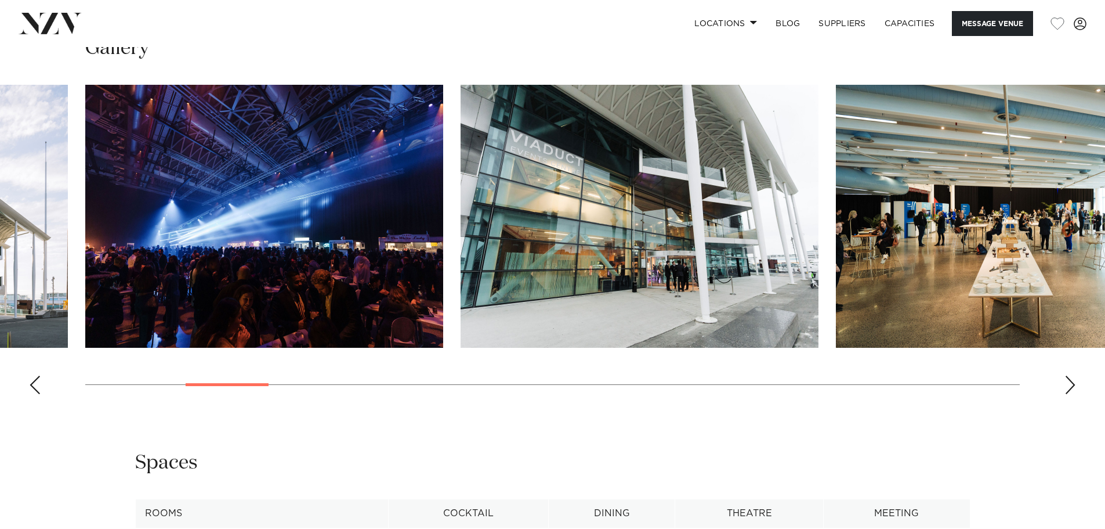
click at [1074, 394] on div "Next slide" at bounding box center [1071, 384] width 12 height 19
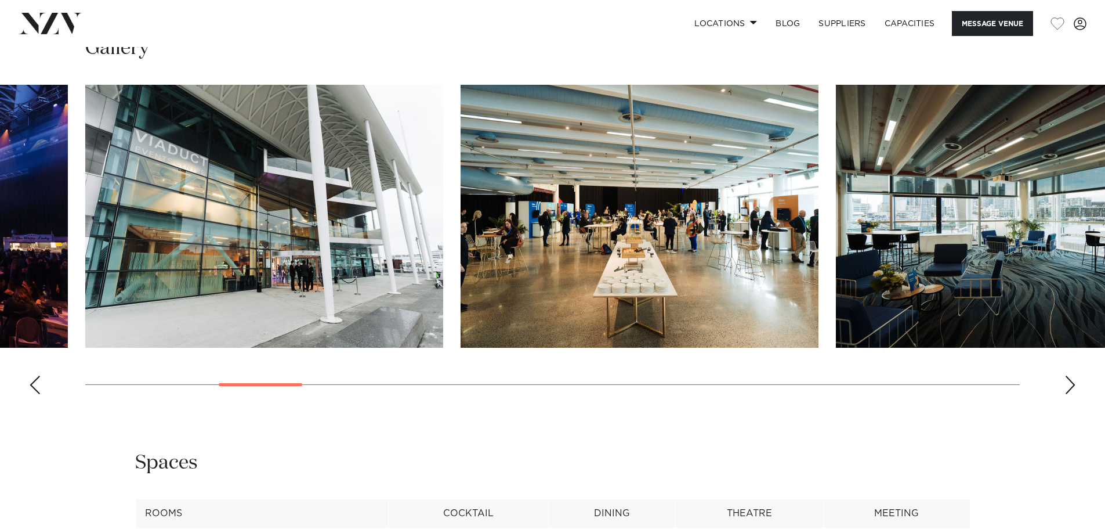
click at [1074, 394] on div "Next slide" at bounding box center [1071, 384] width 12 height 19
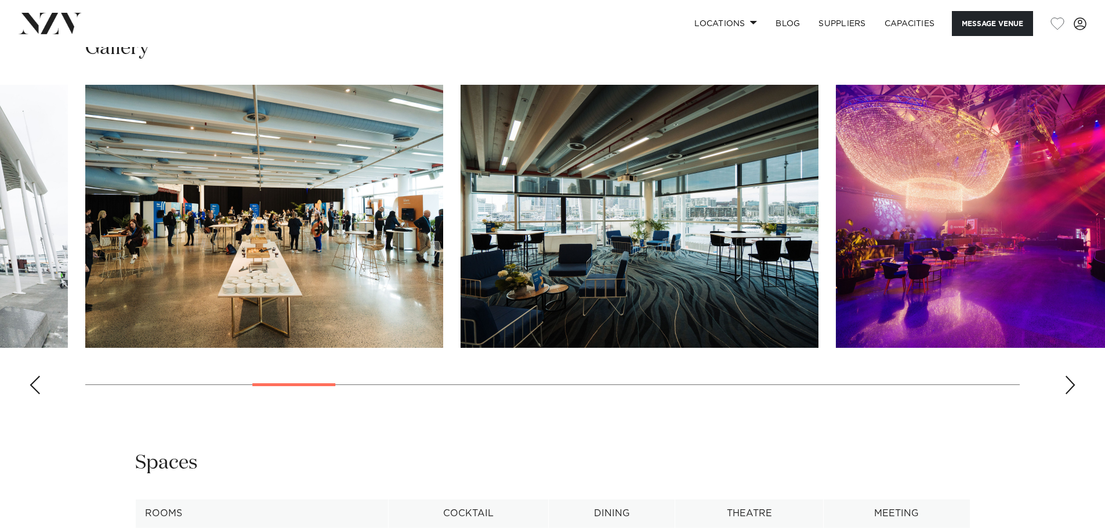
click at [1074, 394] on div "Next slide" at bounding box center [1071, 384] width 12 height 19
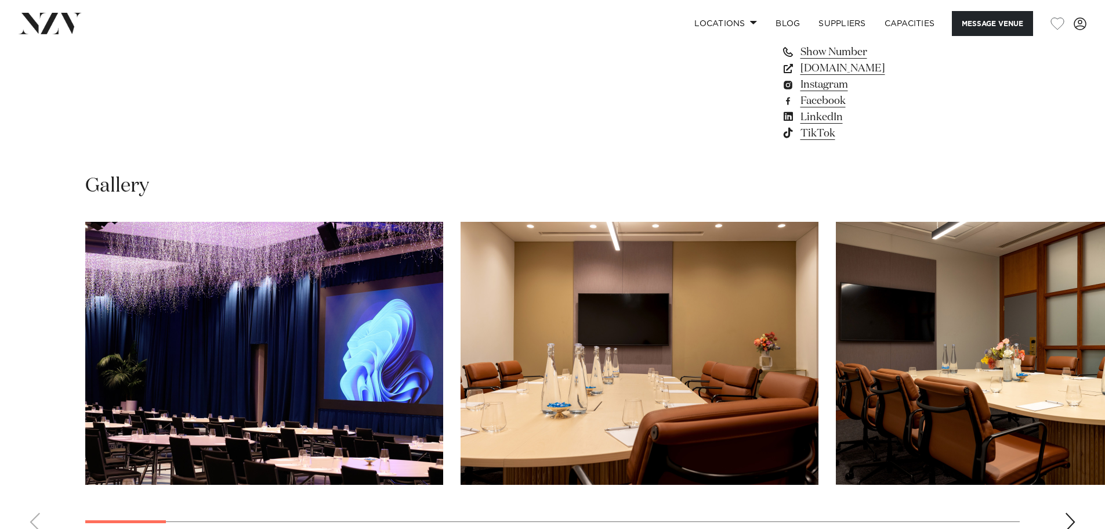
scroll to position [1103, 0]
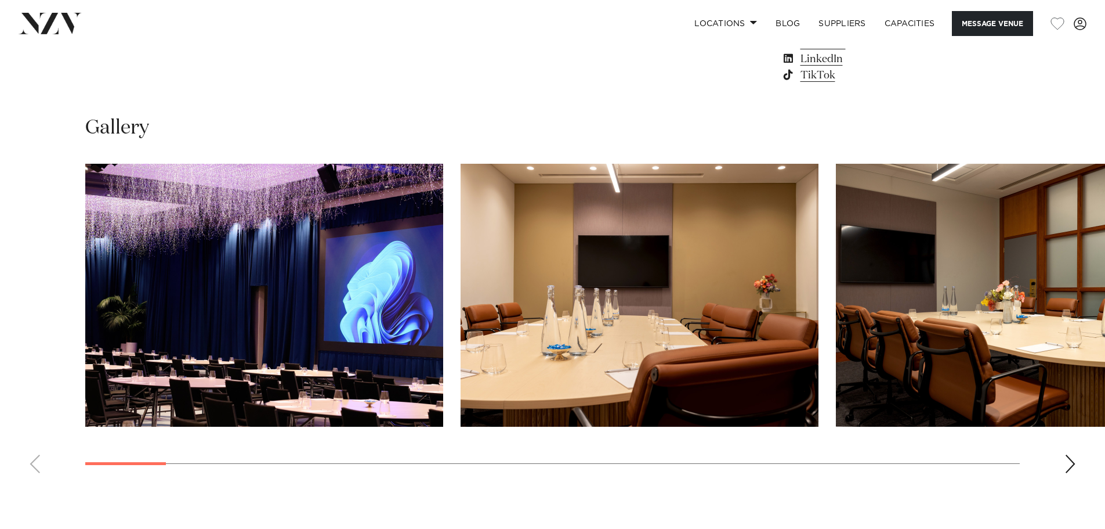
click at [1068, 464] on div "Next slide" at bounding box center [1071, 463] width 12 height 19
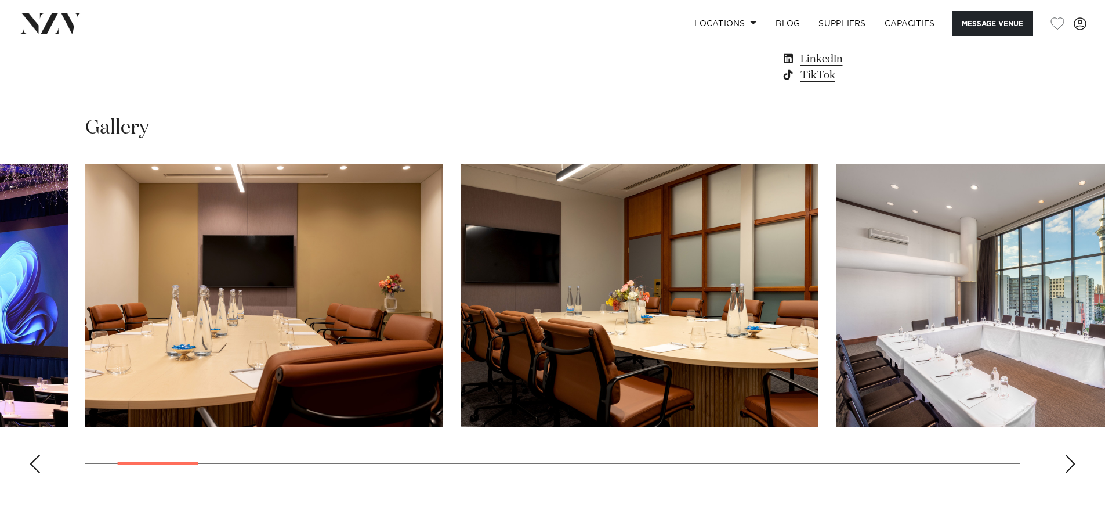
click at [1068, 464] on div "Next slide" at bounding box center [1071, 463] width 12 height 19
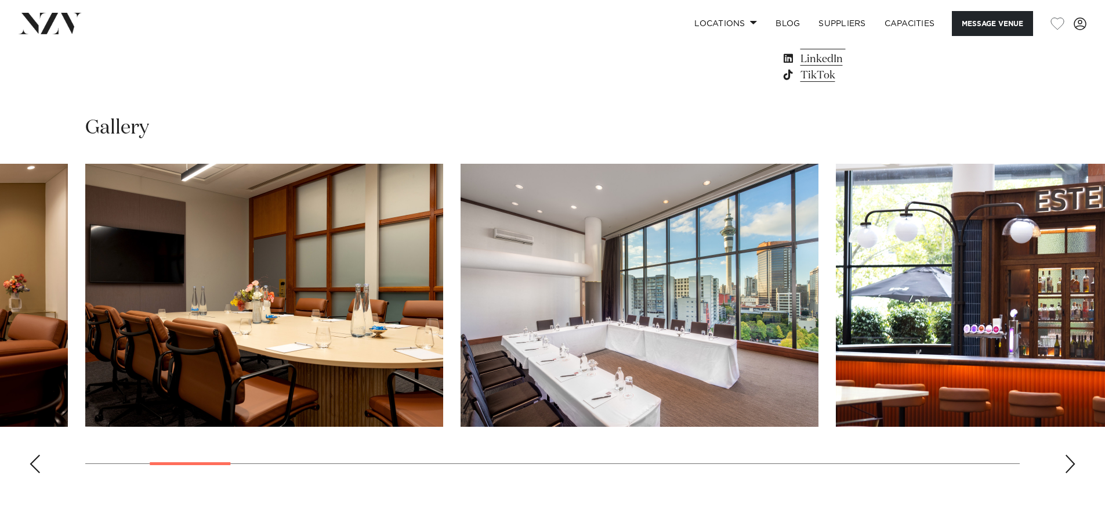
click at [1068, 464] on div "Next slide" at bounding box center [1071, 463] width 12 height 19
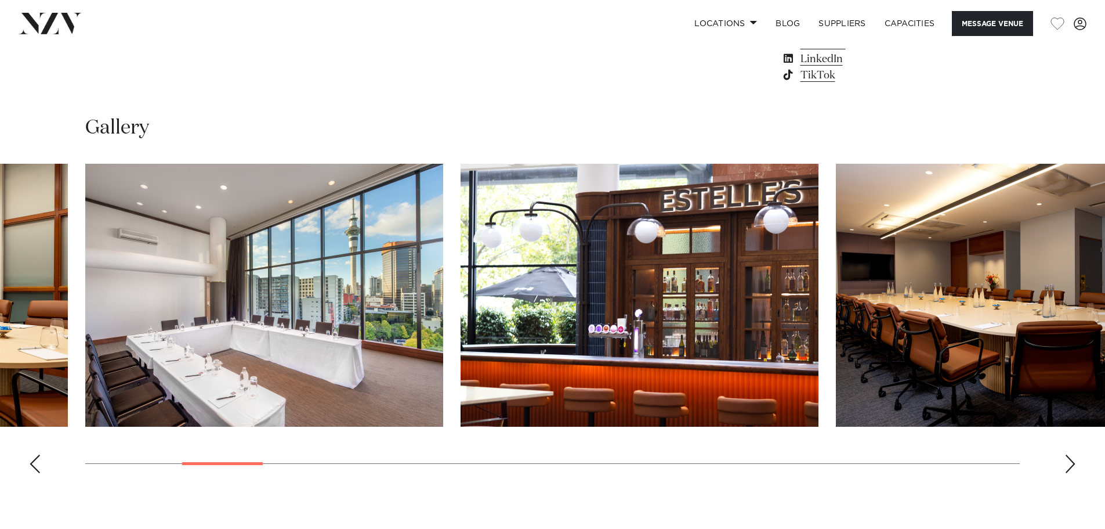
click at [1068, 464] on div "Next slide" at bounding box center [1071, 463] width 12 height 19
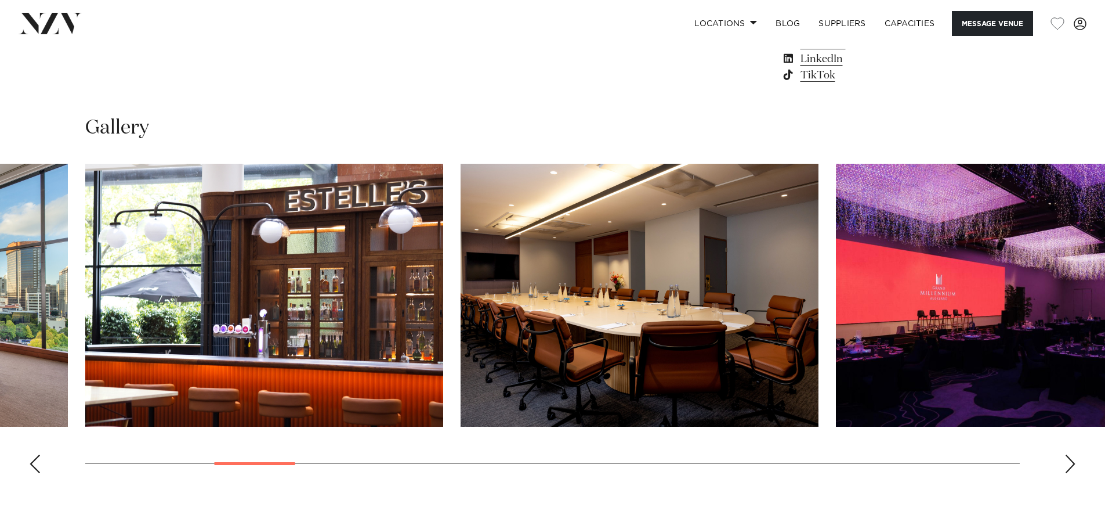
click at [1068, 464] on div "Next slide" at bounding box center [1071, 463] width 12 height 19
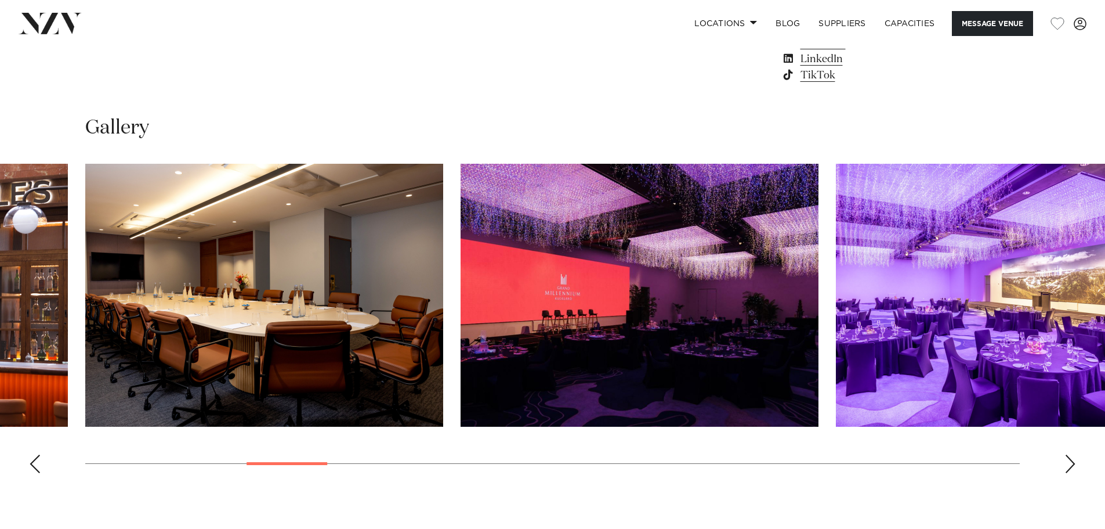
click at [1068, 464] on div "Next slide" at bounding box center [1071, 463] width 12 height 19
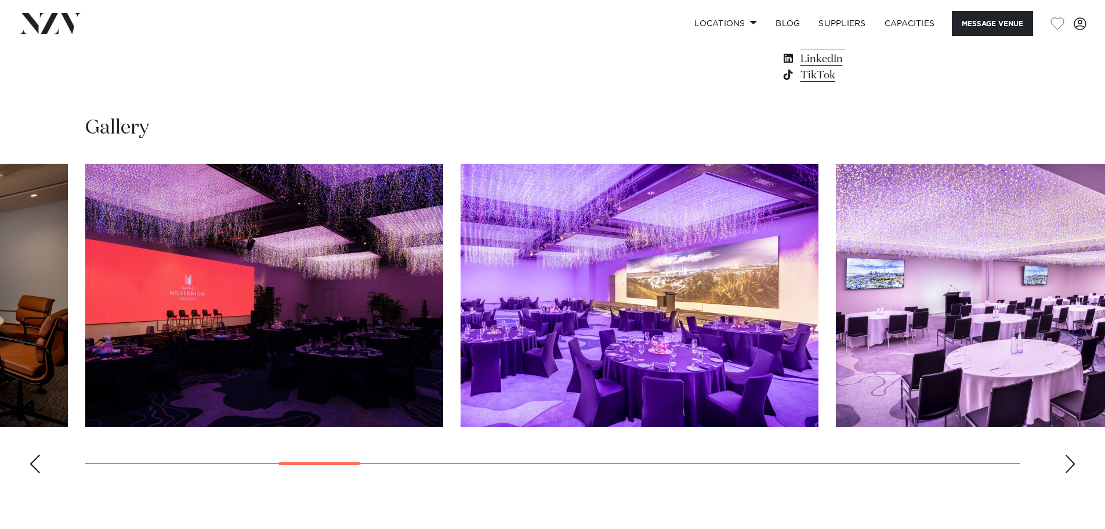
click at [1068, 464] on div "Next slide" at bounding box center [1071, 463] width 12 height 19
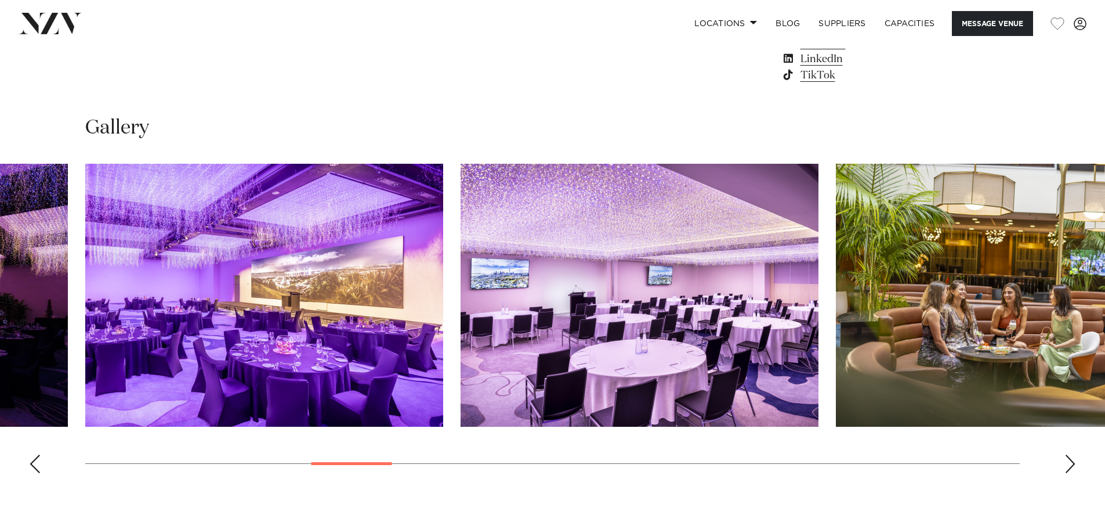
click at [1068, 464] on div "Next slide" at bounding box center [1071, 463] width 12 height 19
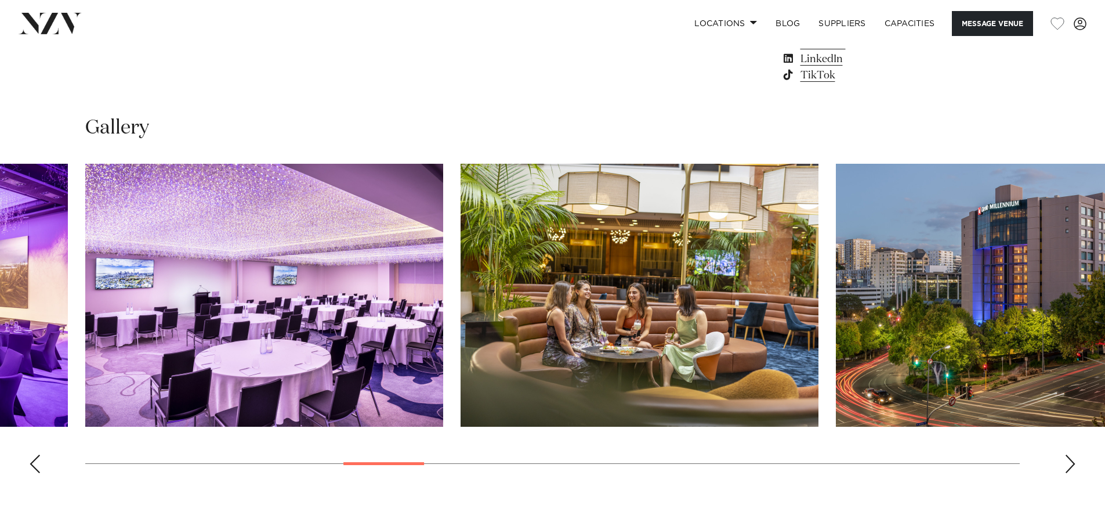
click at [1068, 464] on div "Next slide" at bounding box center [1071, 463] width 12 height 19
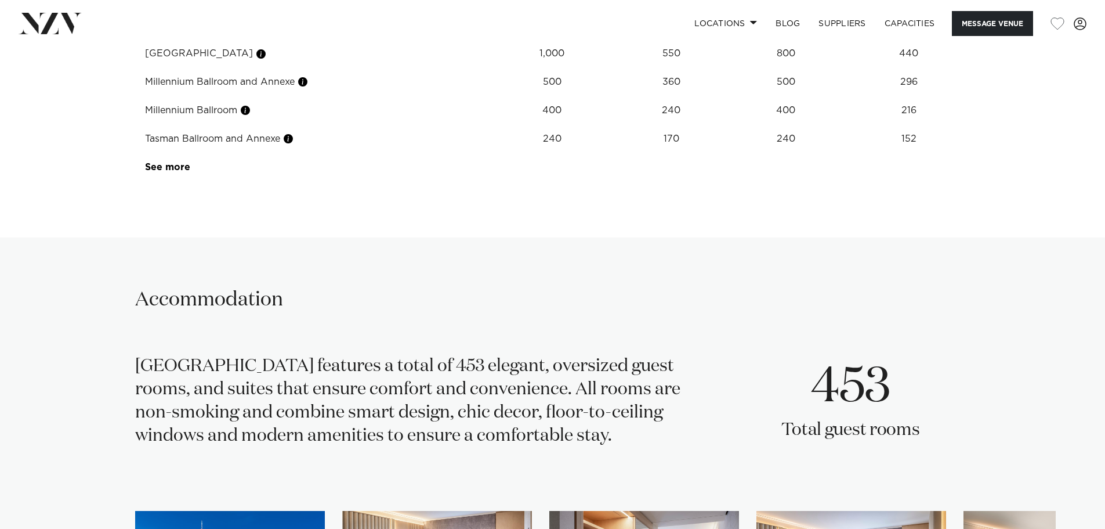
scroll to position [1393, 0]
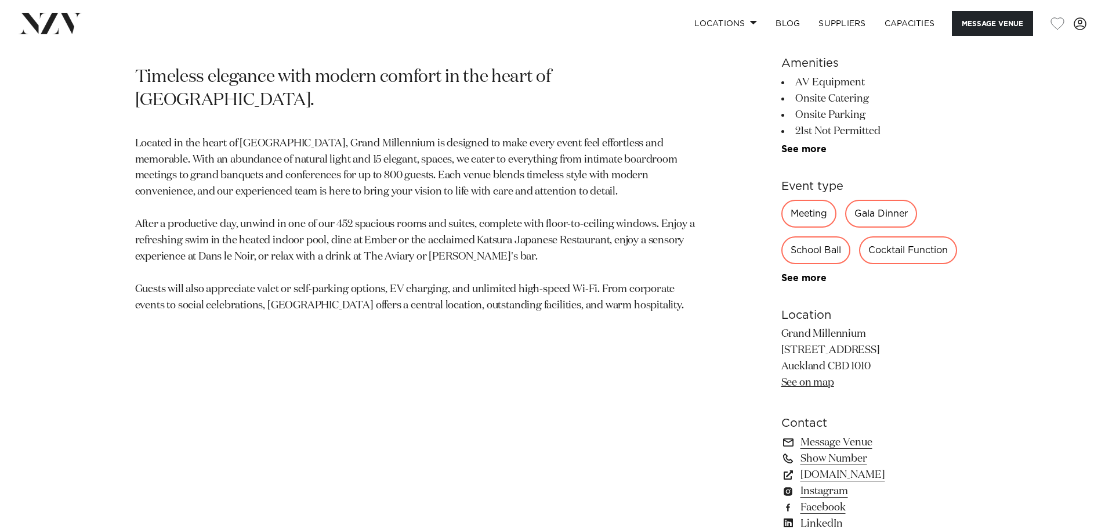
scroll to position [522, 0]
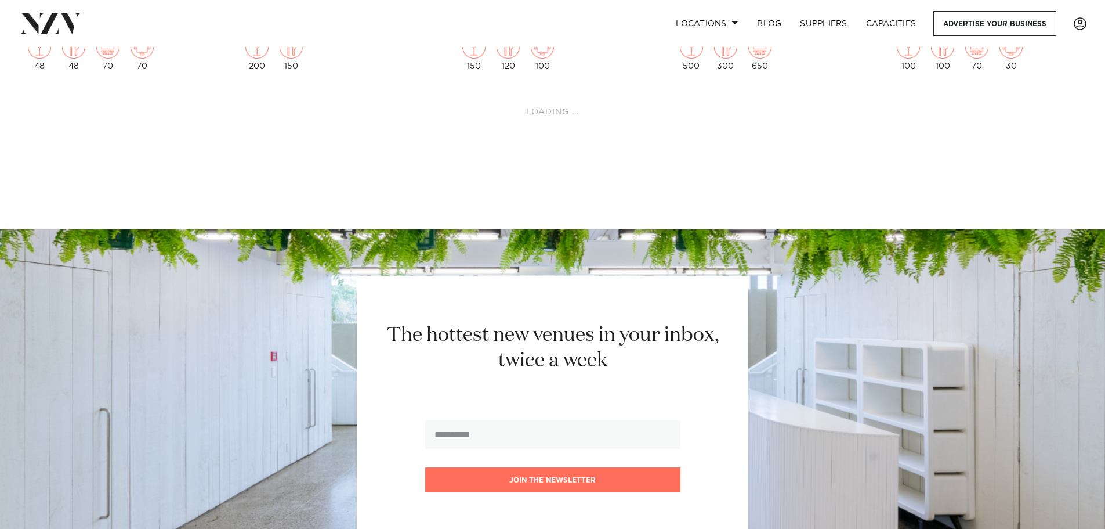
scroll to position [13401, 0]
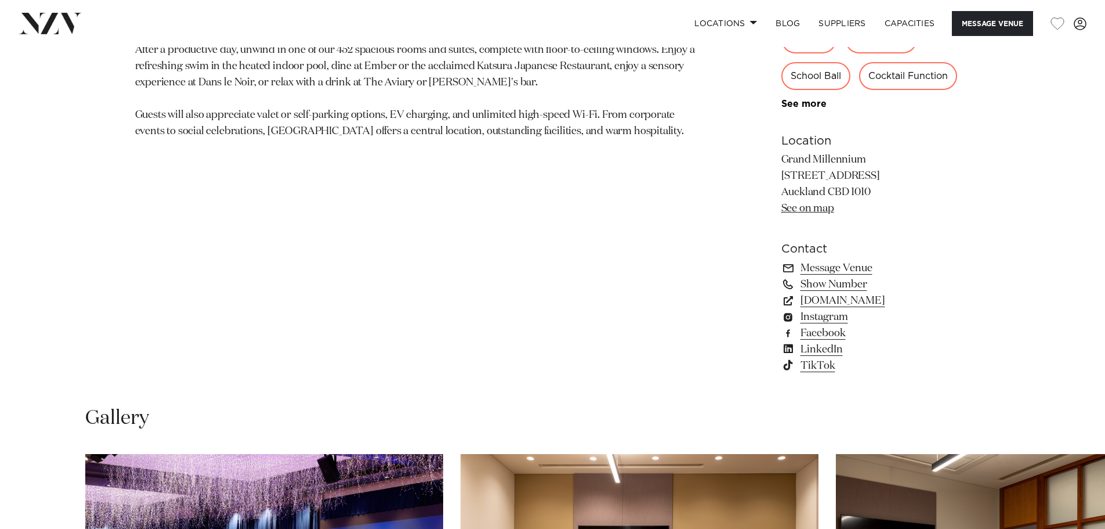
scroll to position [464, 0]
